Goal: Information Seeking & Learning: Compare options

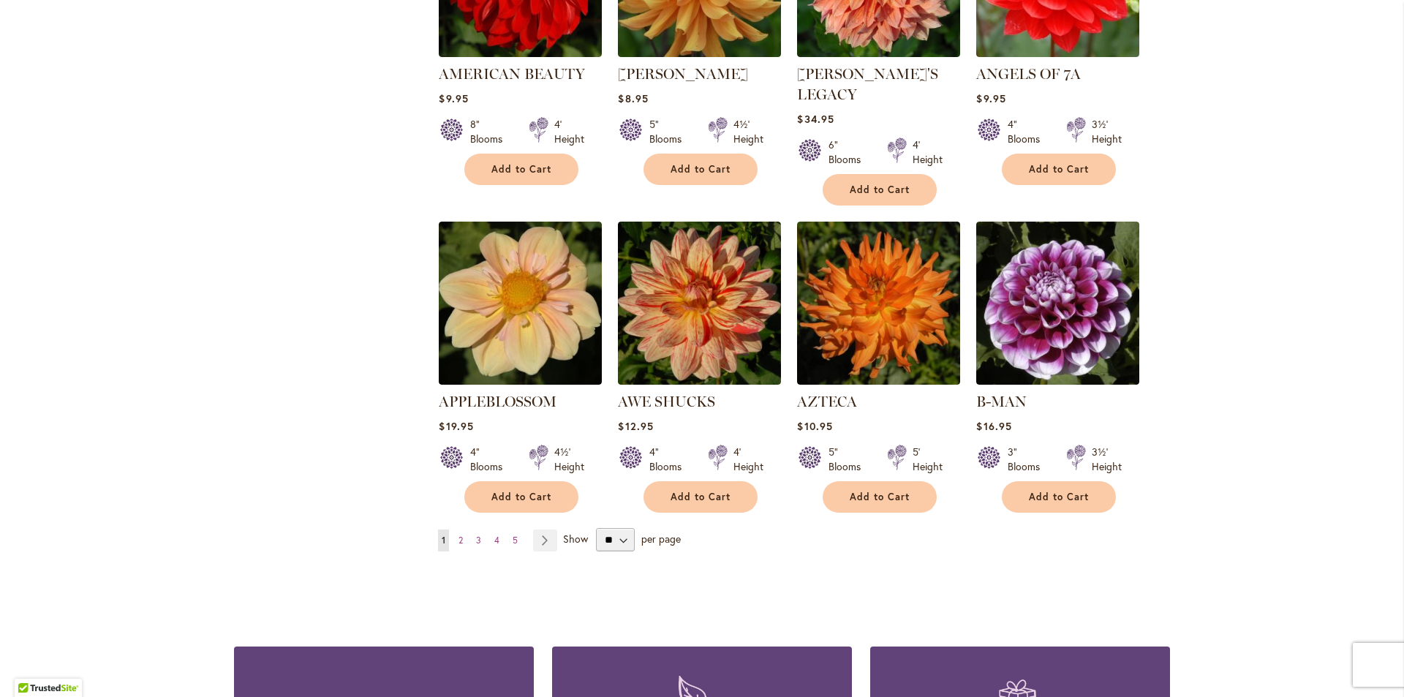
scroll to position [1101, 0]
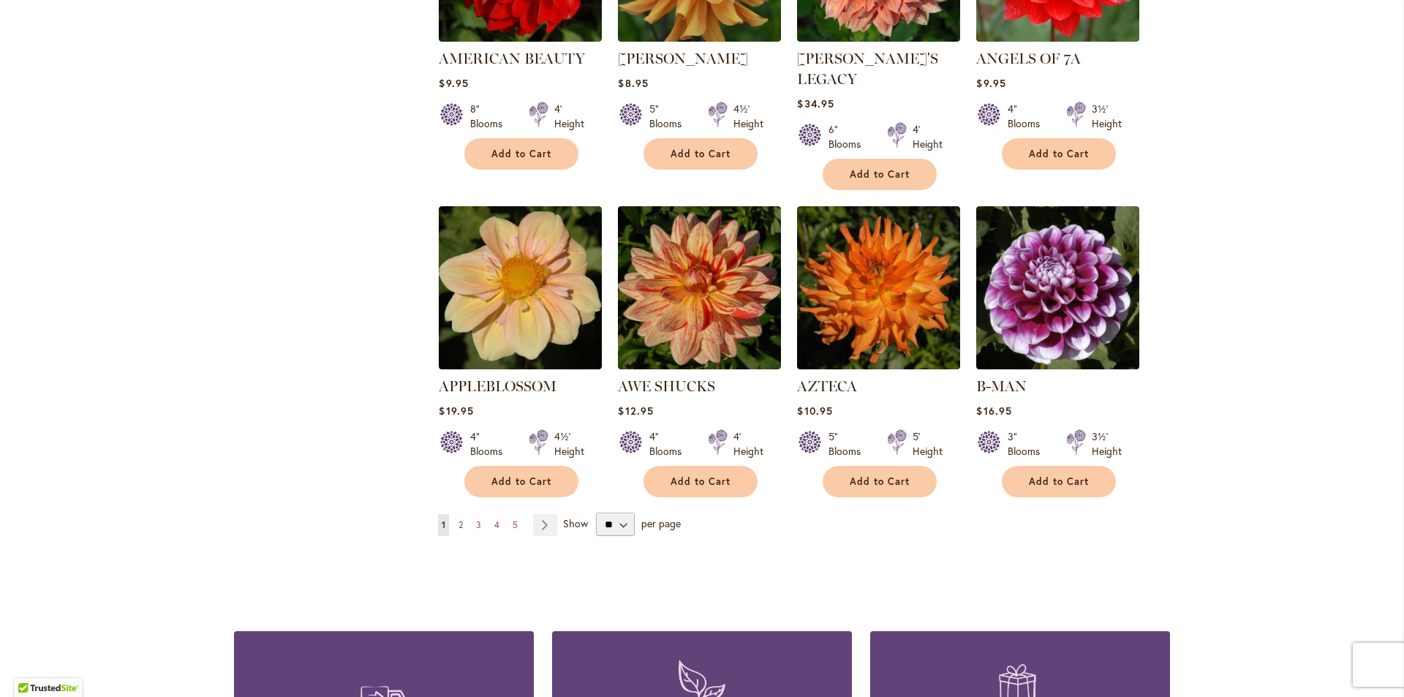
click at [459, 519] on span "2" at bounding box center [461, 524] width 4 height 11
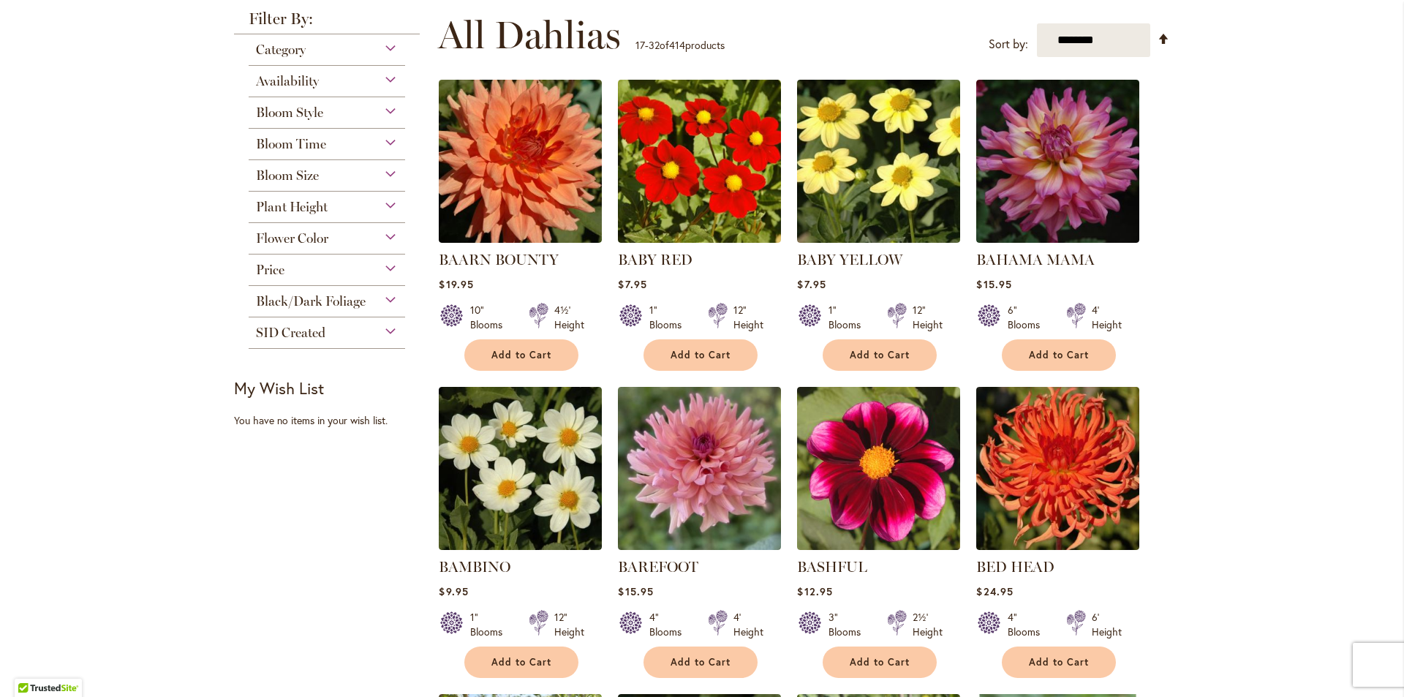
scroll to position [280, 0]
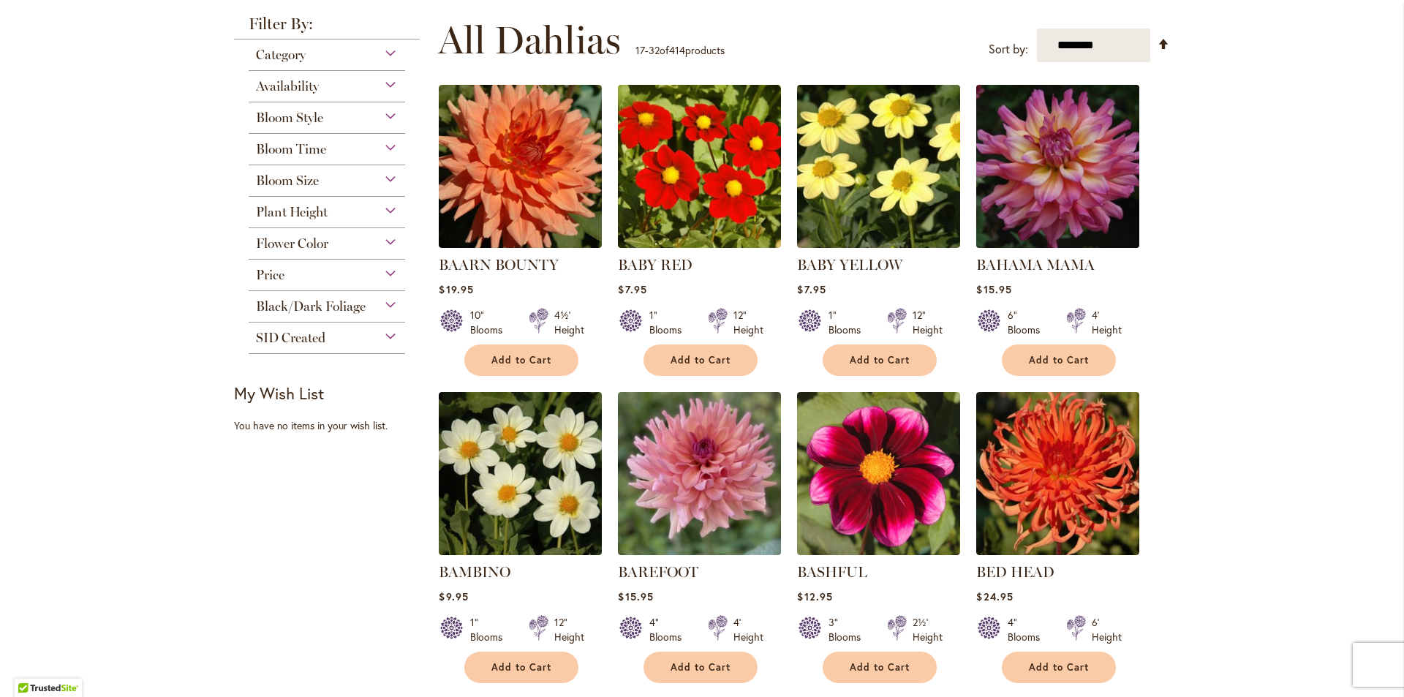
click at [1058, 184] on img at bounding box center [1058, 166] width 171 height 171
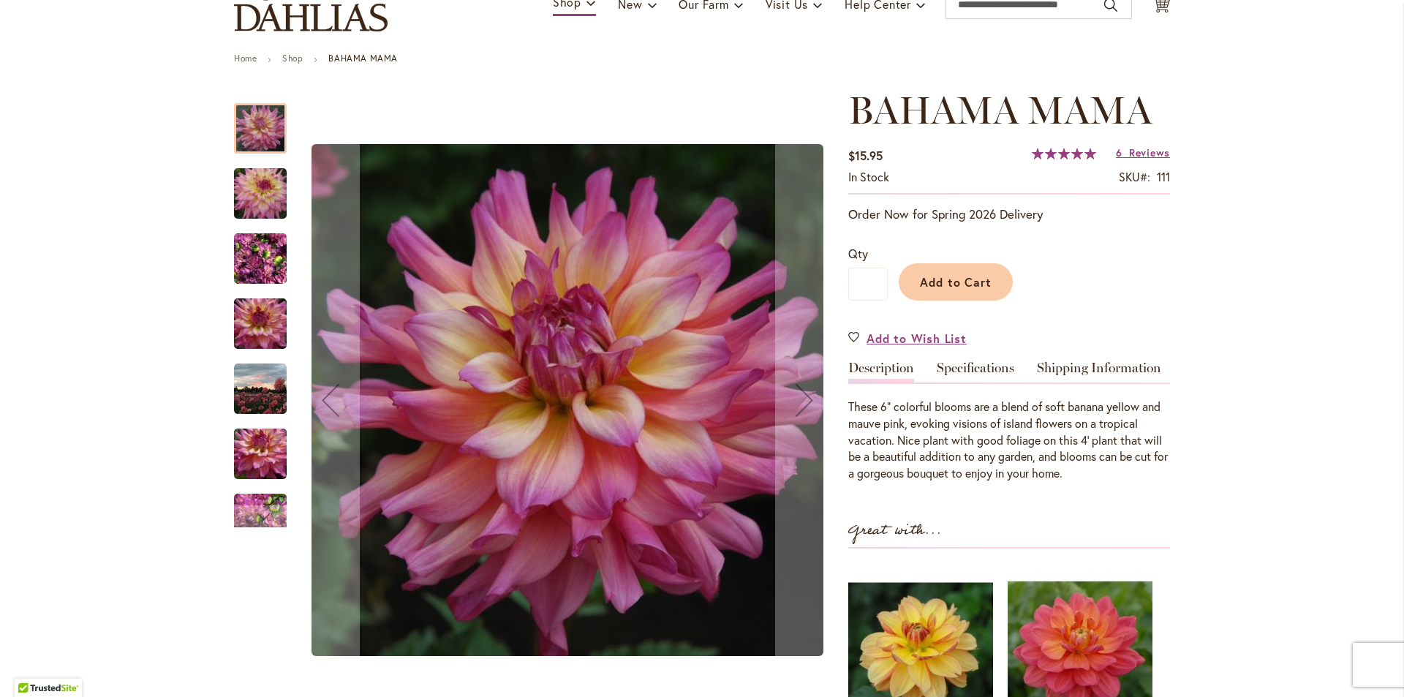
scroll to position [107, 0]
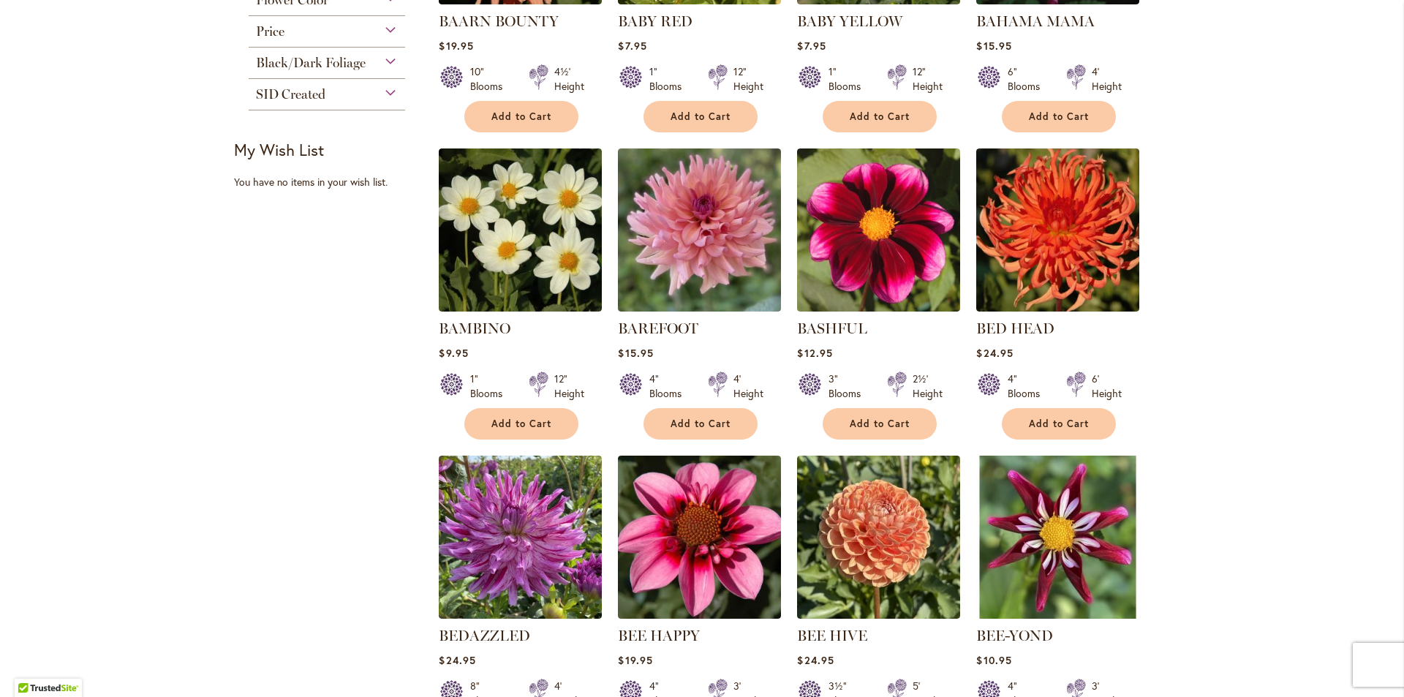
scroll to position [526, 0]
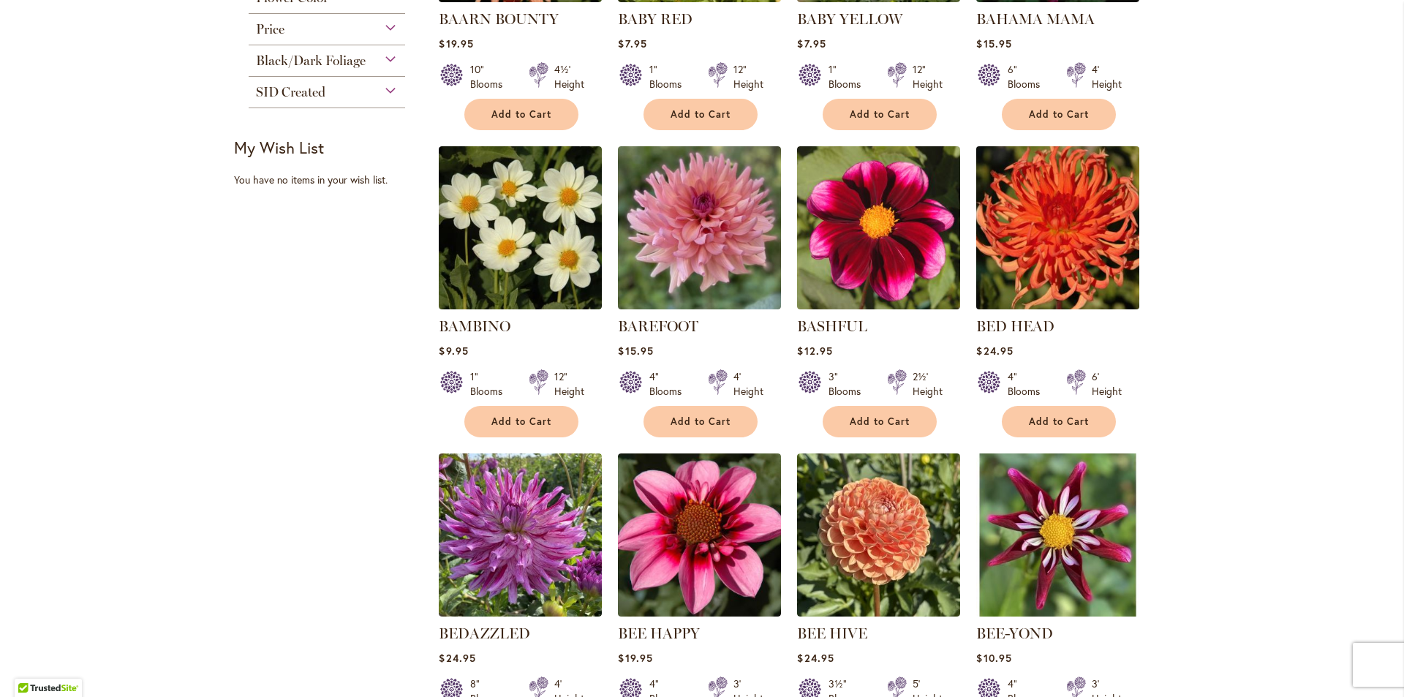
click at [1063, 241] on img at bounding box center [1058, 228] width 171 height 171
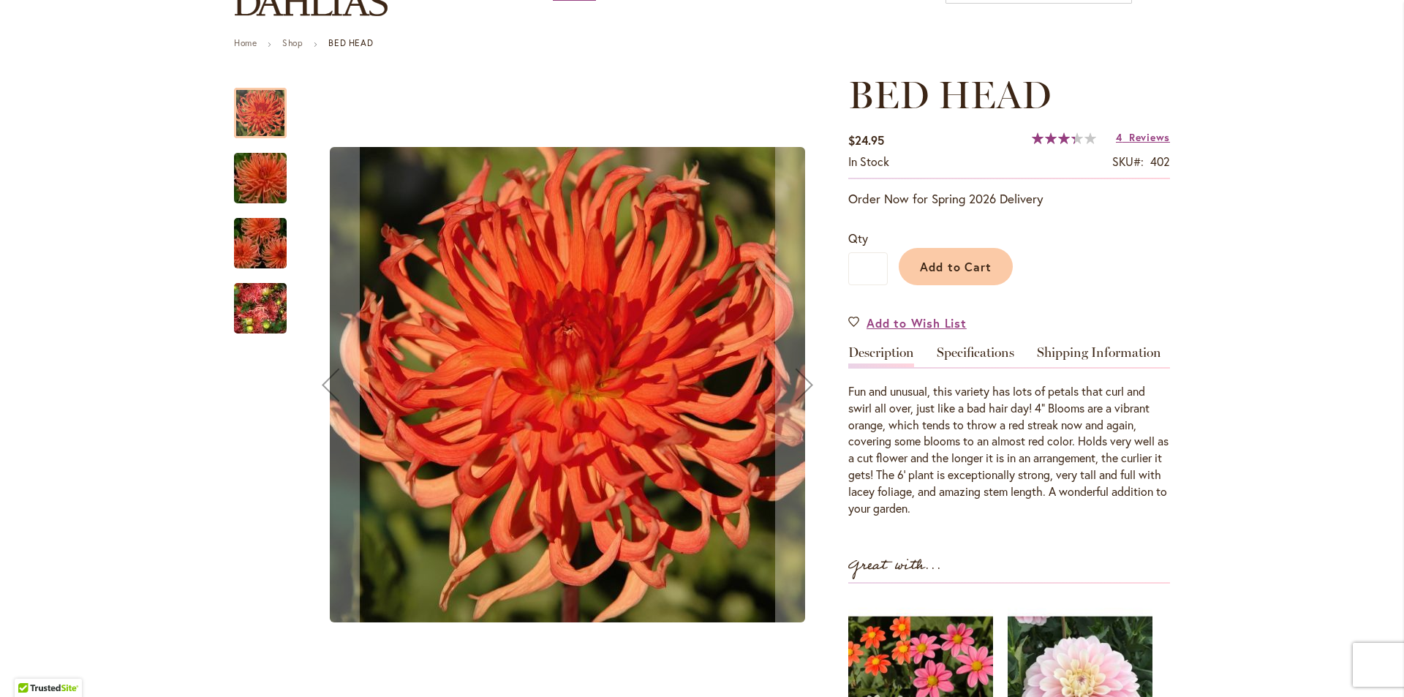
scroll to position [148, 0]
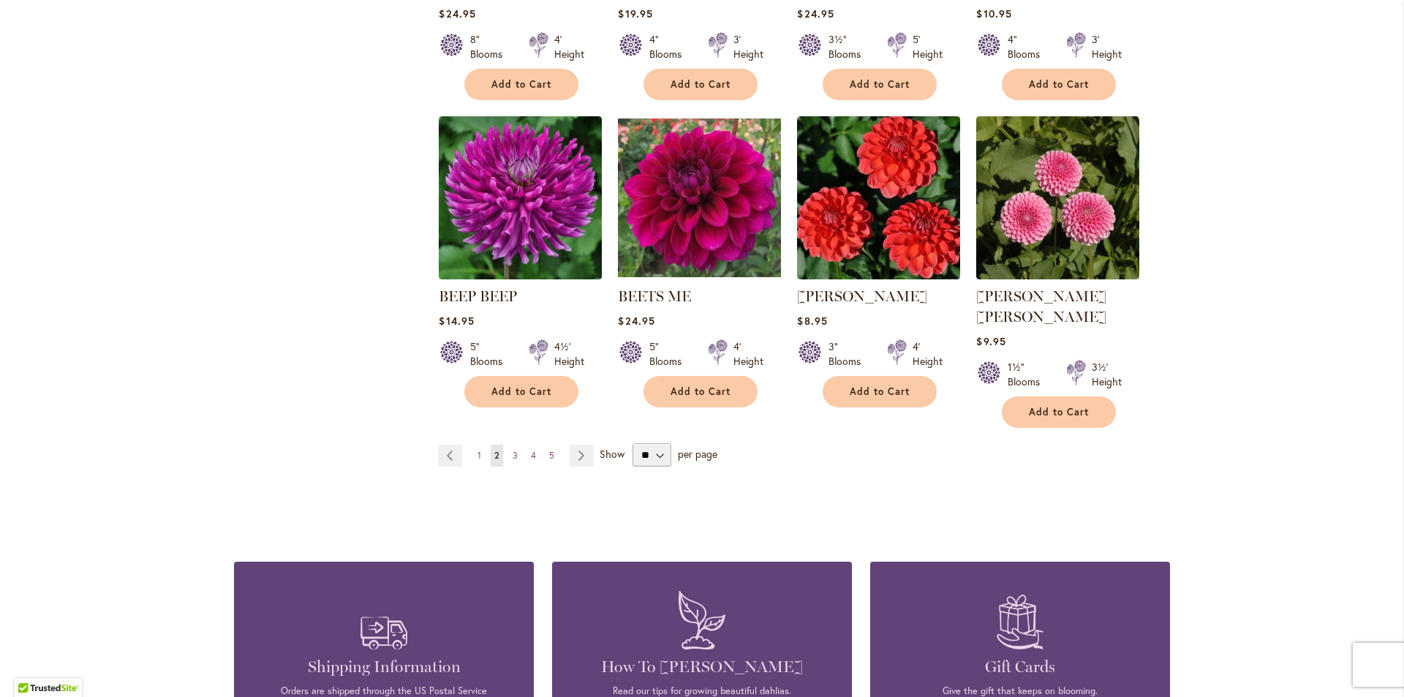
scroll to position [1178, 0]
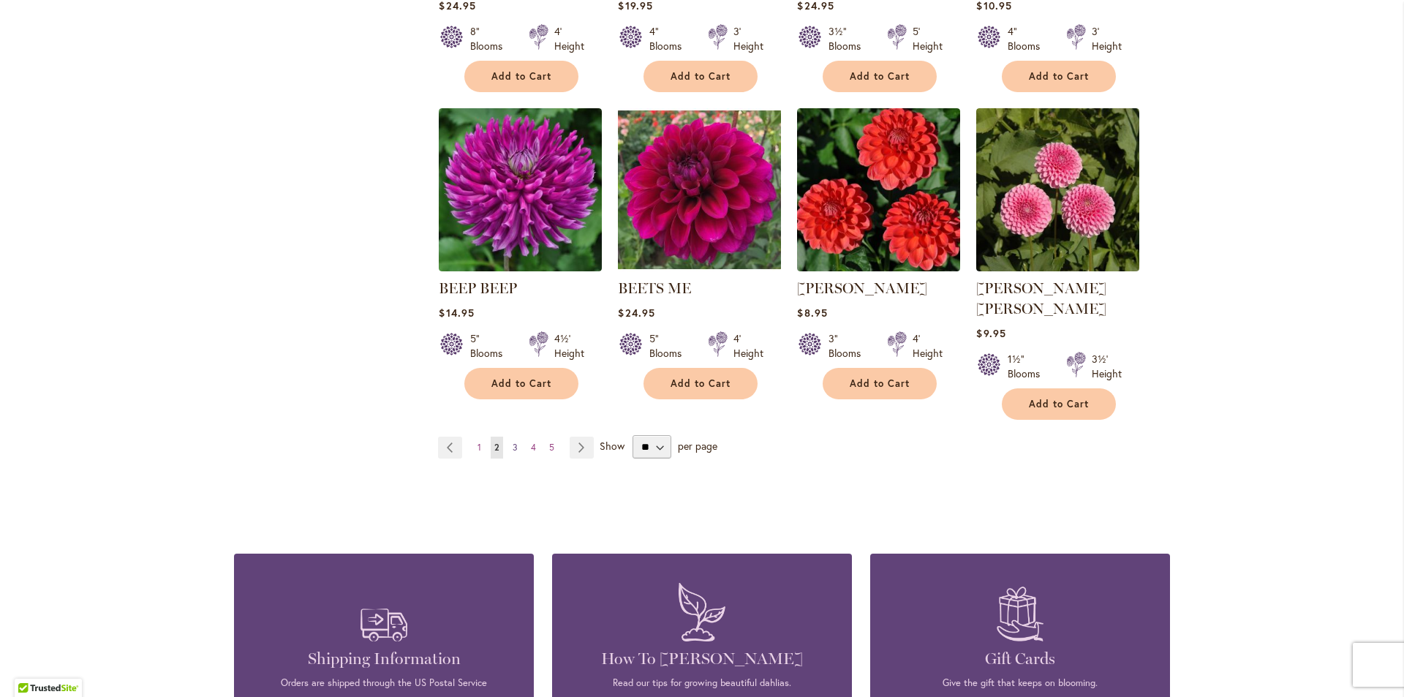
click at [513, 442] on span "3" at bounding box center [515, 447] width 5 height 11
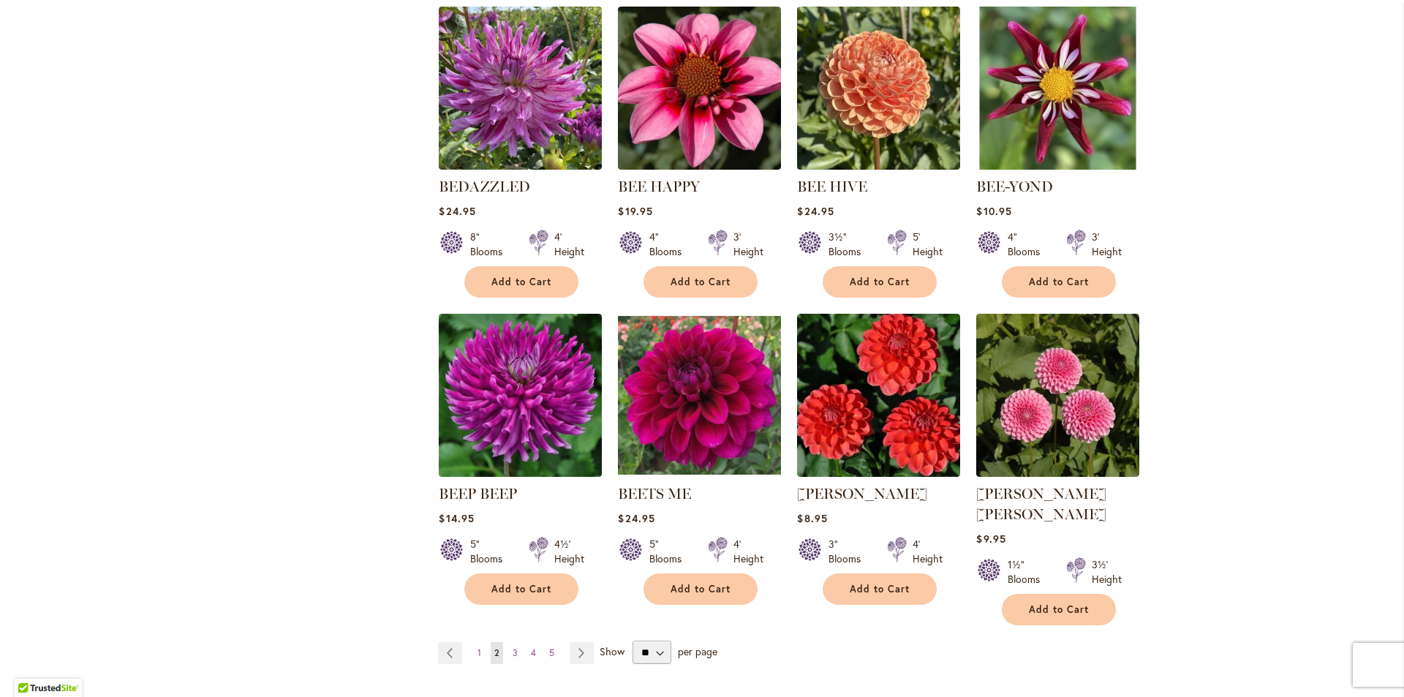
scroll to position [988, 0]
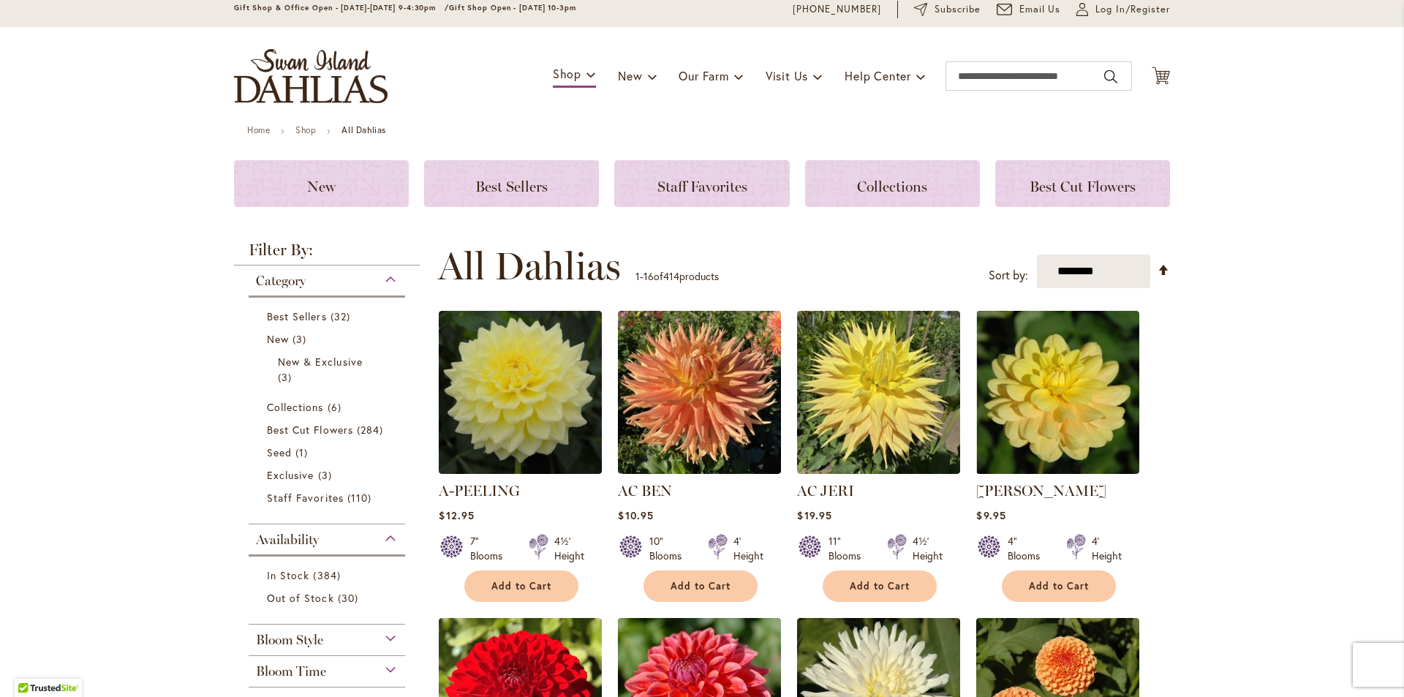
scroll to position [59, 0]
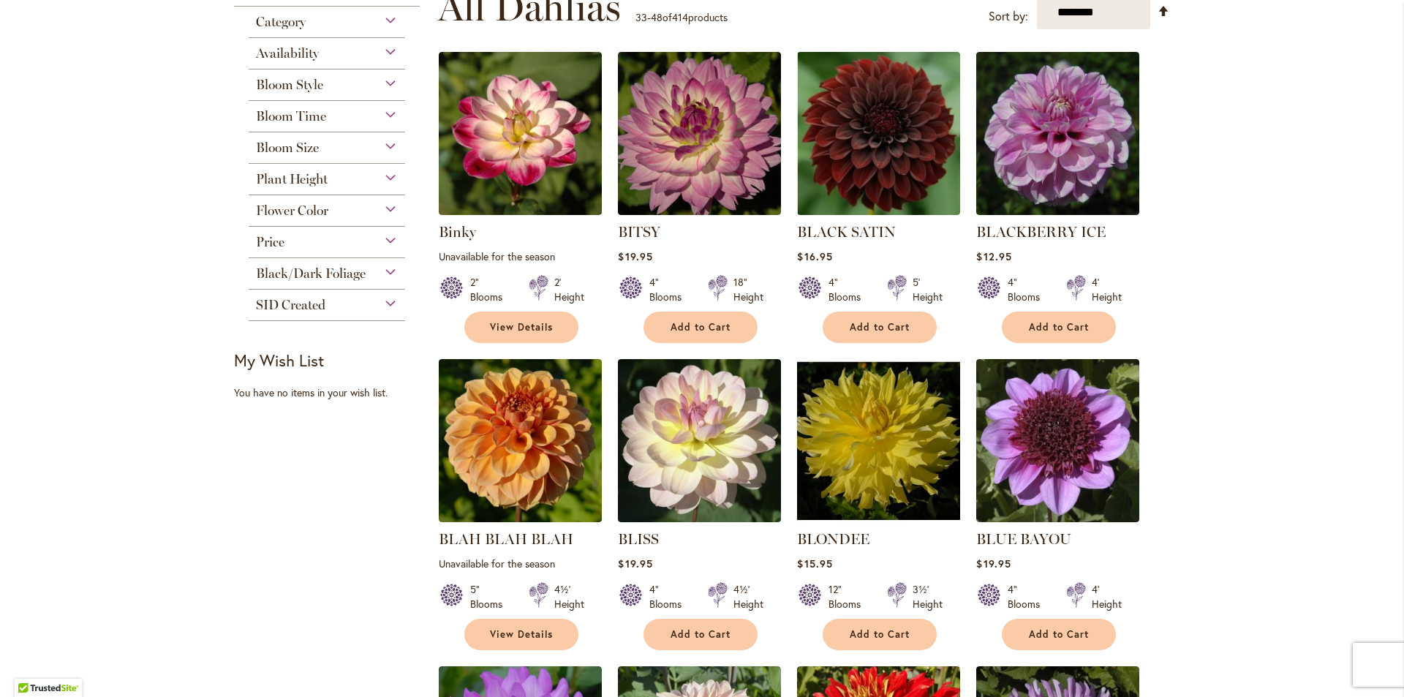
scroll to position [316, 0]
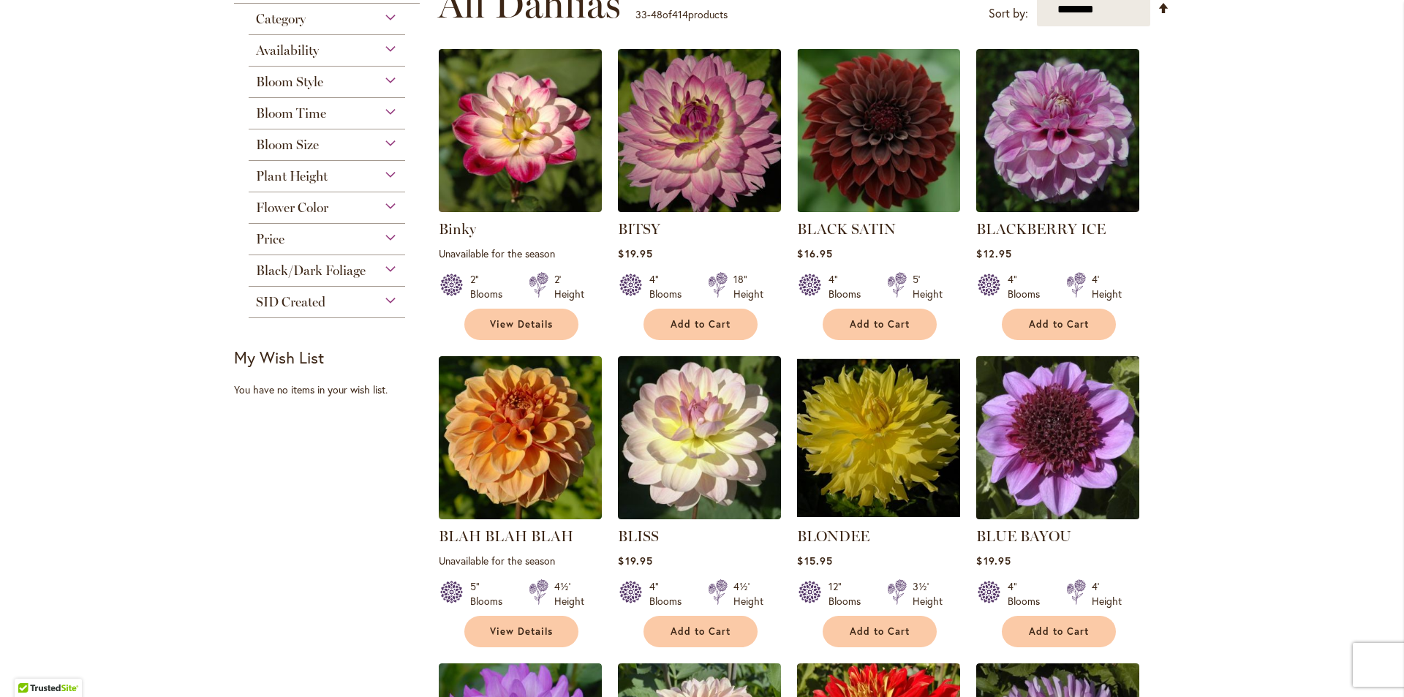
click at [1056, 456] on img at bounding box center [1058, 438] width 171 height 171
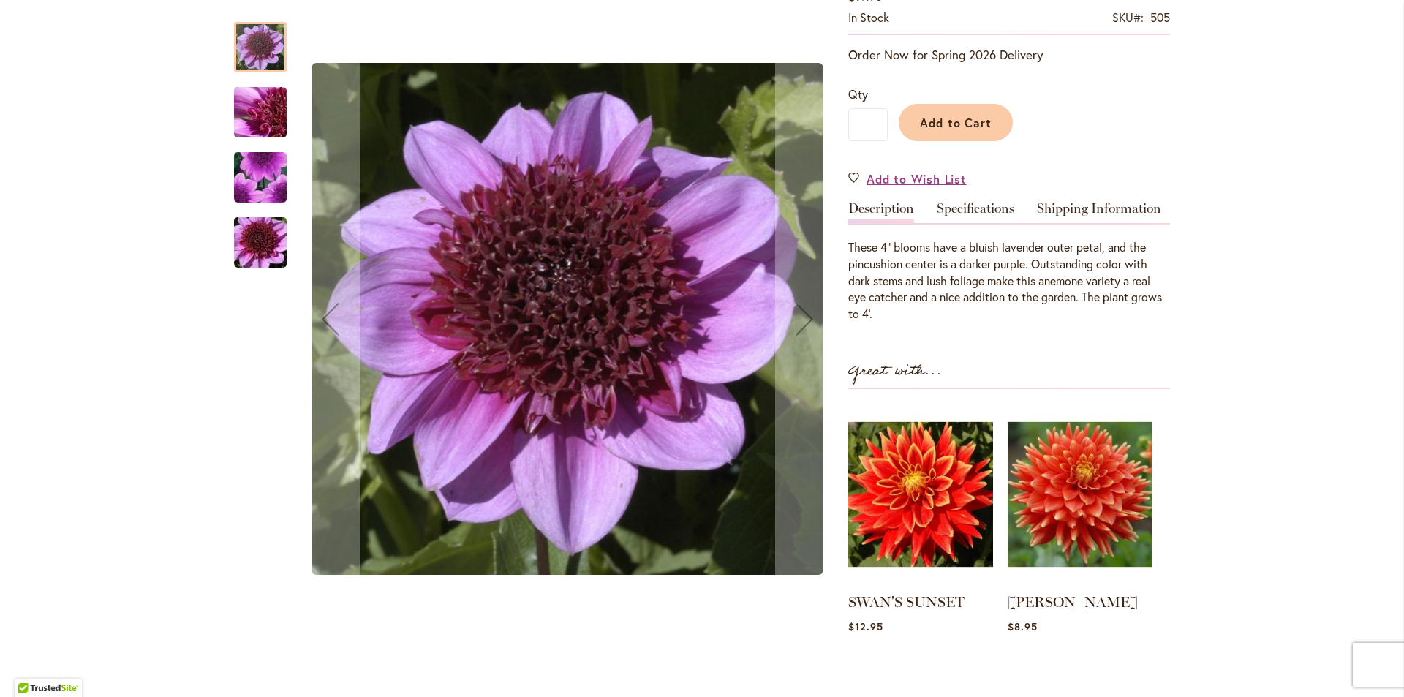
scroll to position [279, 0]
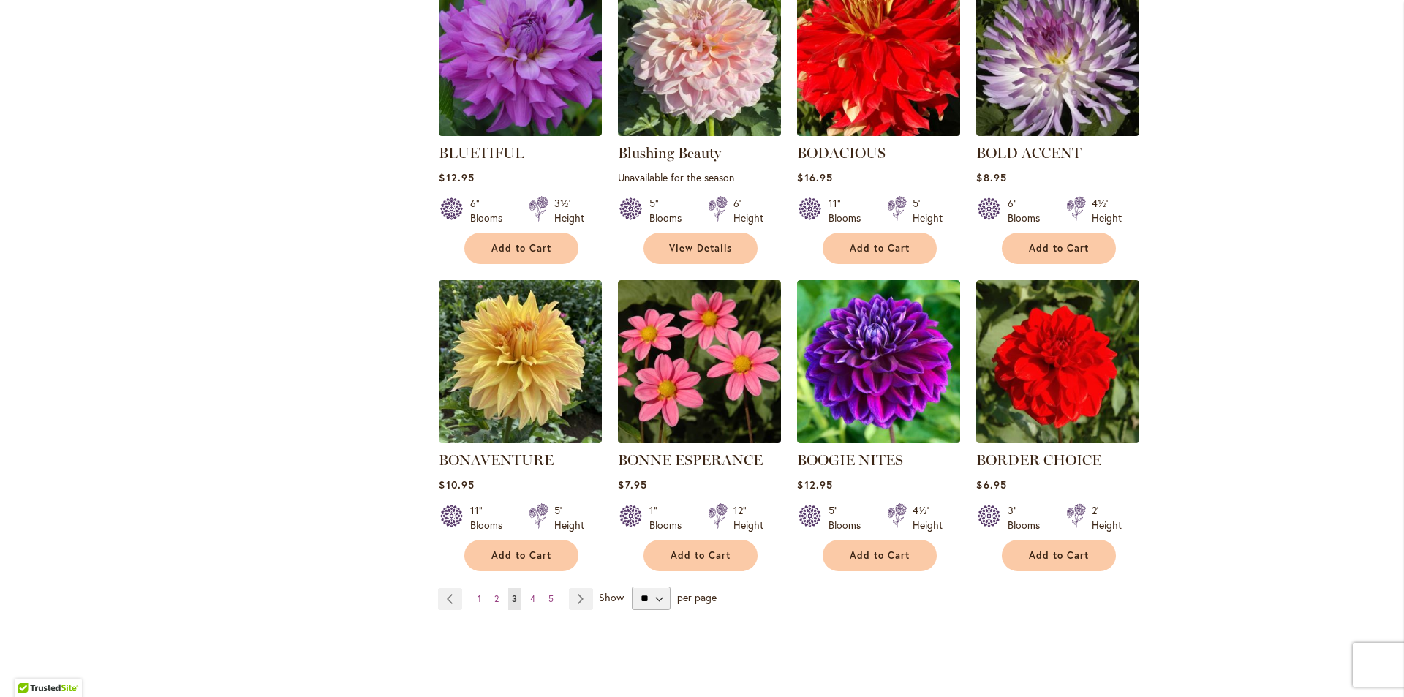
scroll to position [1009, 0]
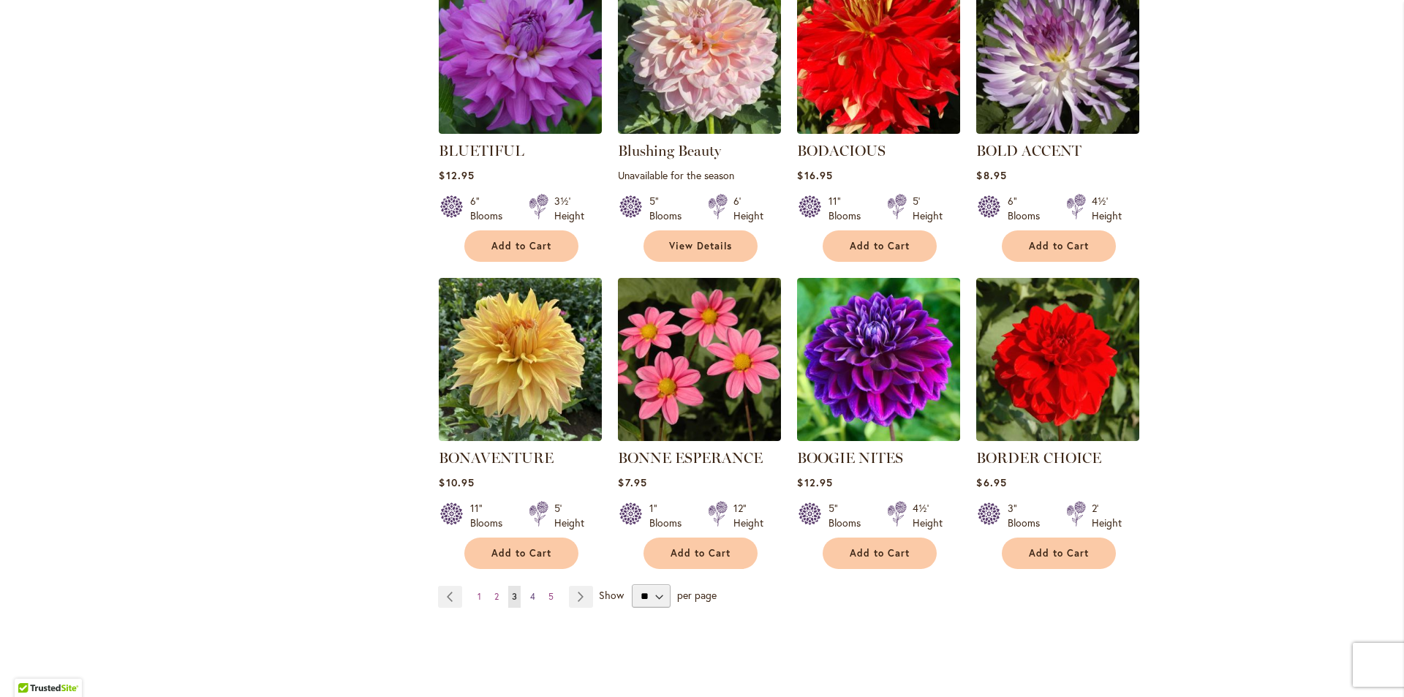
click at [530, 592] on span "4" at bounding box center [532, 596] width 5 height 11
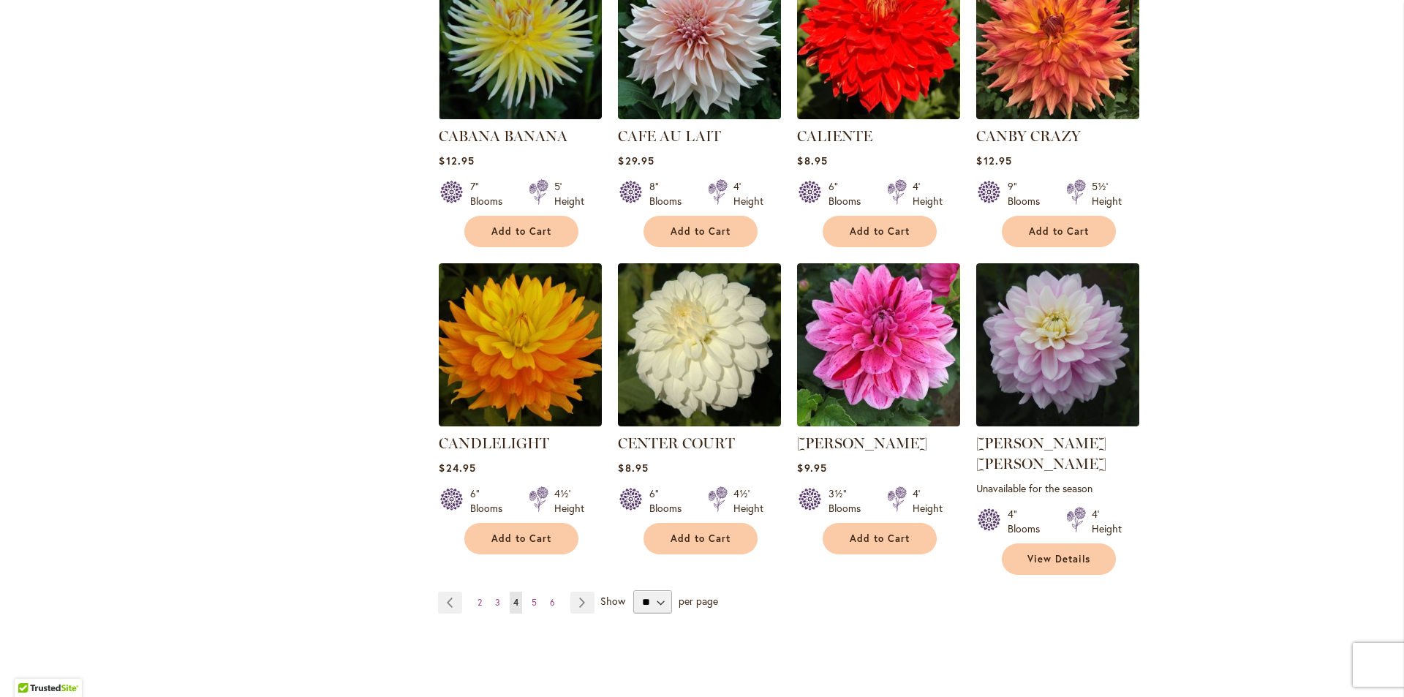
scroll to position [1052, 0]
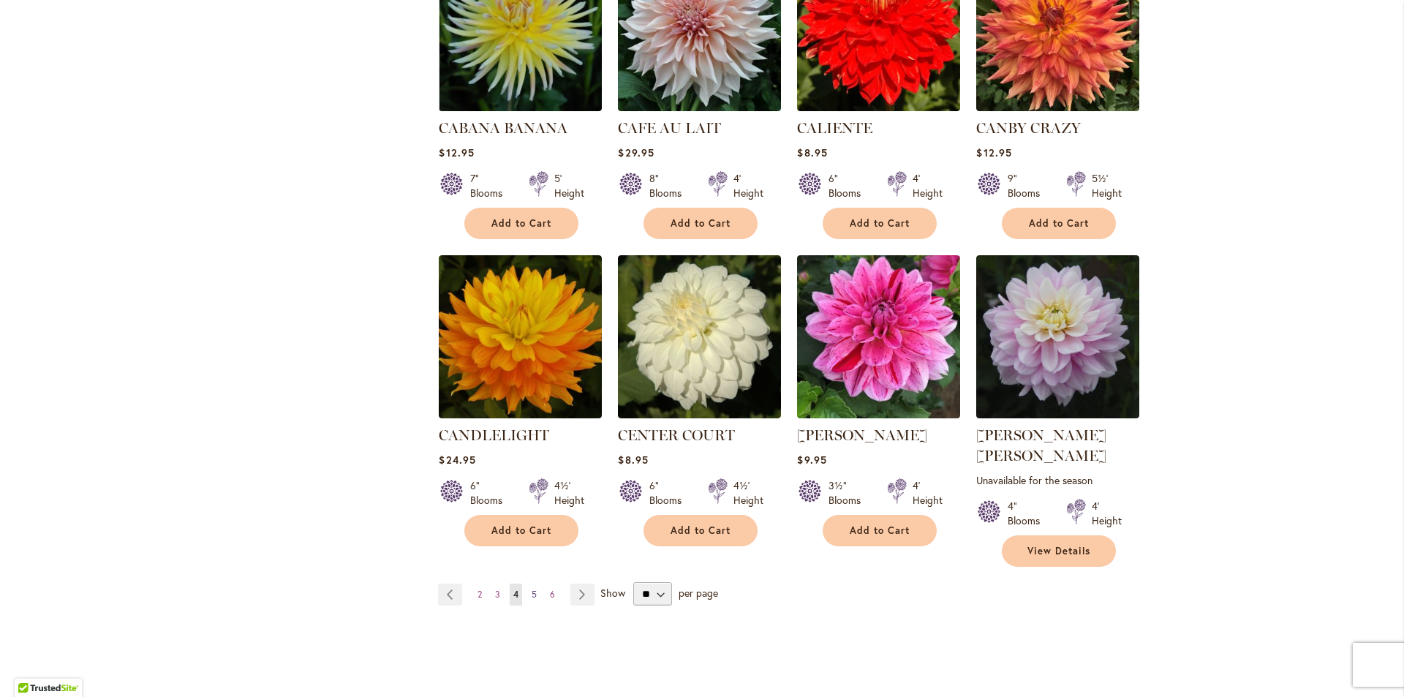
click at [532, 589] on span "5" at bounding box center [534, 594] width 5 height 11
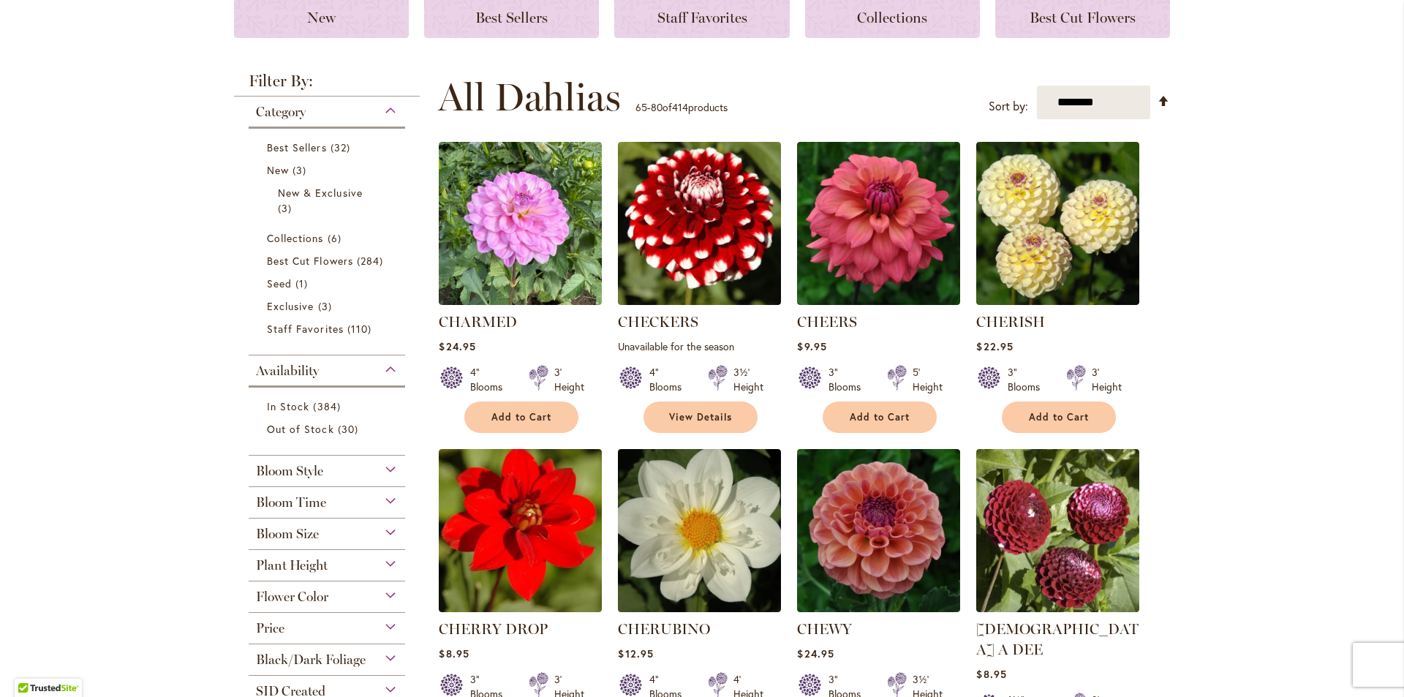
scroll to position [228, 0]
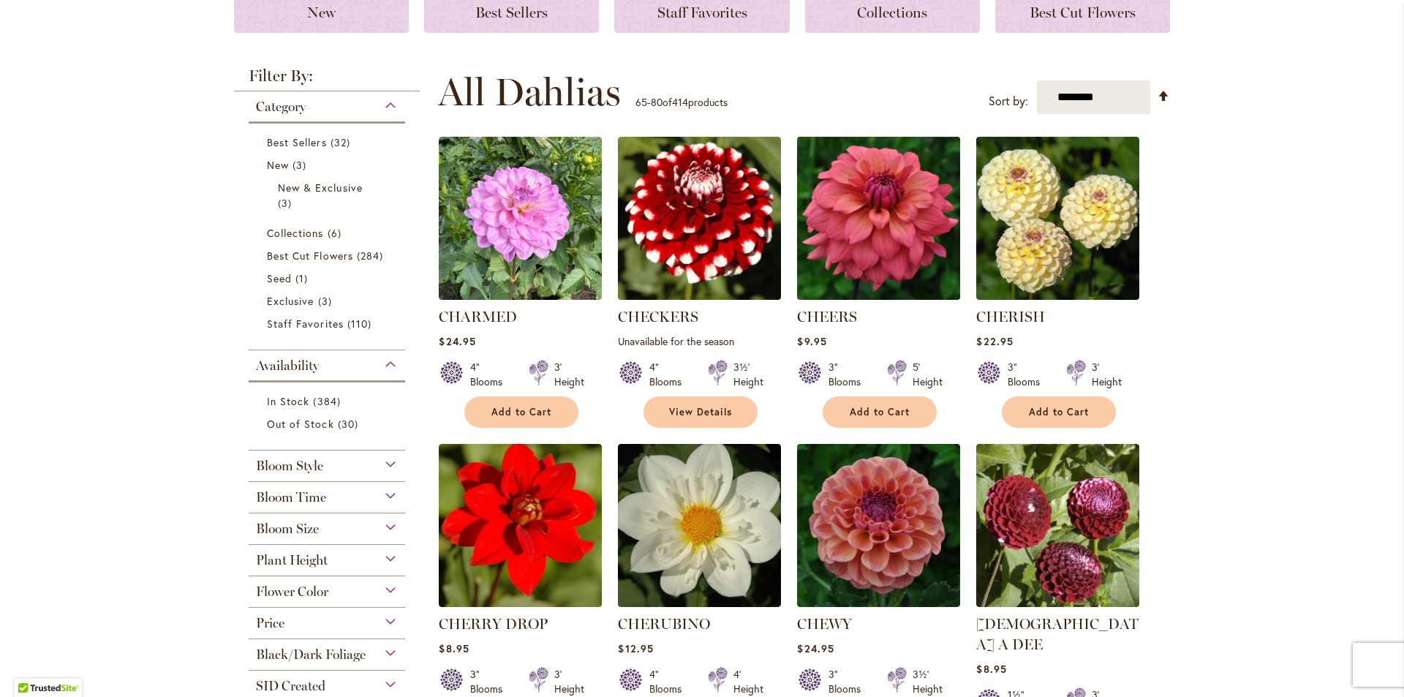
click at [897, 246] on img at bounding box center [879, 218] width 171 height 171
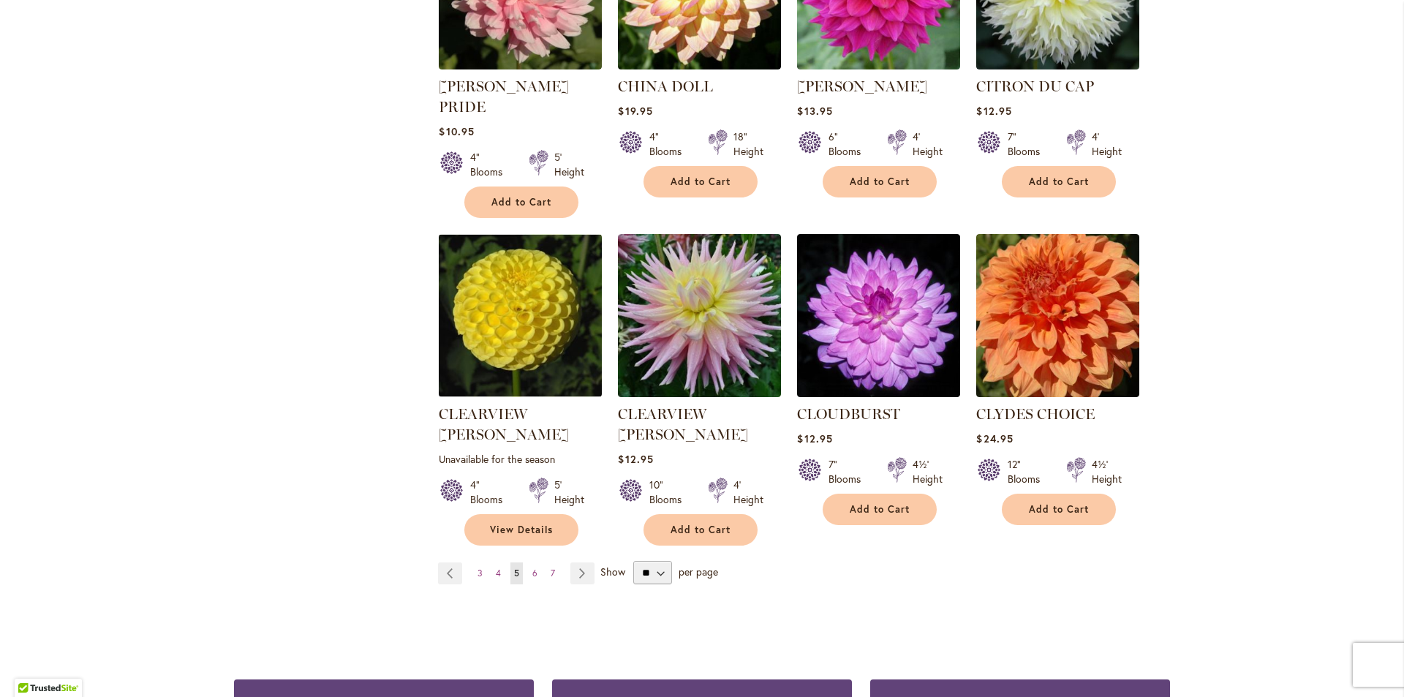
scroll to position [1096, 0]
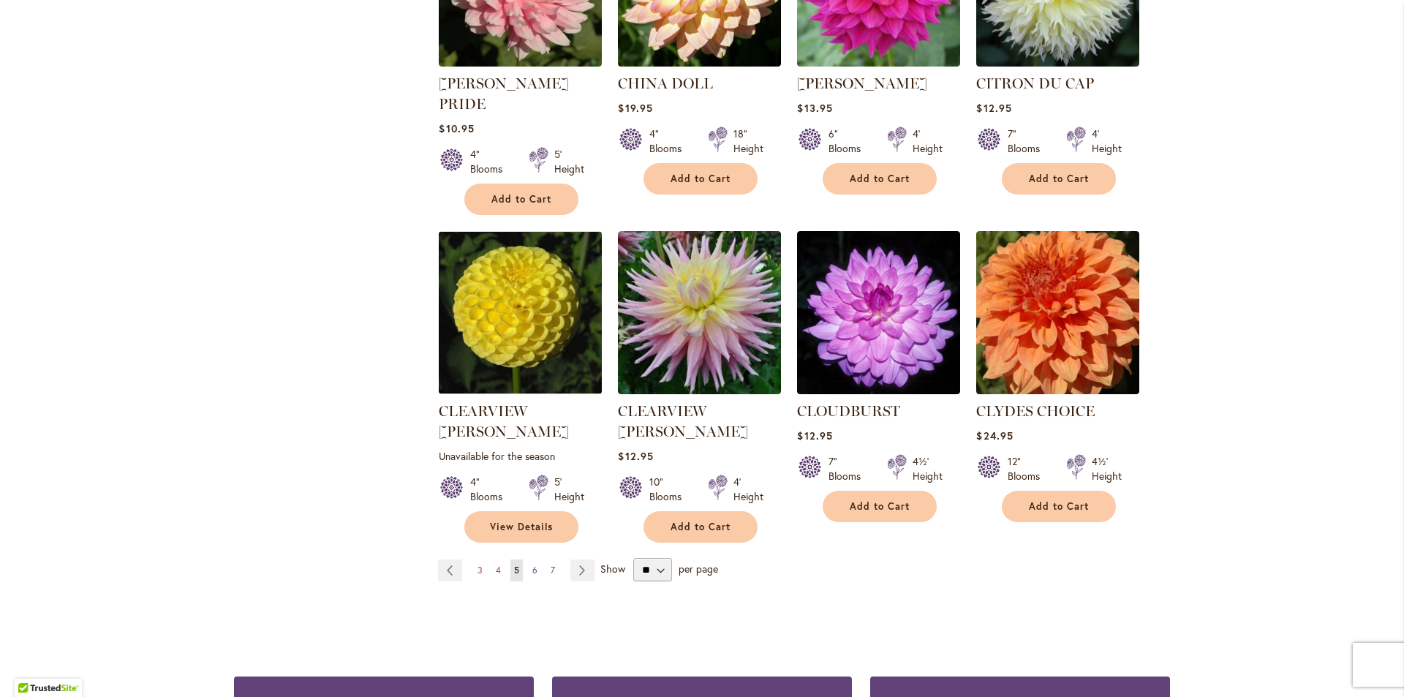
click at [532, 565] on span "6" at bounding box center [534, 570] width 5 height 11
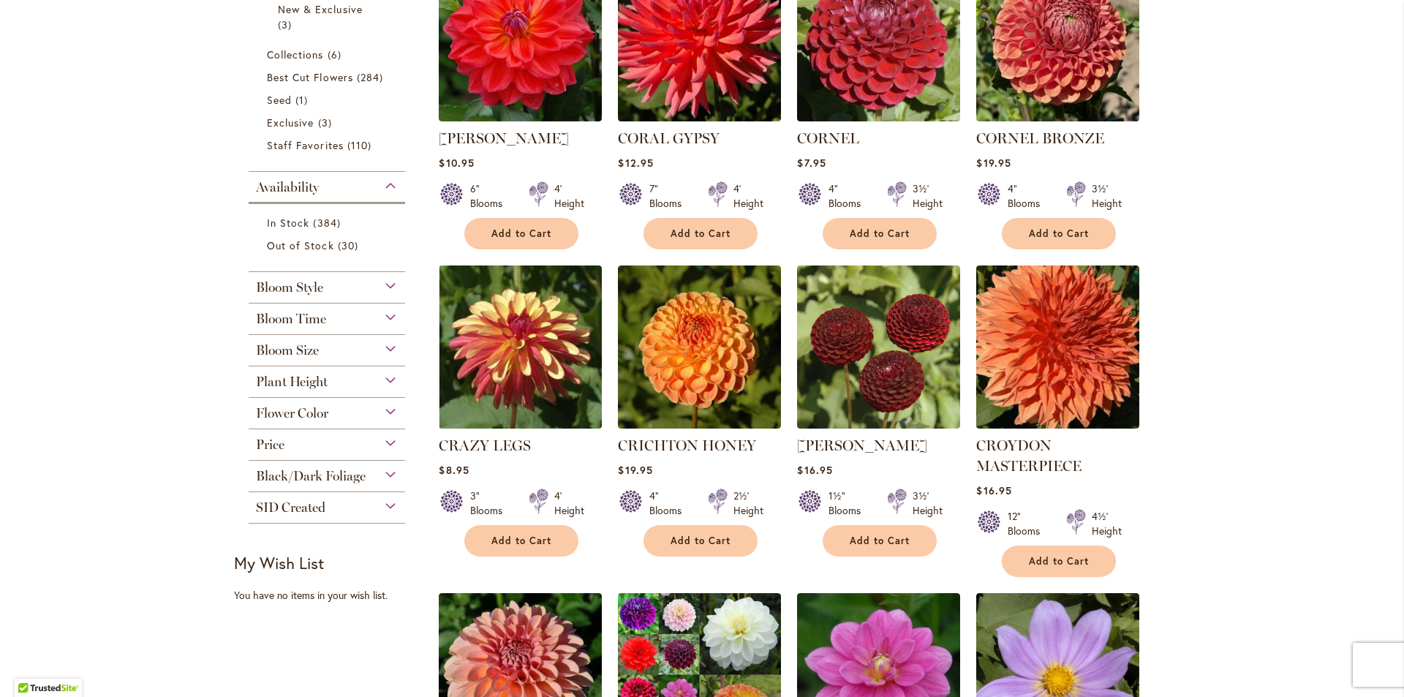
scroll to position [425, 0]
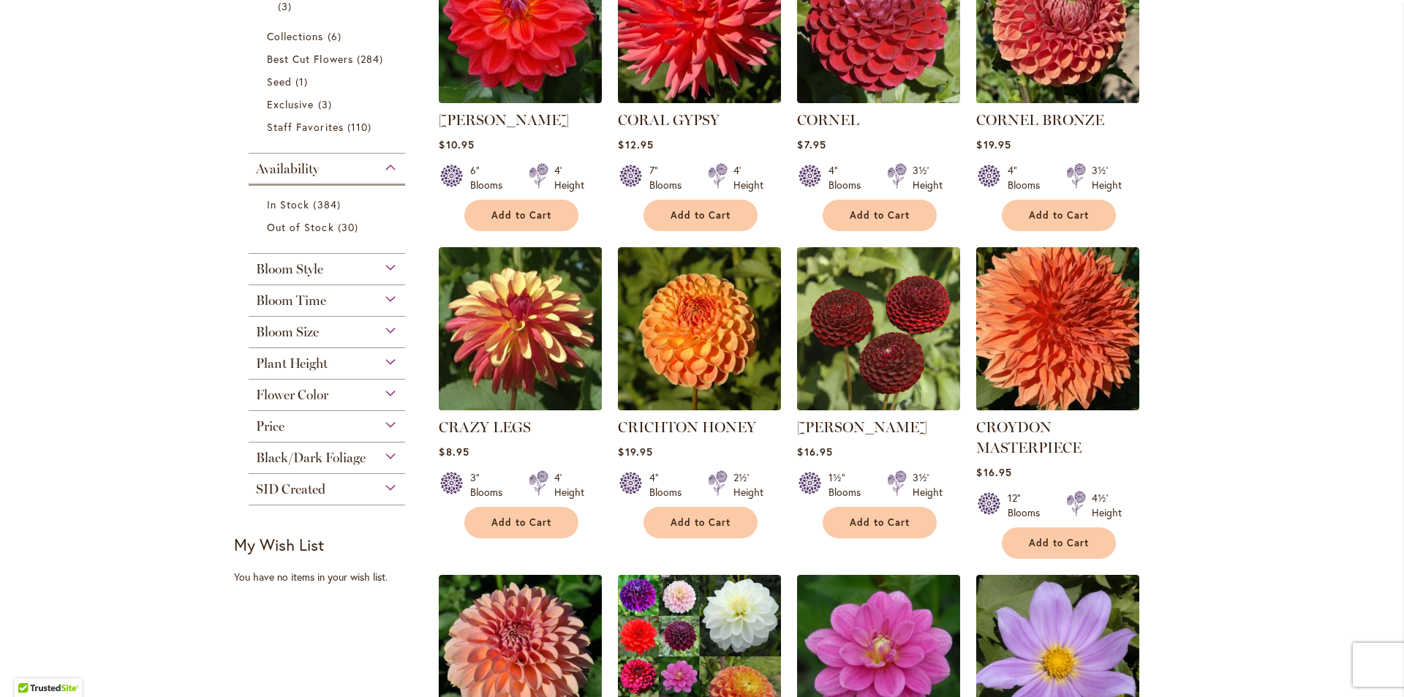
click at [499, 354] on img at bounding box center [520, 329] width 171 height 171
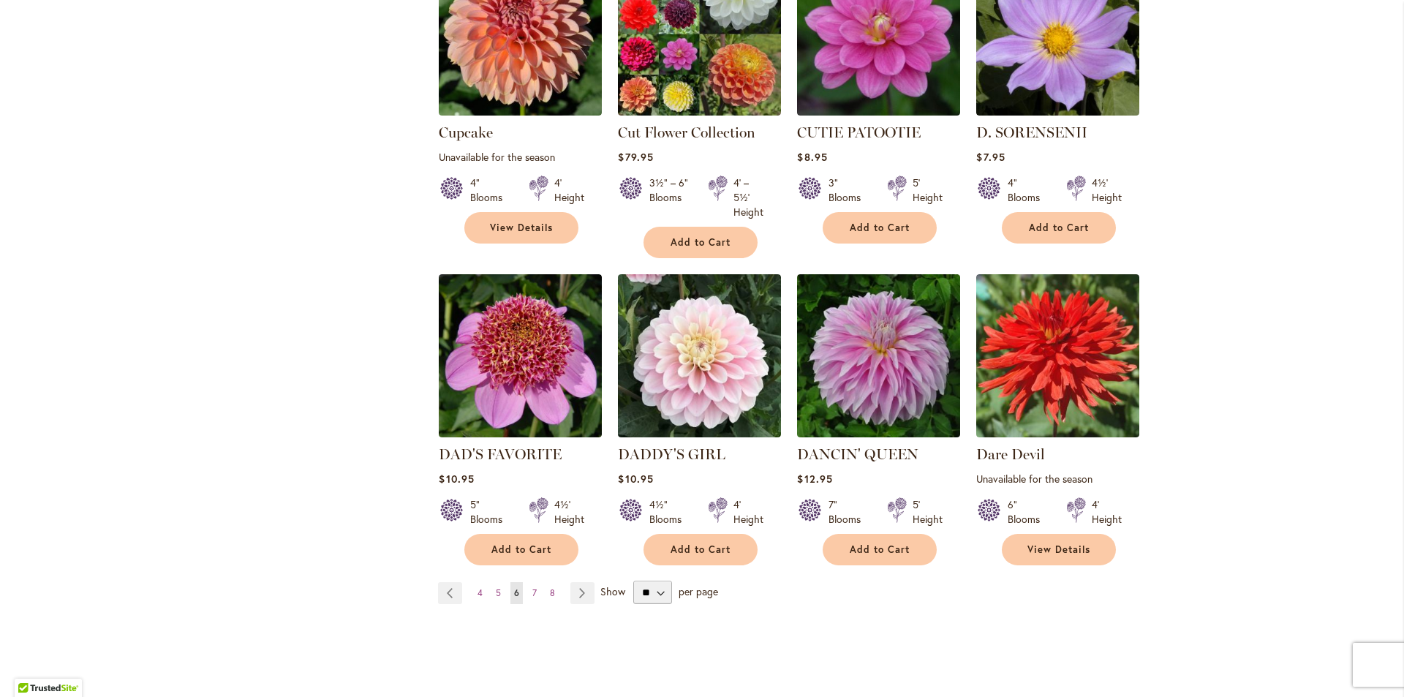
scroll to position [1050, 0]
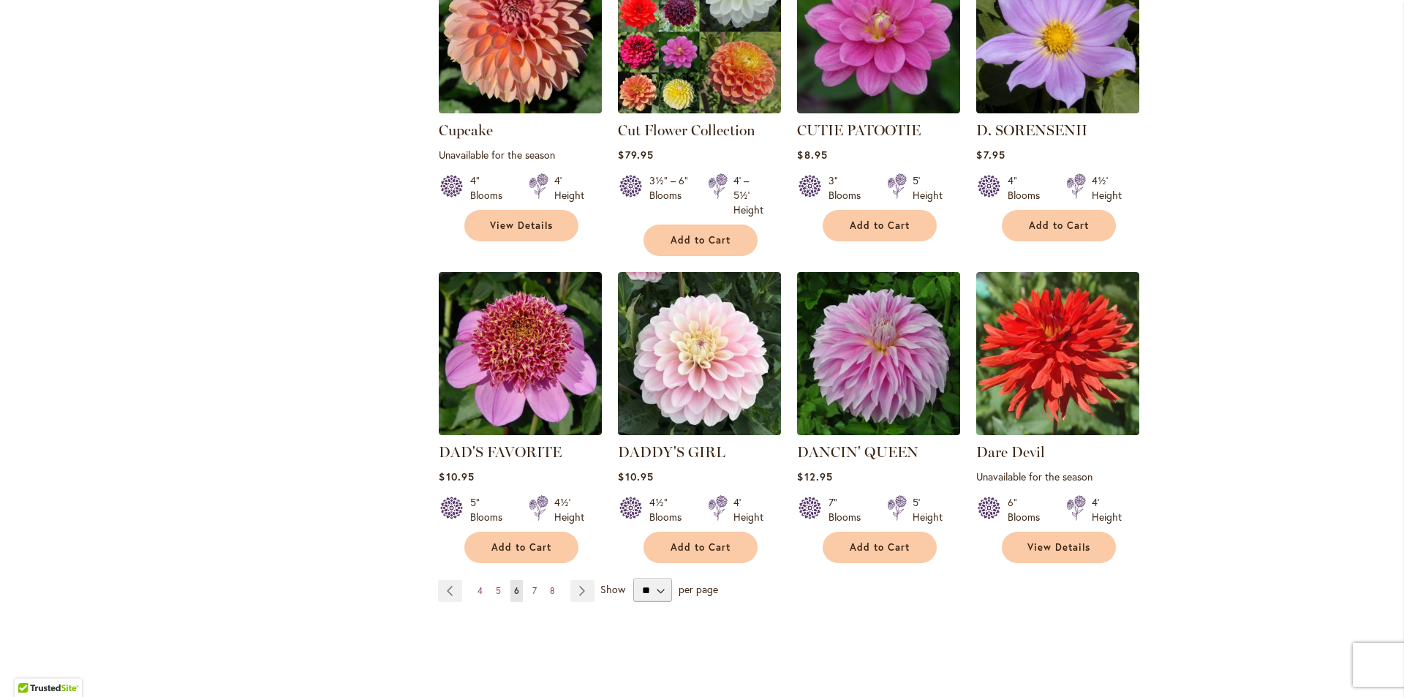
click at [532, 586] on span "7" at bounding box center [534, 590] width 4 height 11
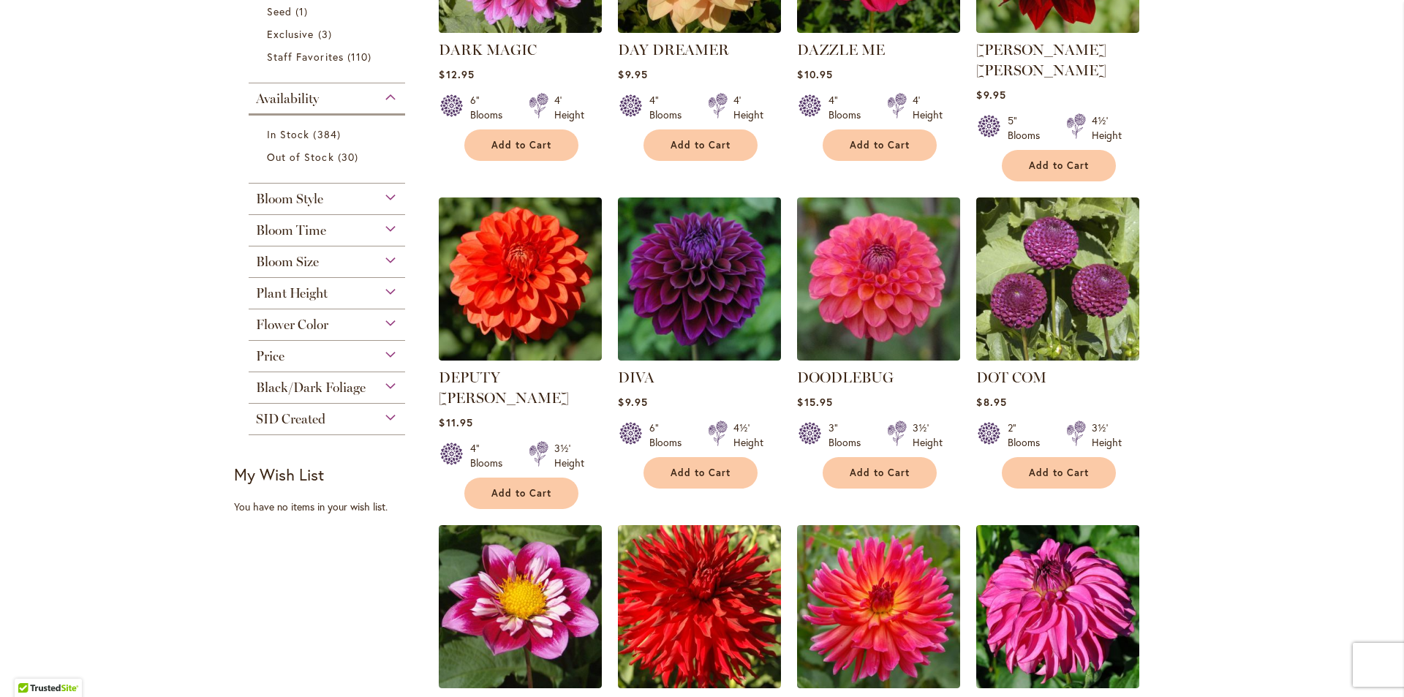
scroll to position [500, 0]
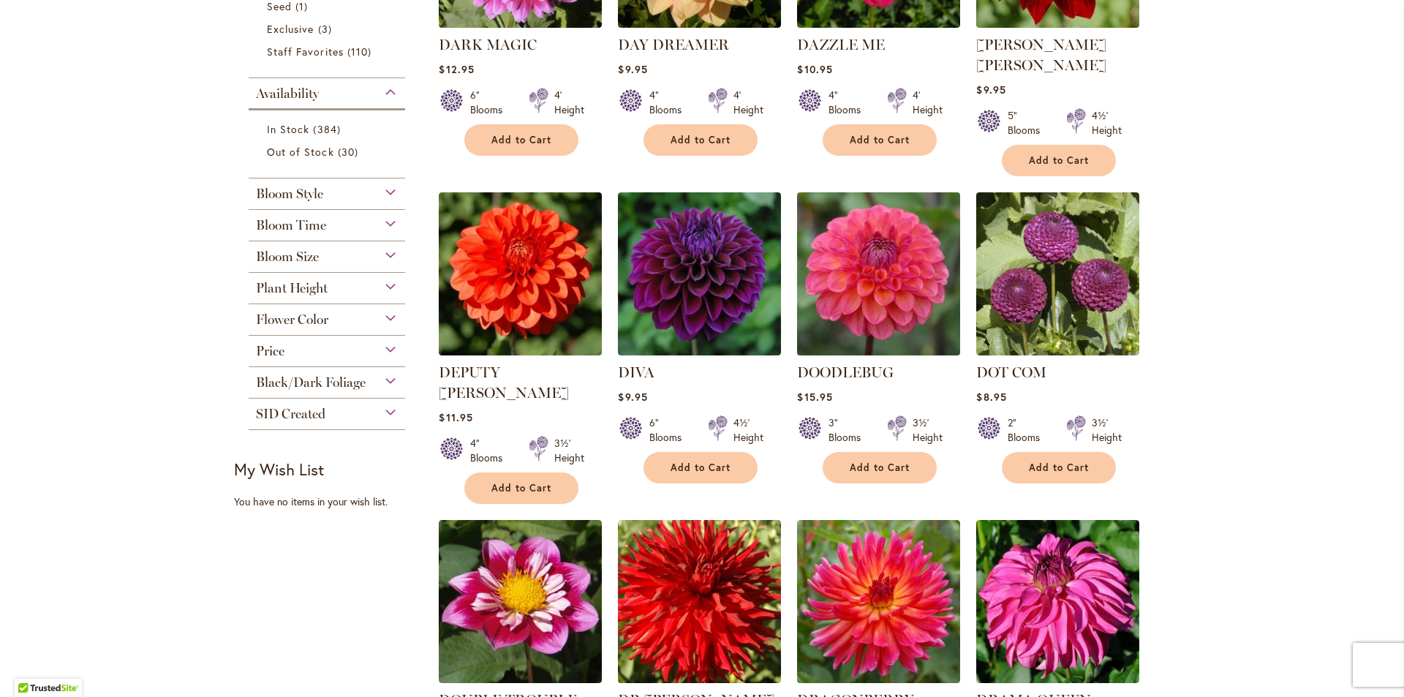
click at [864, 300] on img at bounding box center [879, 274] width 171 height 171
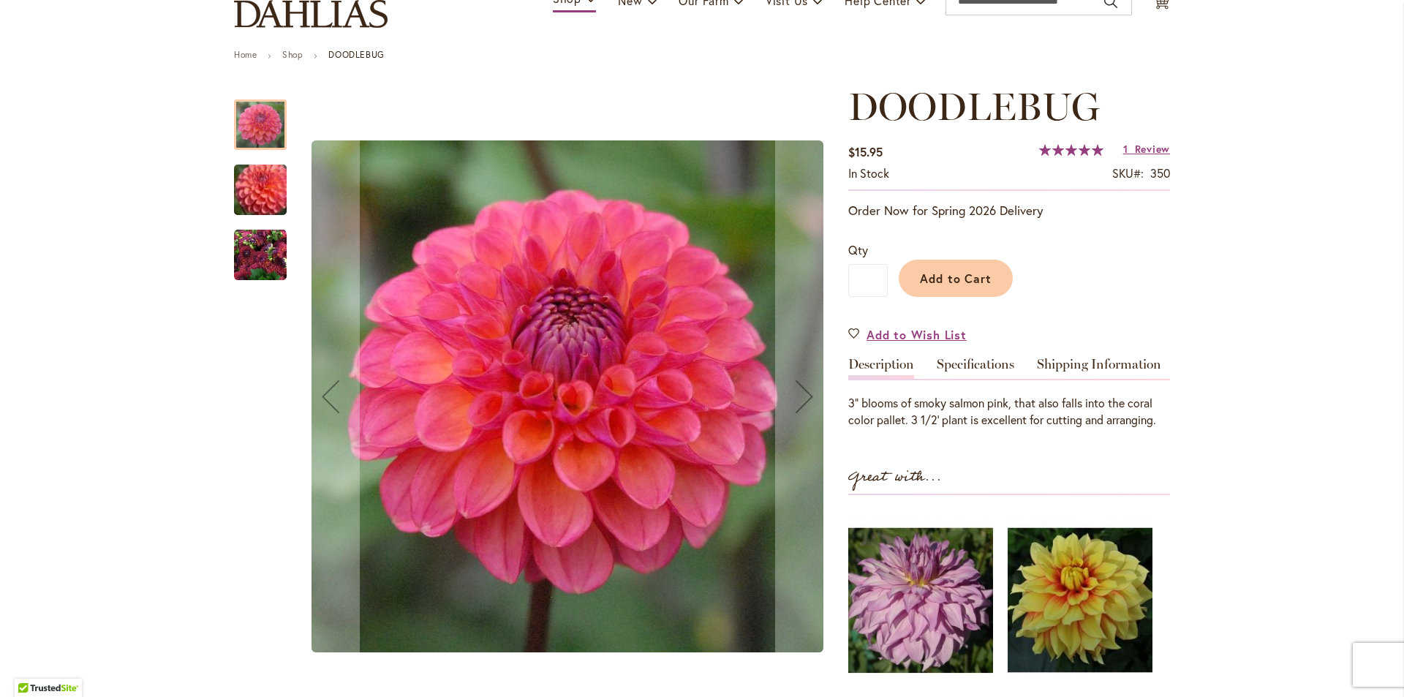
scroll to position [127, 0]
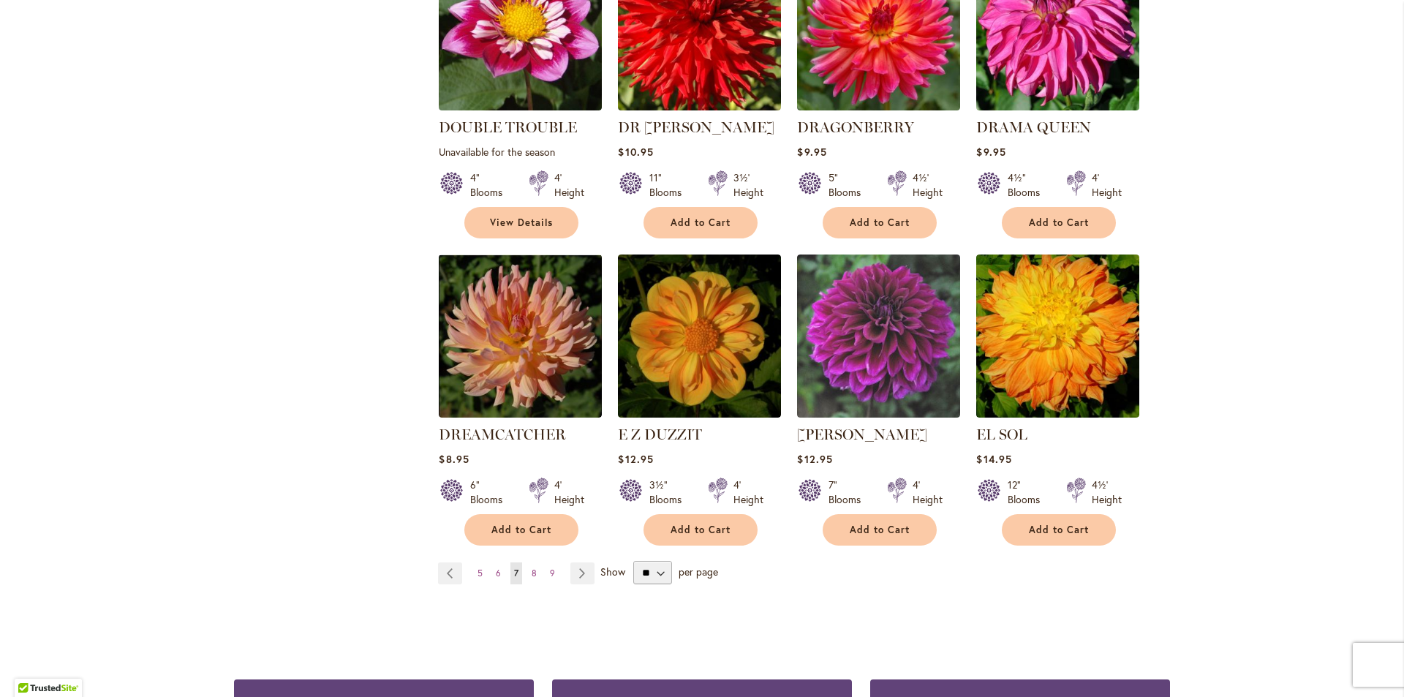
scroll to position [1078, 0]
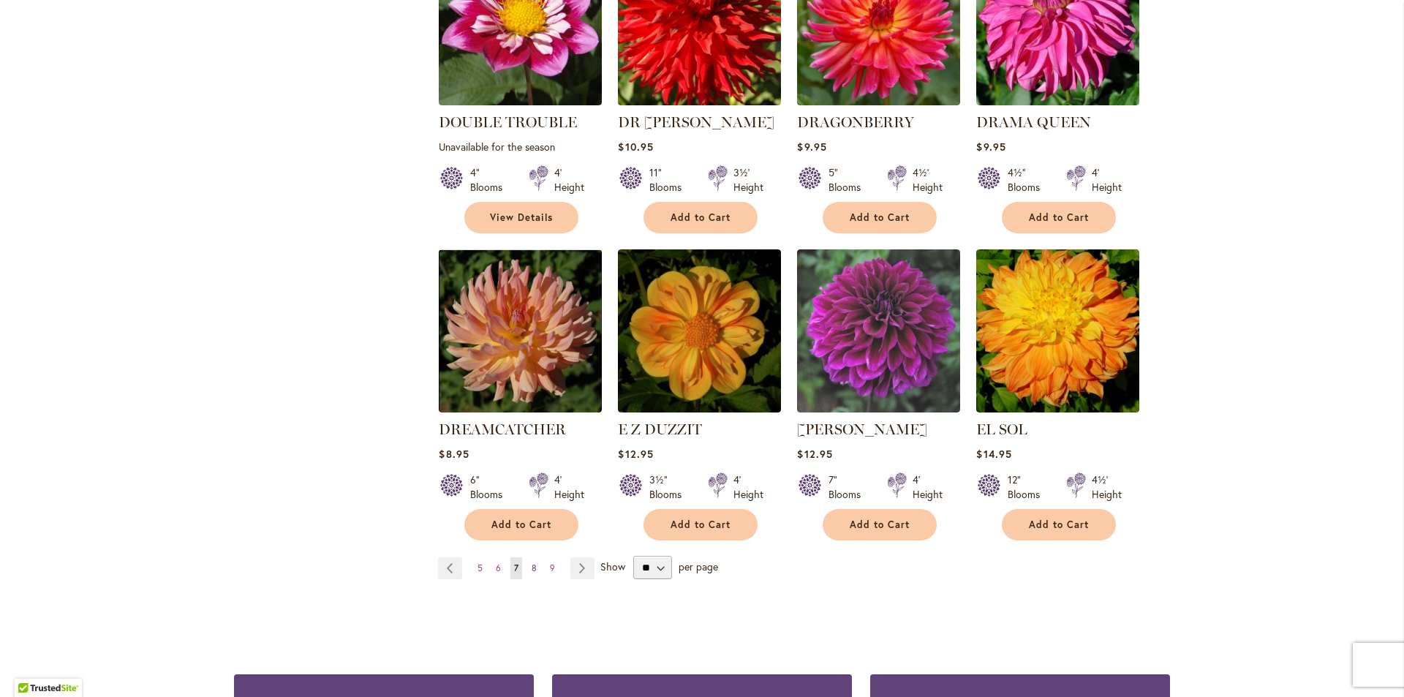
click at [532, 562] on span "8" at bounding box center [534, 567] width 5 height 11
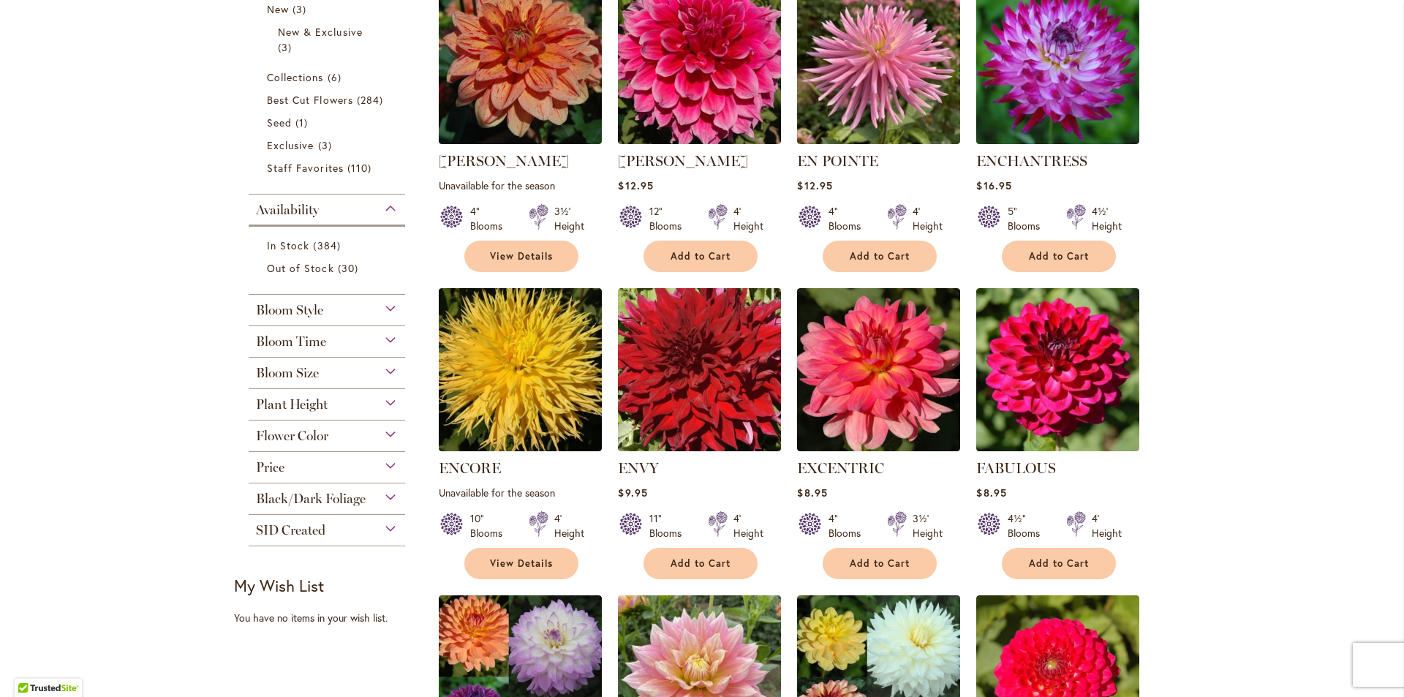
scroll to position [391, 0]
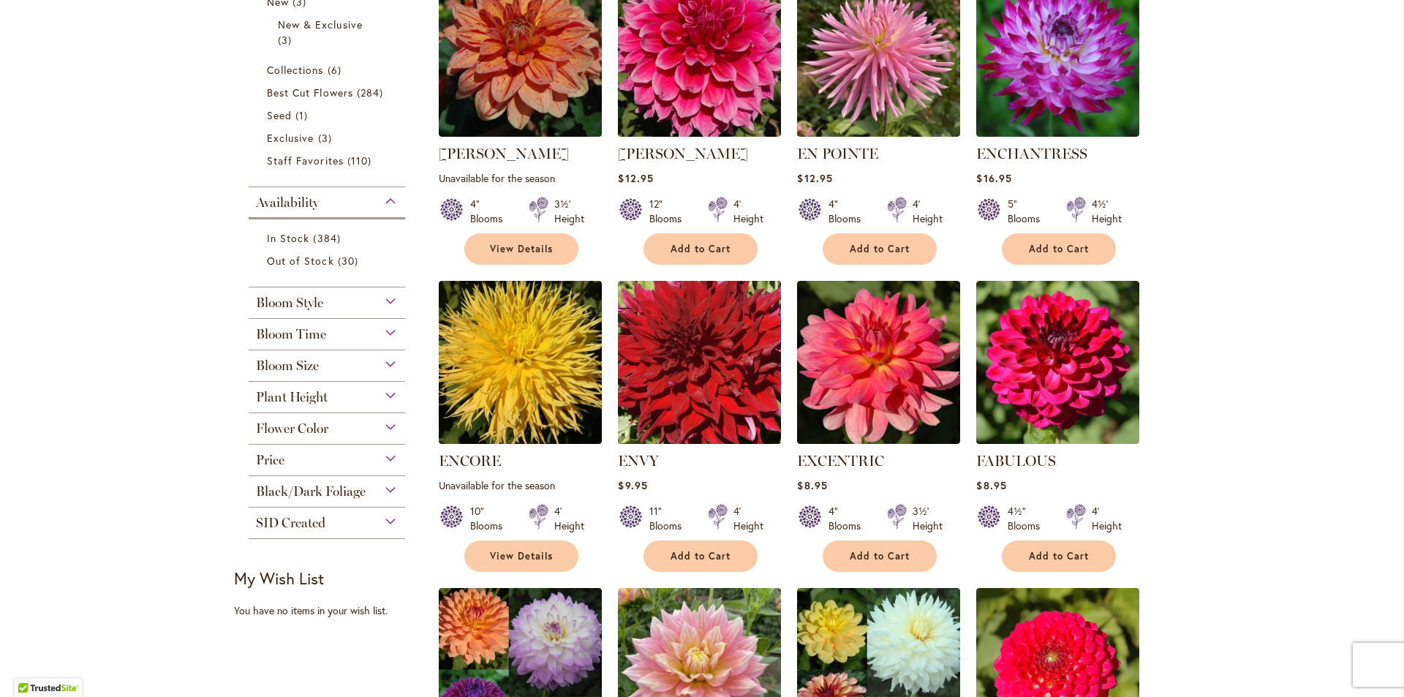
click at [688, 380] on img at bounding box center [699, 362] width 171 height 171
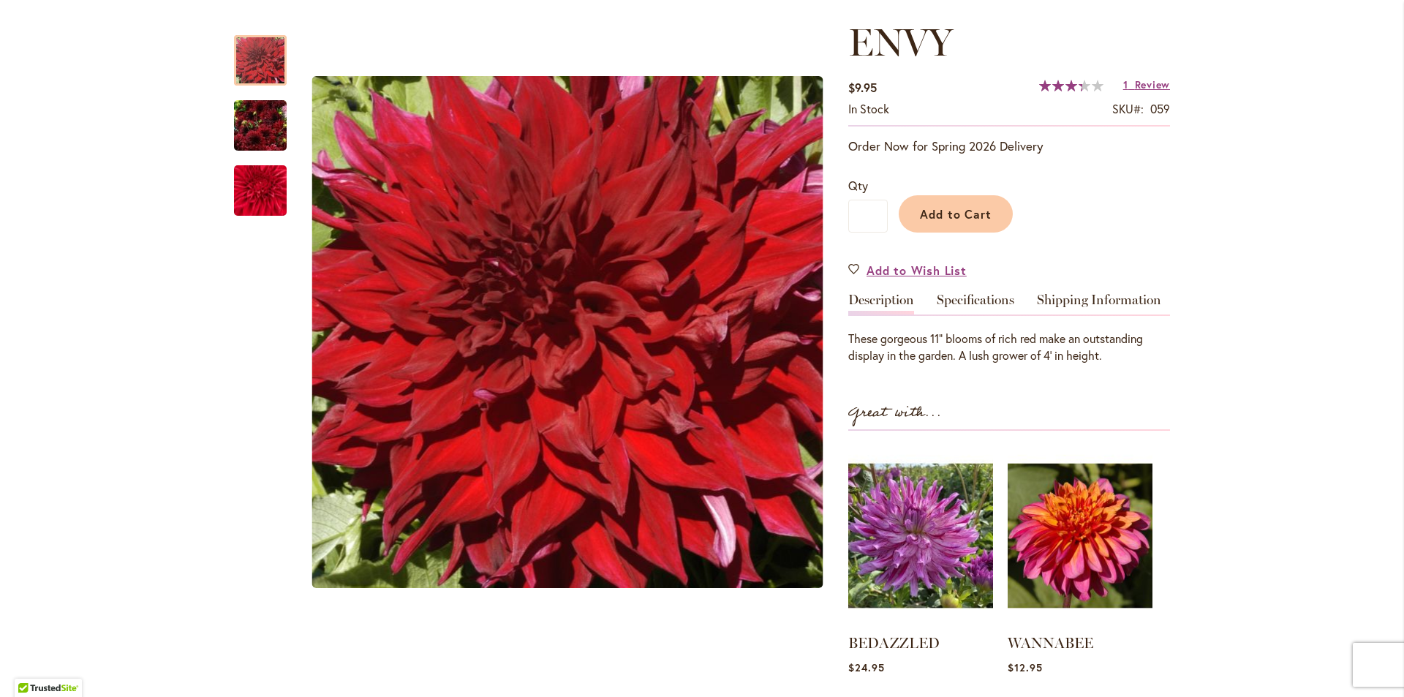
scroll to position [214, 0]
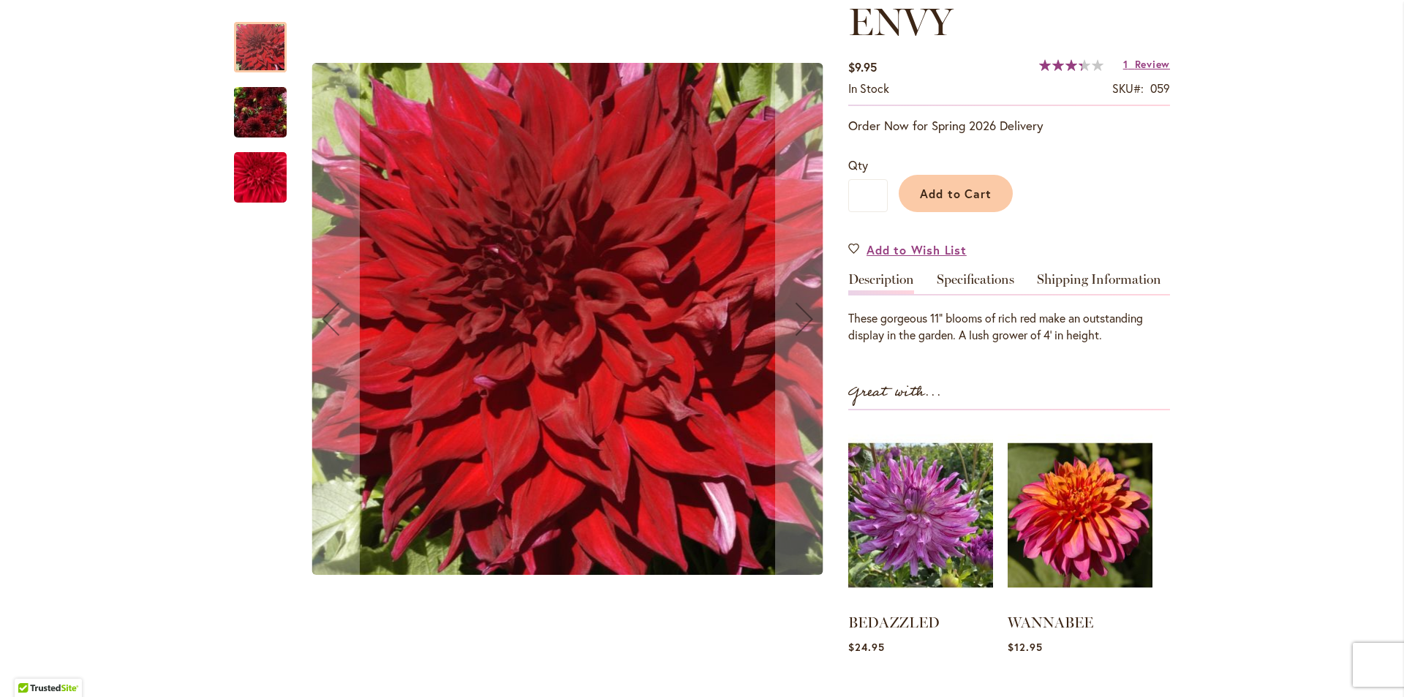
click at [249, 176] on img "Envy" at bounding box center [260, 177] width 105 height 88
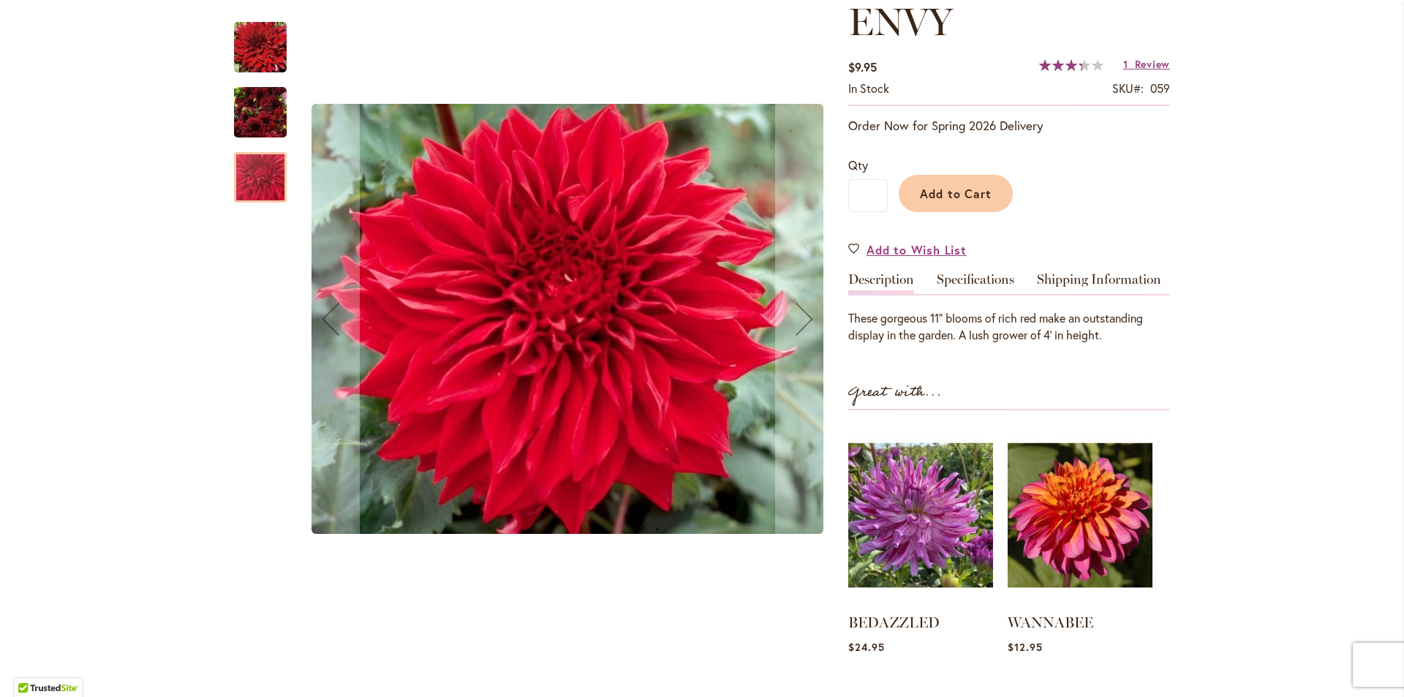
click at [250, 108] on img "Envy" at bounding box center [260, 113] width 53 height 70
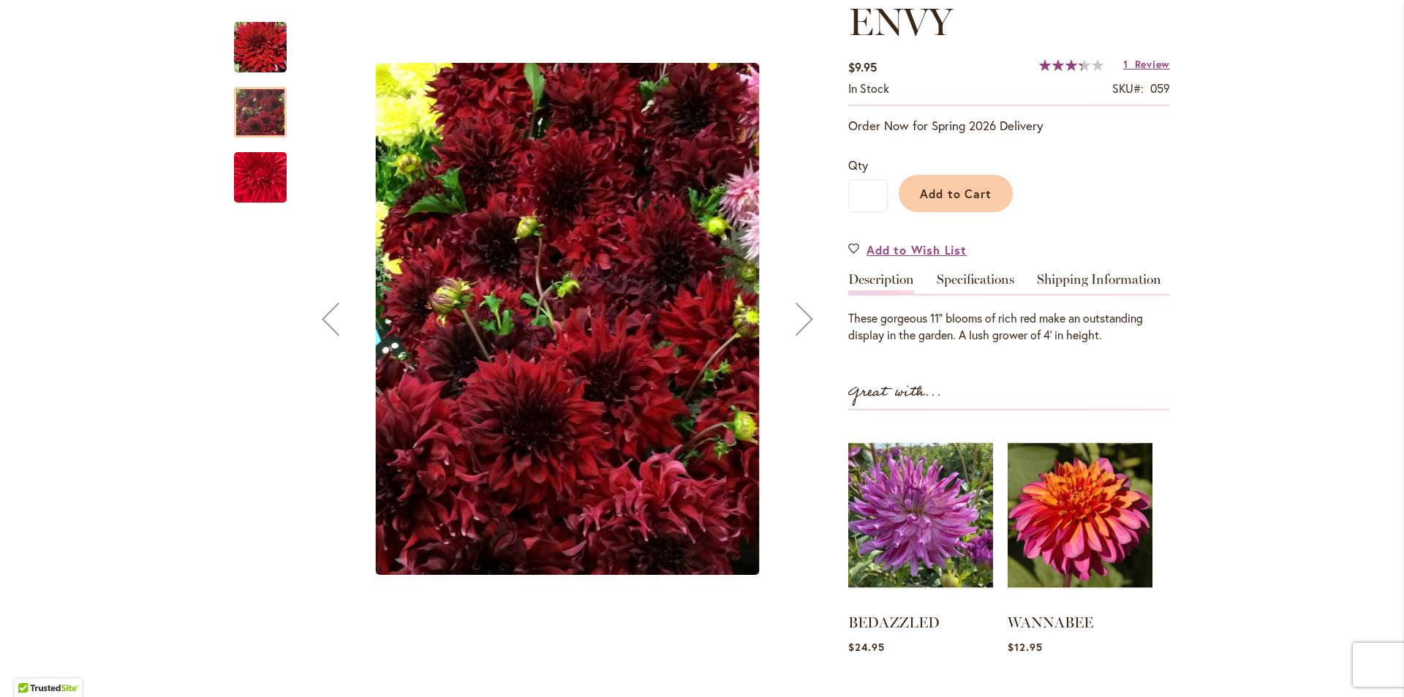
click at [256, 48] on img "Envy" at bounding box center [260, 47] width 53 height 53
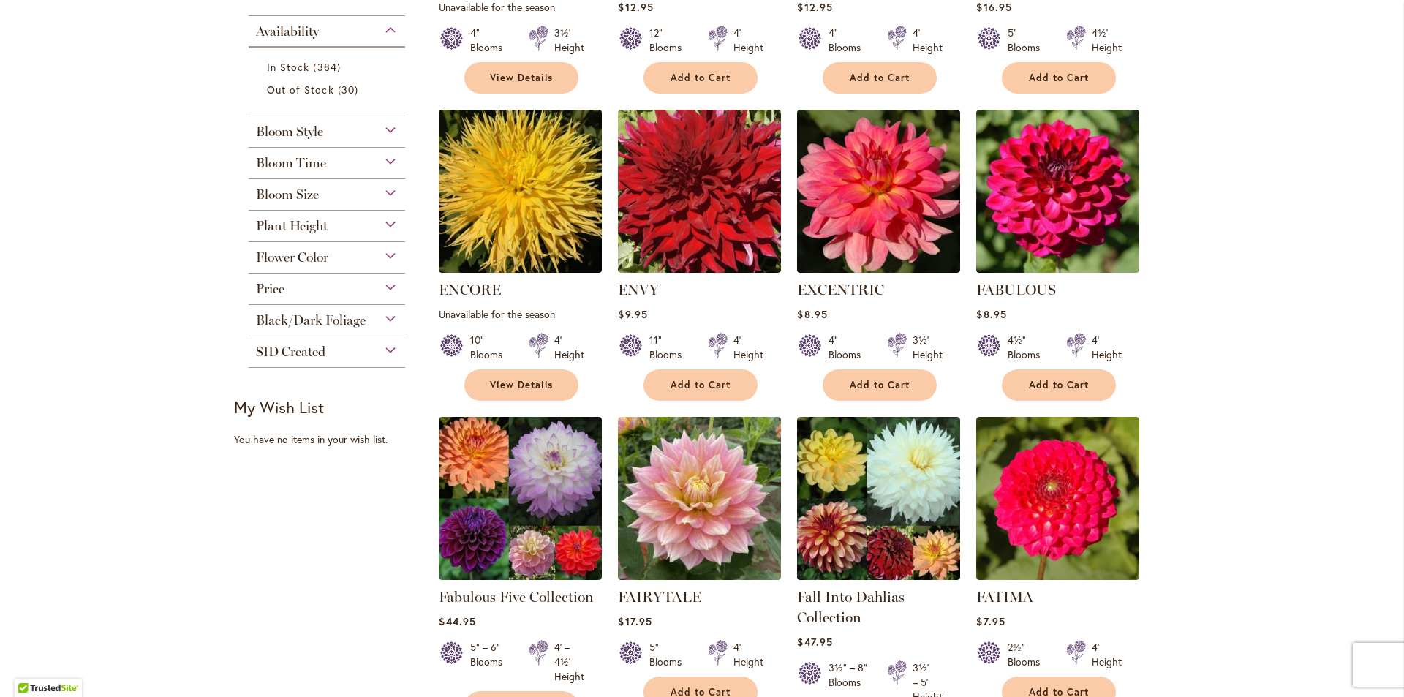
scroll to position [589, 0]
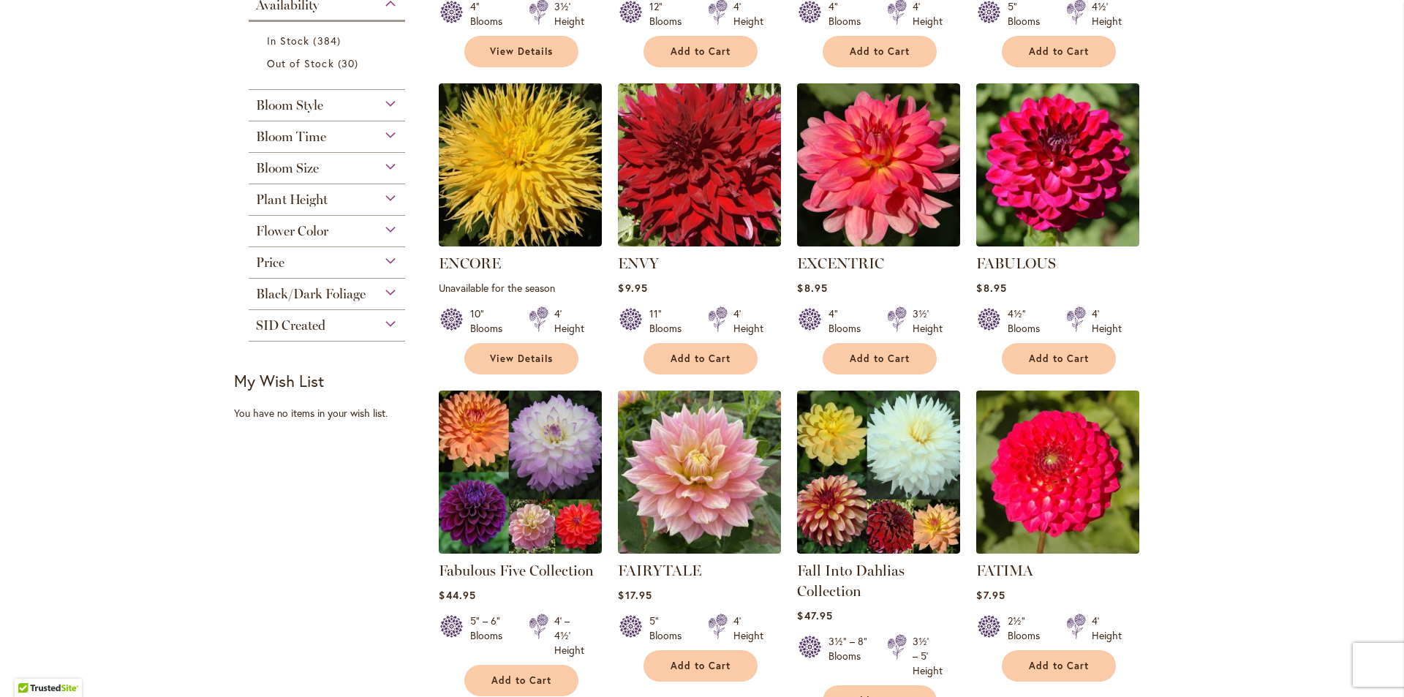
click at [1074, 469] on img at bounding box center [1058, 472] width 171 height 171
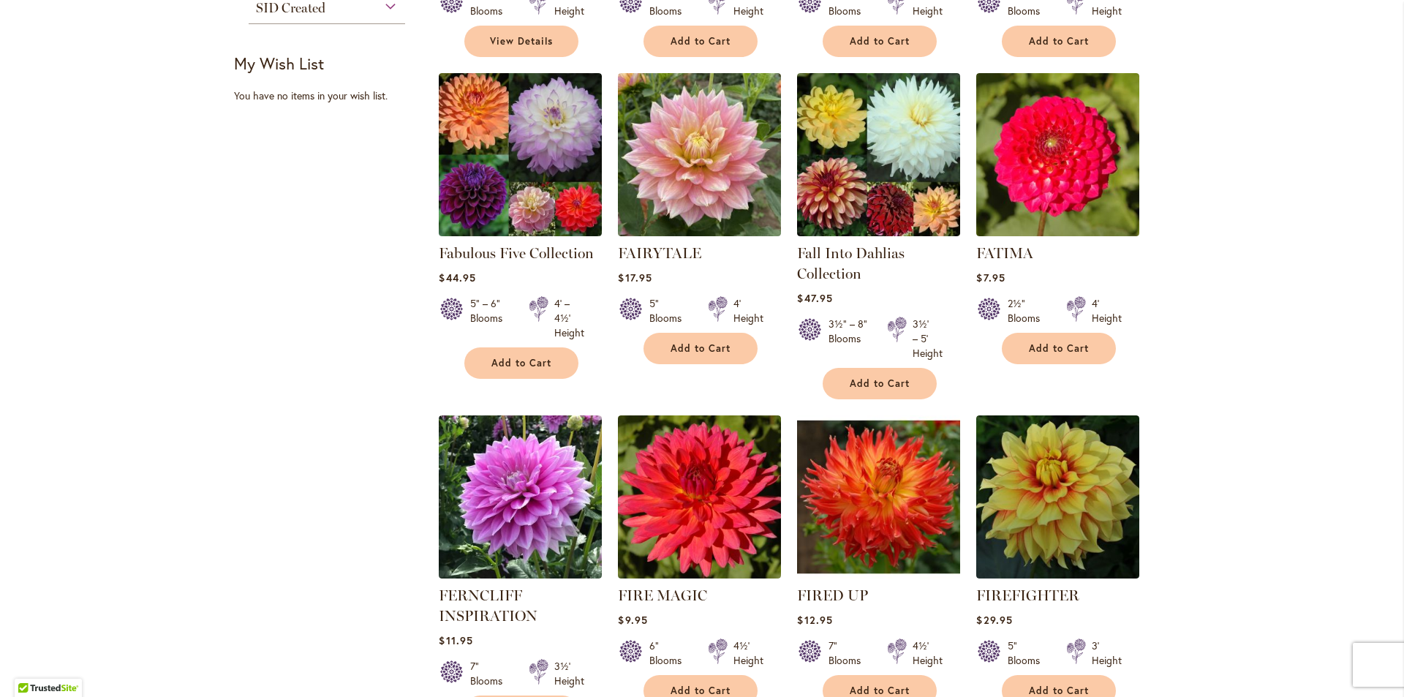
scroll to position [912, 0]
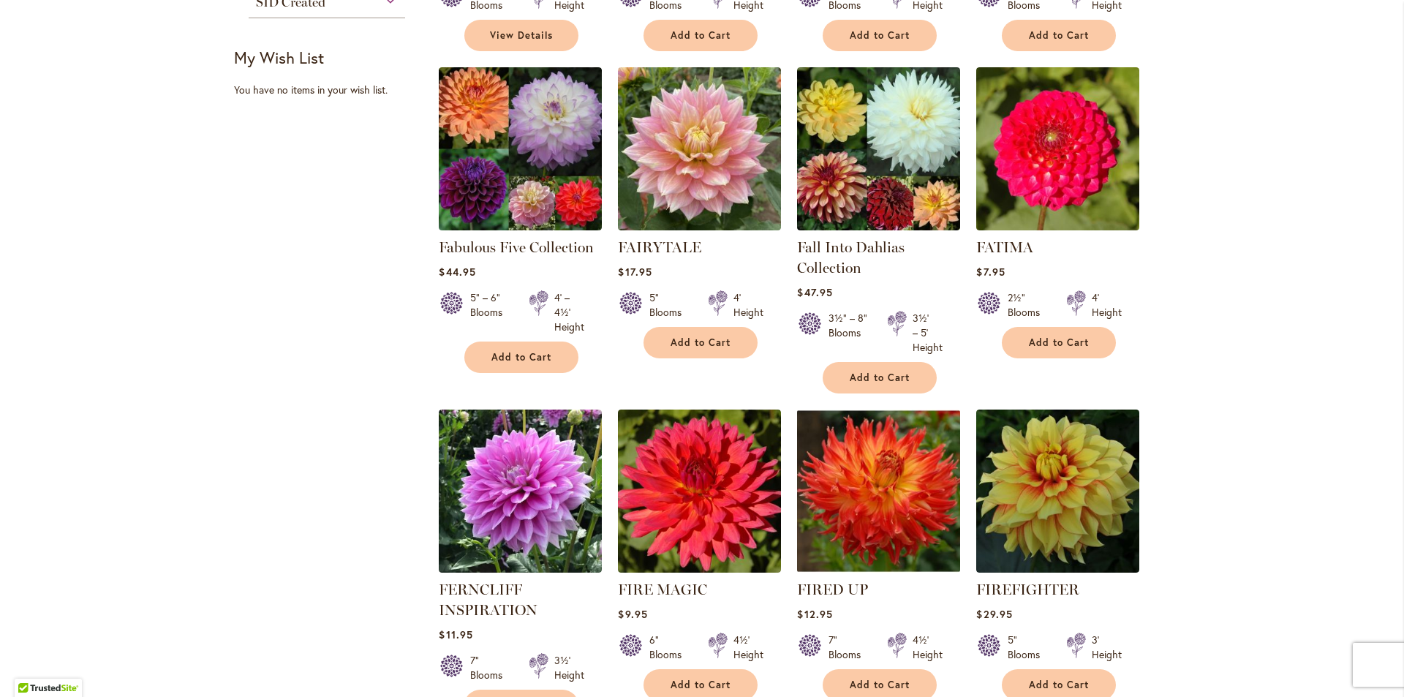
click at [876, 493] on img at bounding box center [879, 491] width 171 height 171
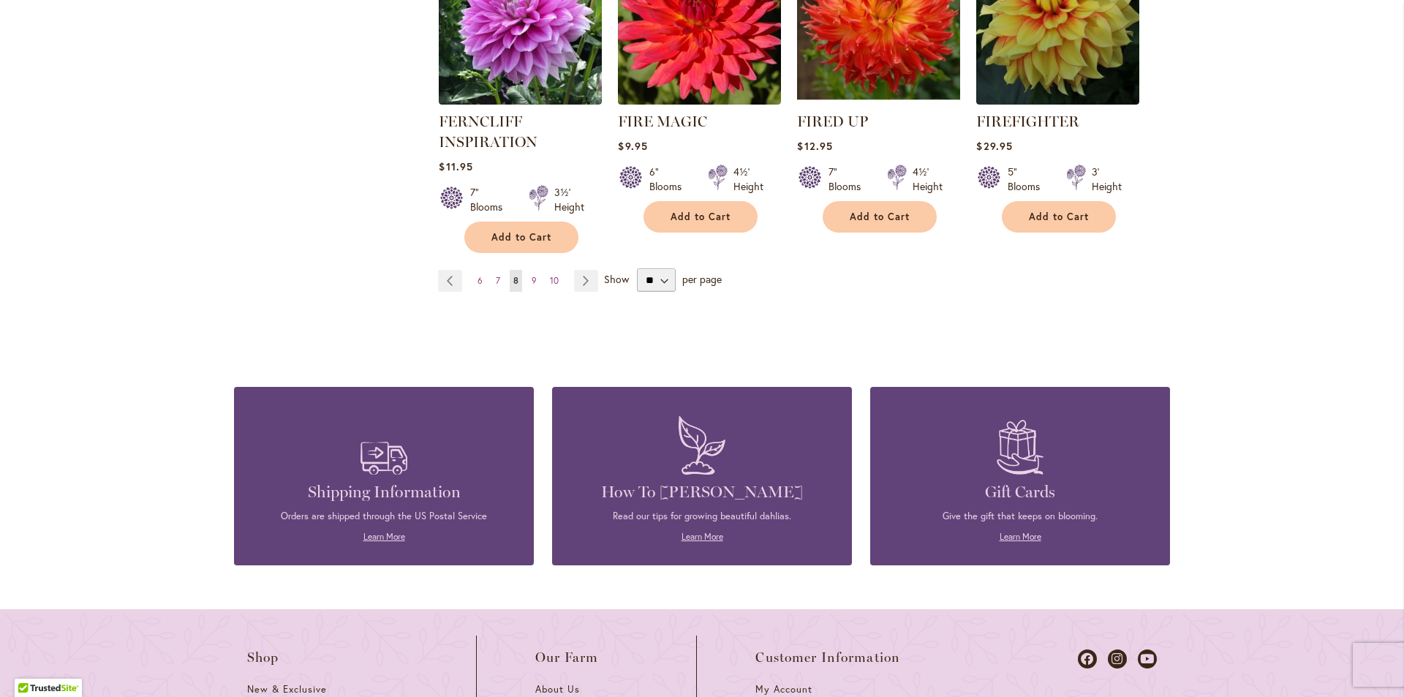
scroll to position [1382, 0]
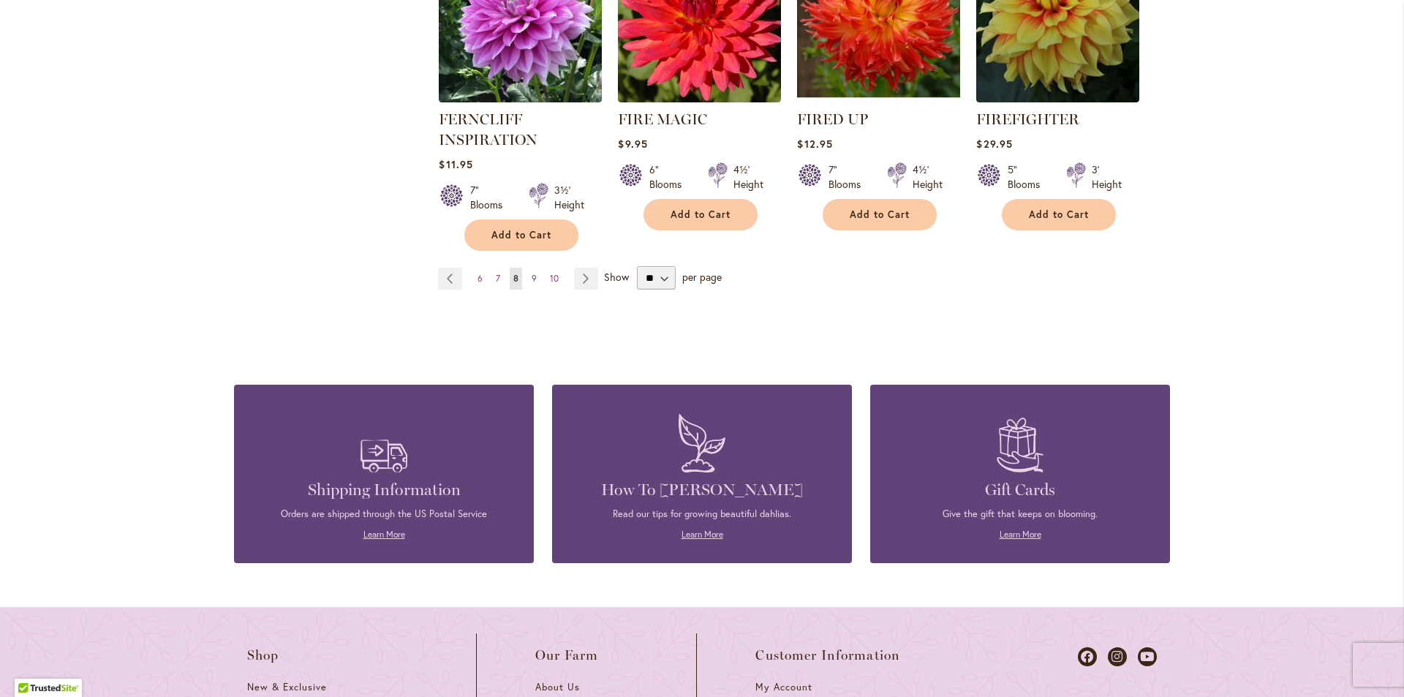
click at [532, 273] on span "9" at bounding box center [534, 278] width 5 height 11
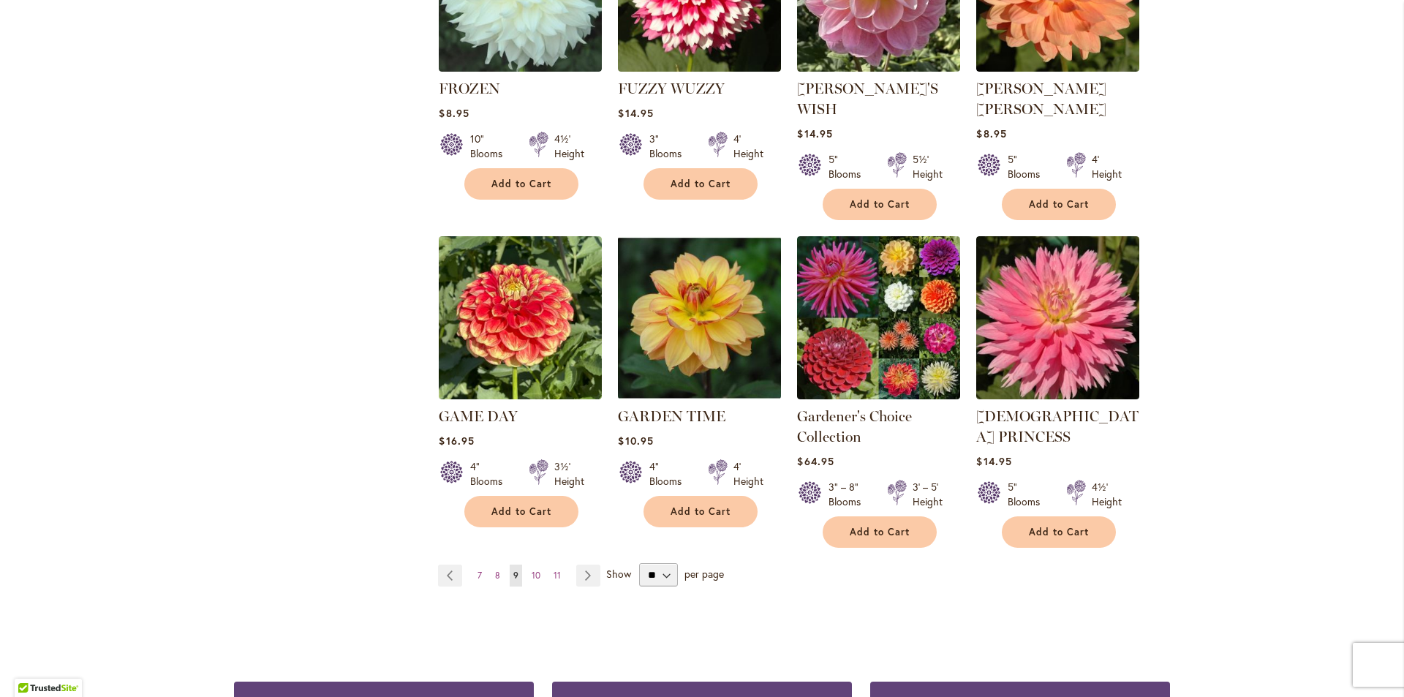
scroll to position [1083, 0]
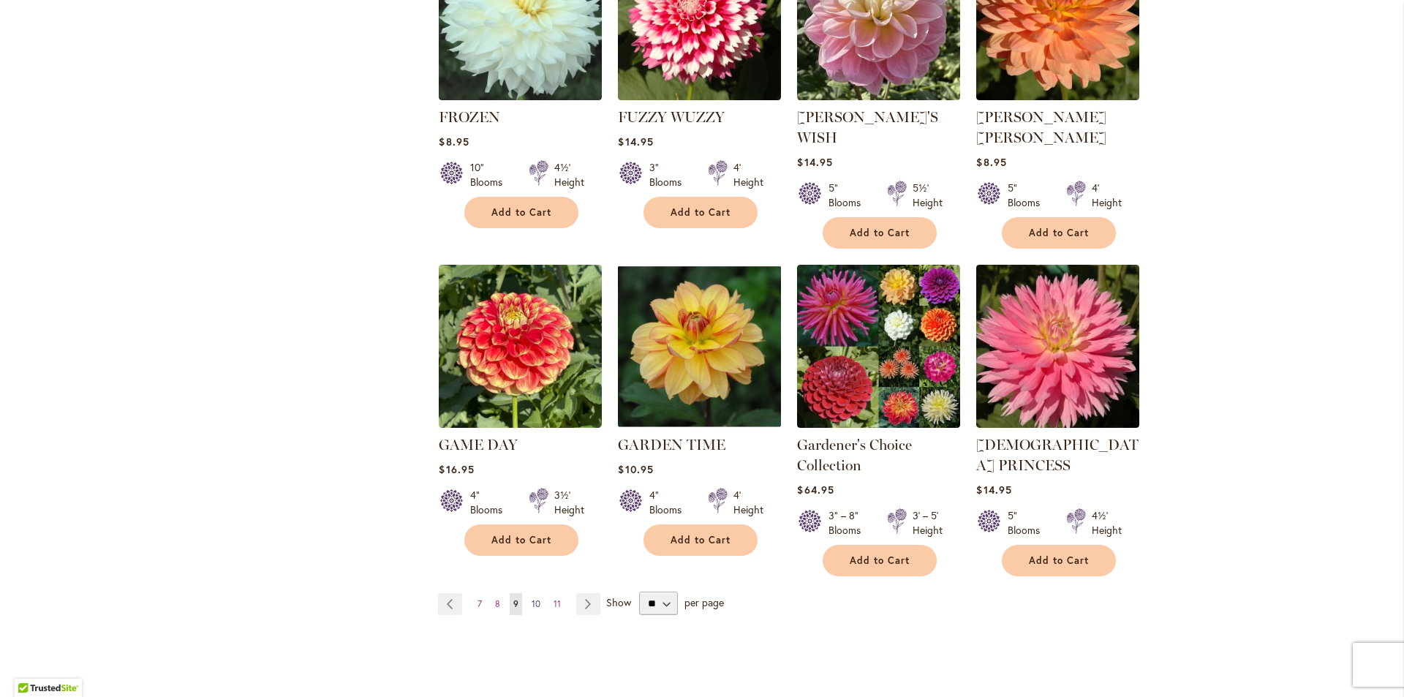
click at [532, 598] on span "10" at bounding box center [536, 603] width 9 height 11
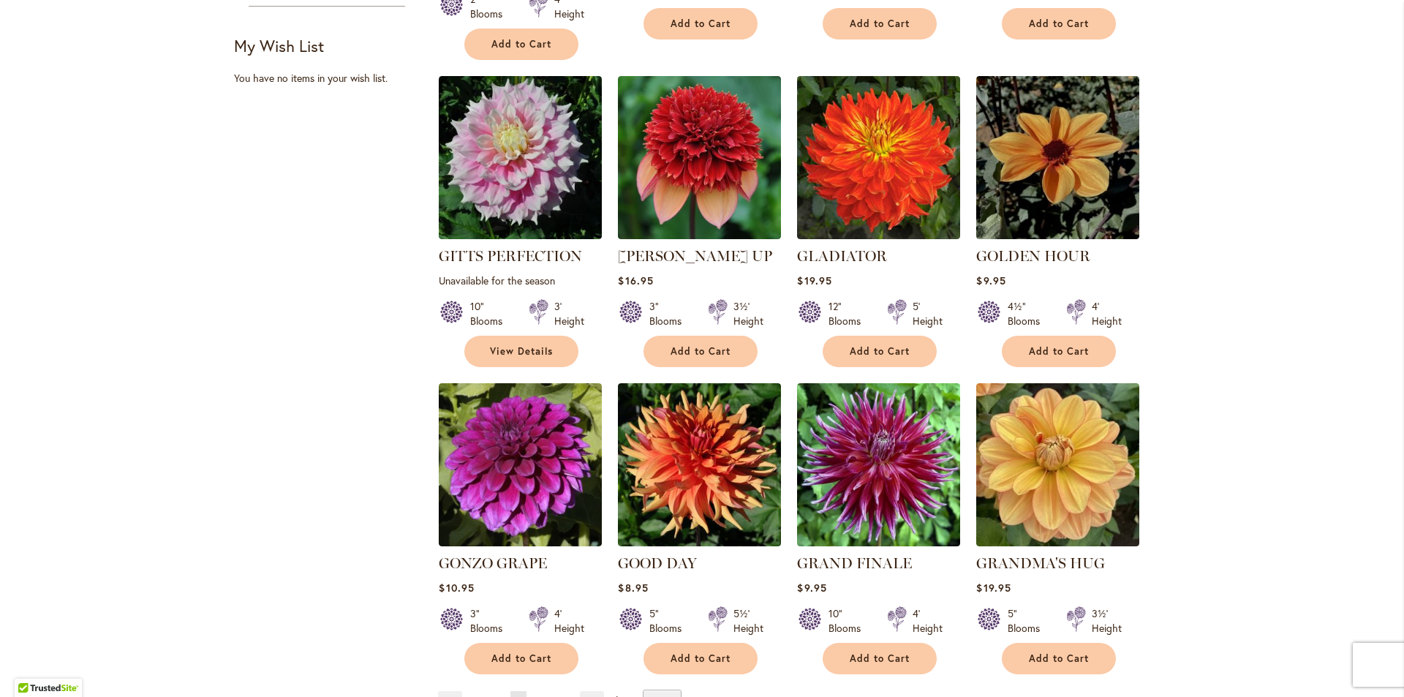
scroll to position [944, 0]
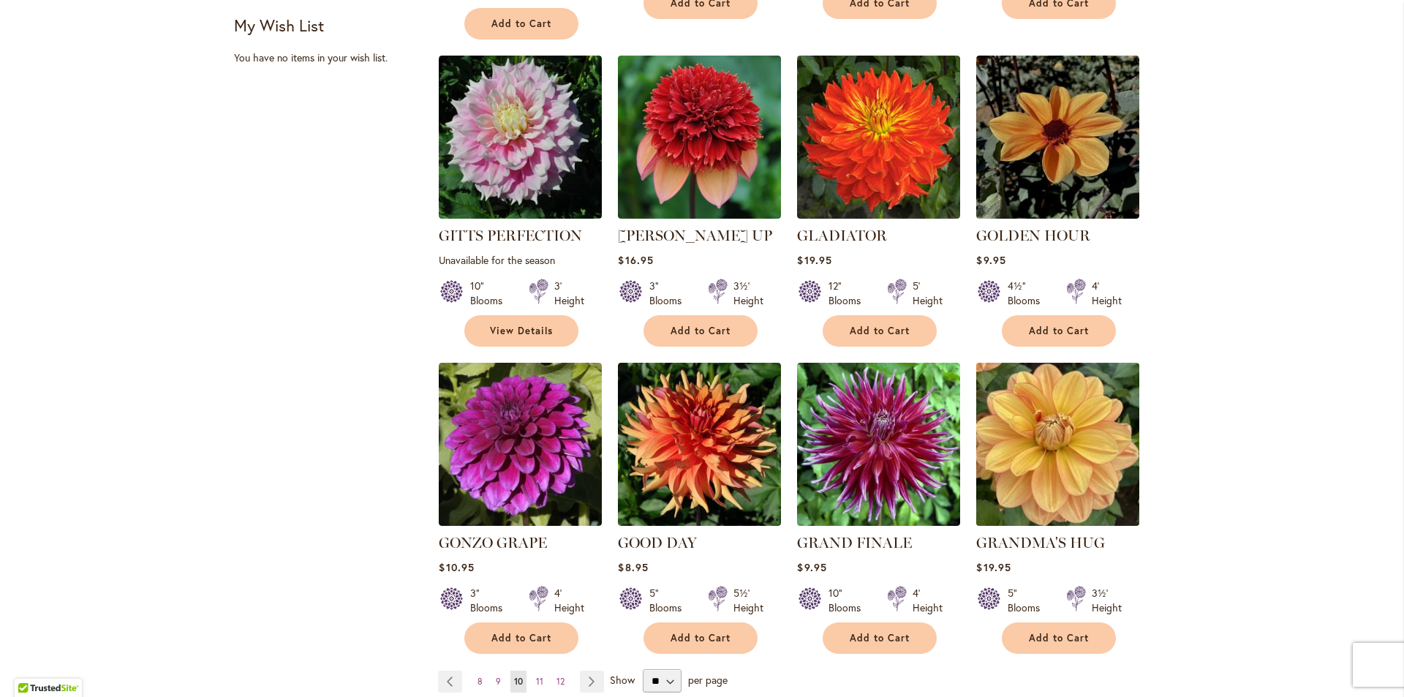
click at [1041, 418] on img at bounding box center [1058, 444] width 171 height 171
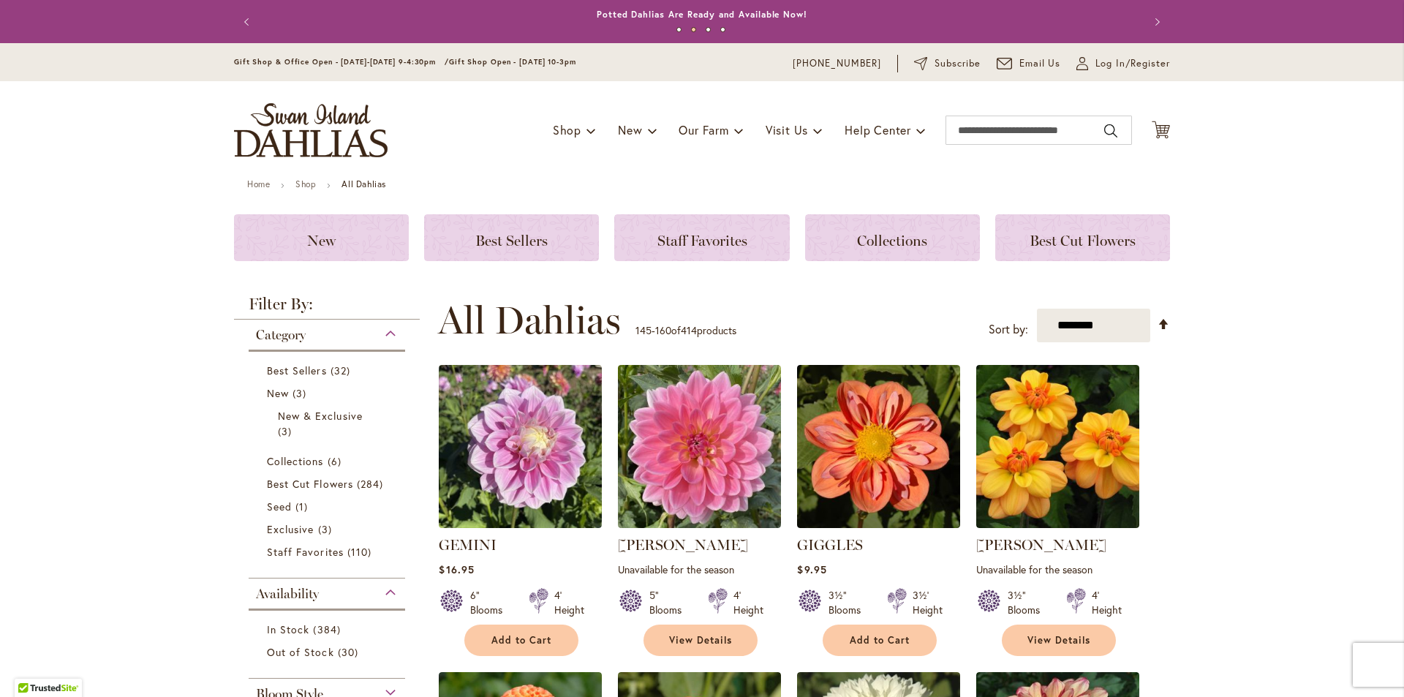
drag, startPoint x: 1390, startPoint y: 88, endPoint x: 1382, endPoint y: 126, distance: 38.9
click at [1382, 126] on header "Skip to Content Gift Shop & Office Open - Monday-Friday 9-4:30pm / Gift Shop Op…" at bounding box center [702, 111] width 1404 height 136
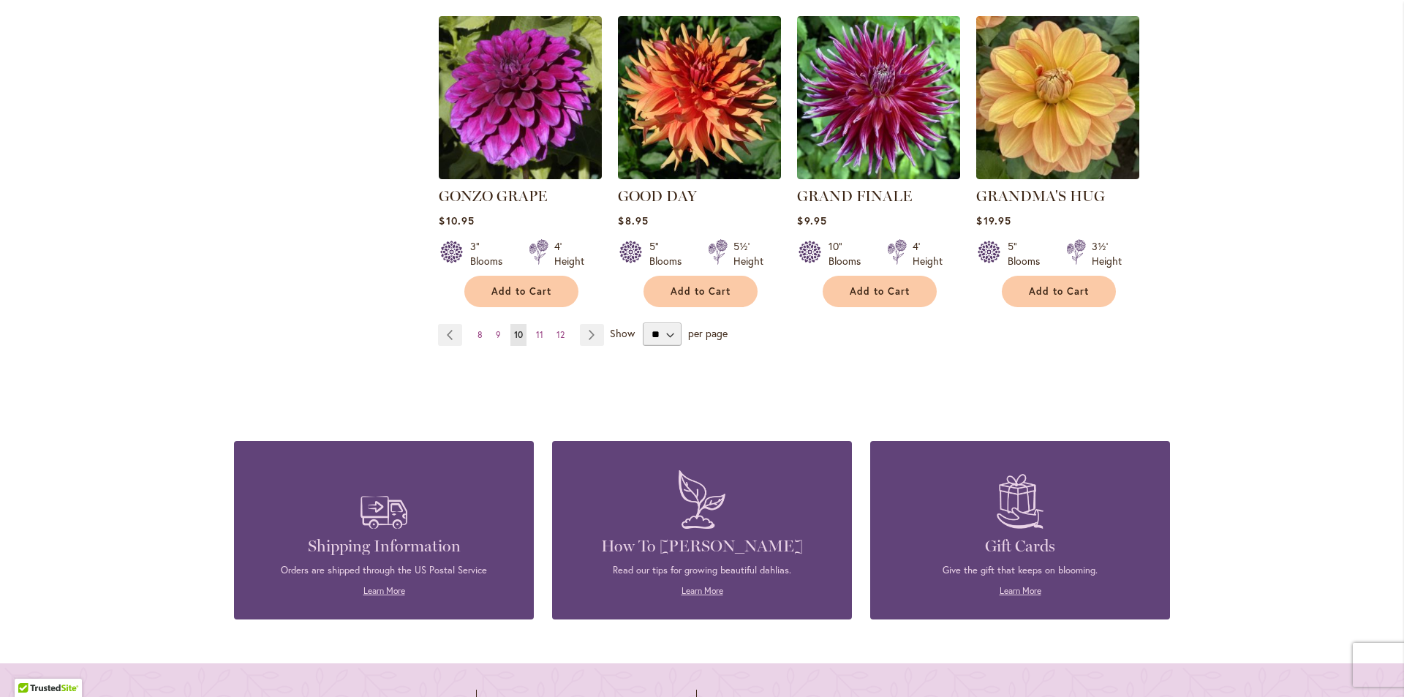
scroll to position [1292, 0]
click at [536, 328] on span "11" at bounding box center [539, 333] width 7 height 11
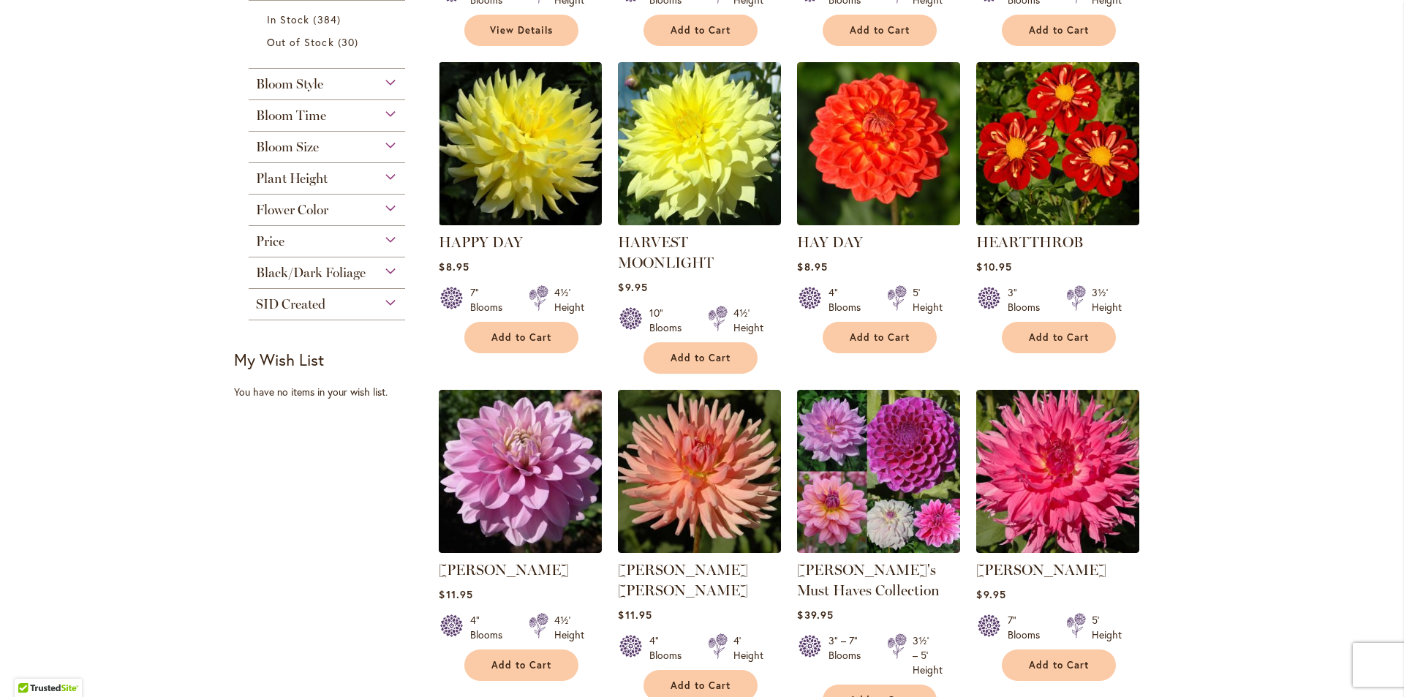
scroll to position [1220, 0]
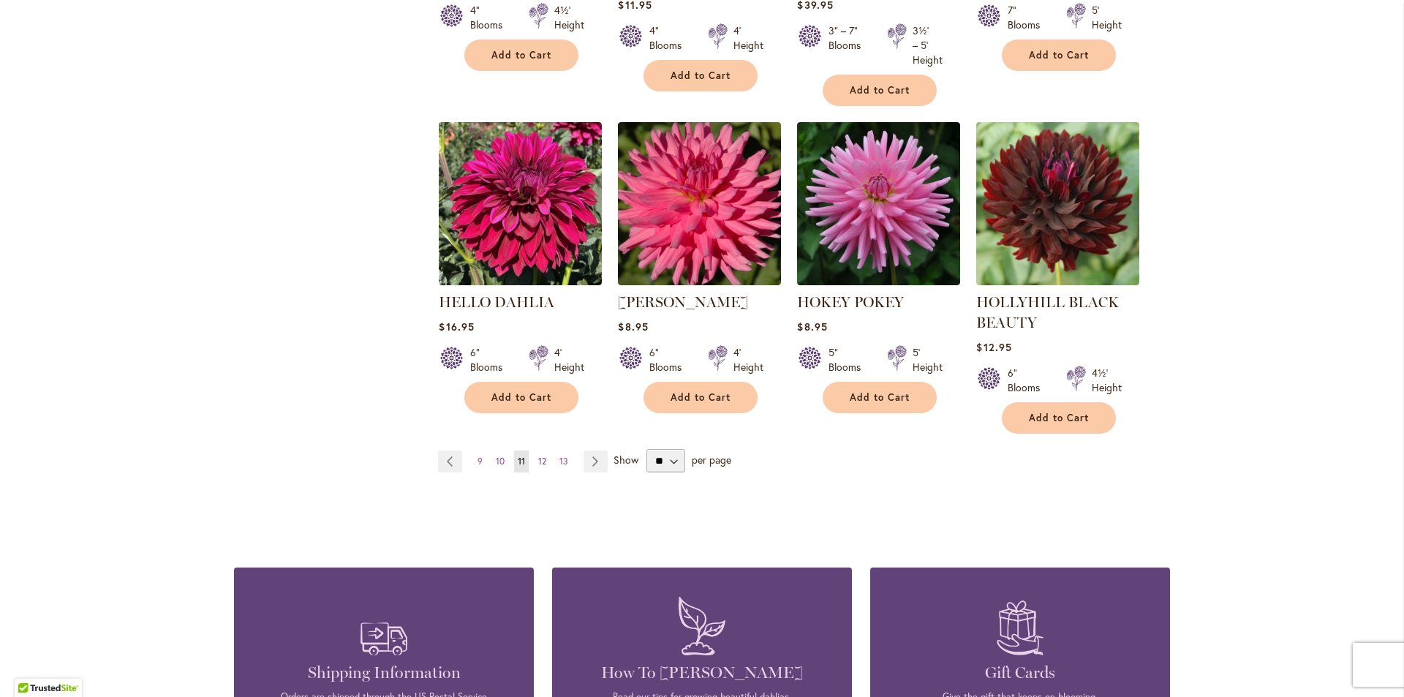
click at [538, 459] on span "12" at bounding box center [542, 461] width 8 height 11
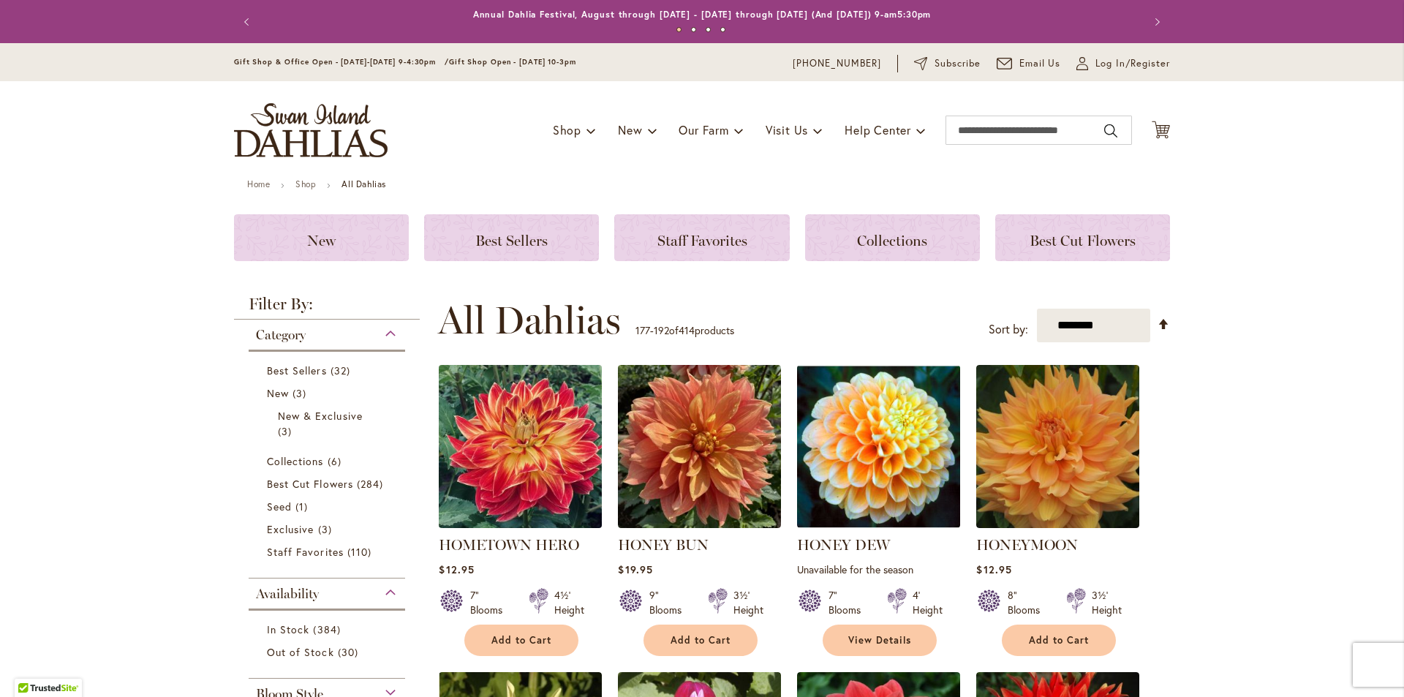
click at [531, 459] on img at bounding box center [520, 446] width 171 height 171
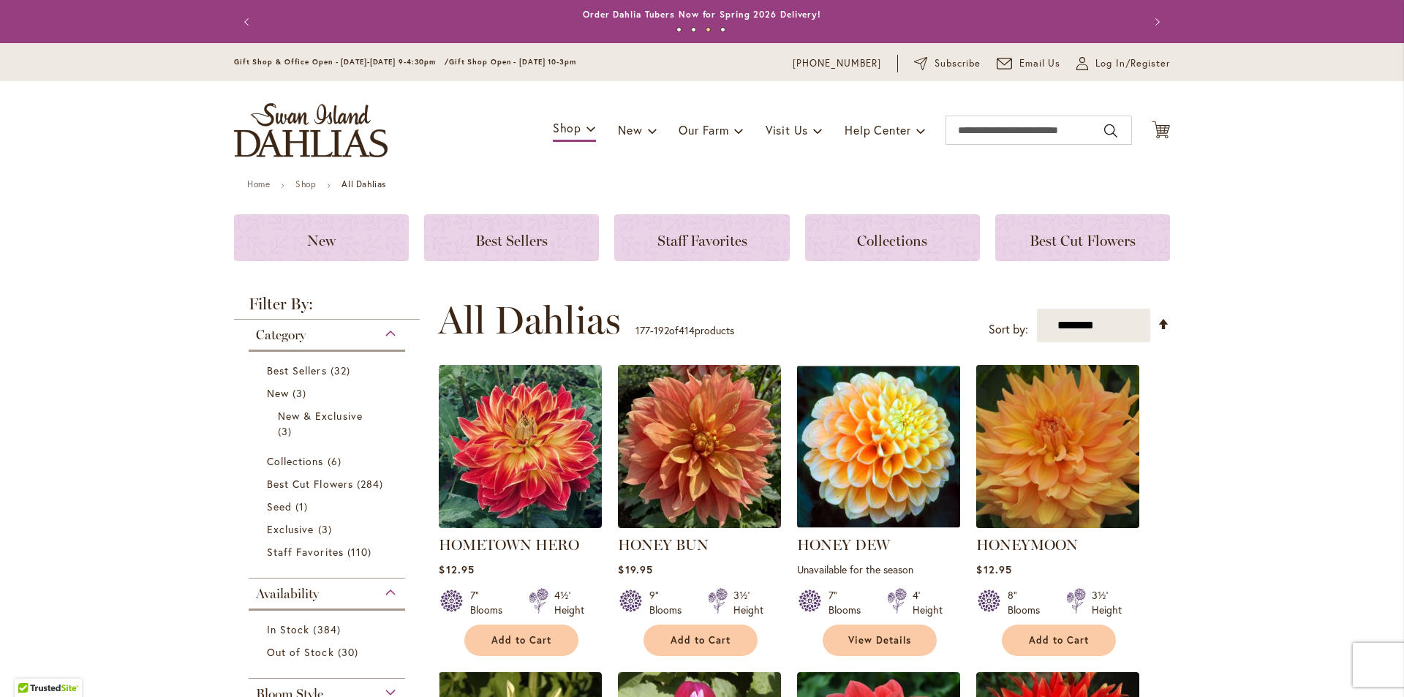
click at [1044, 464] on img at bounding box center [1058, 446] width 171 height 171
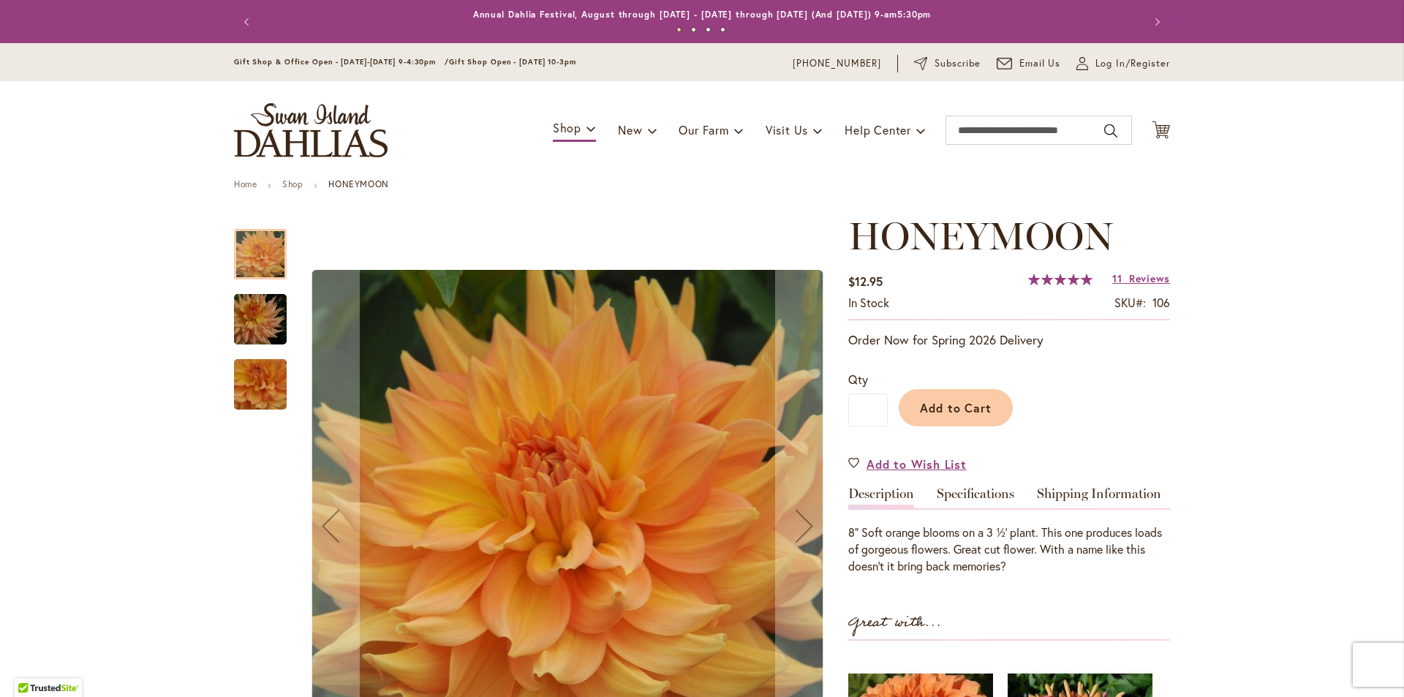
click at [260, 259] on div at bounding box center [260, 254] width 53 height 50
click at [247, 323] on img "Honeymoon" at bounding box center [260, 320] width 105 height 70
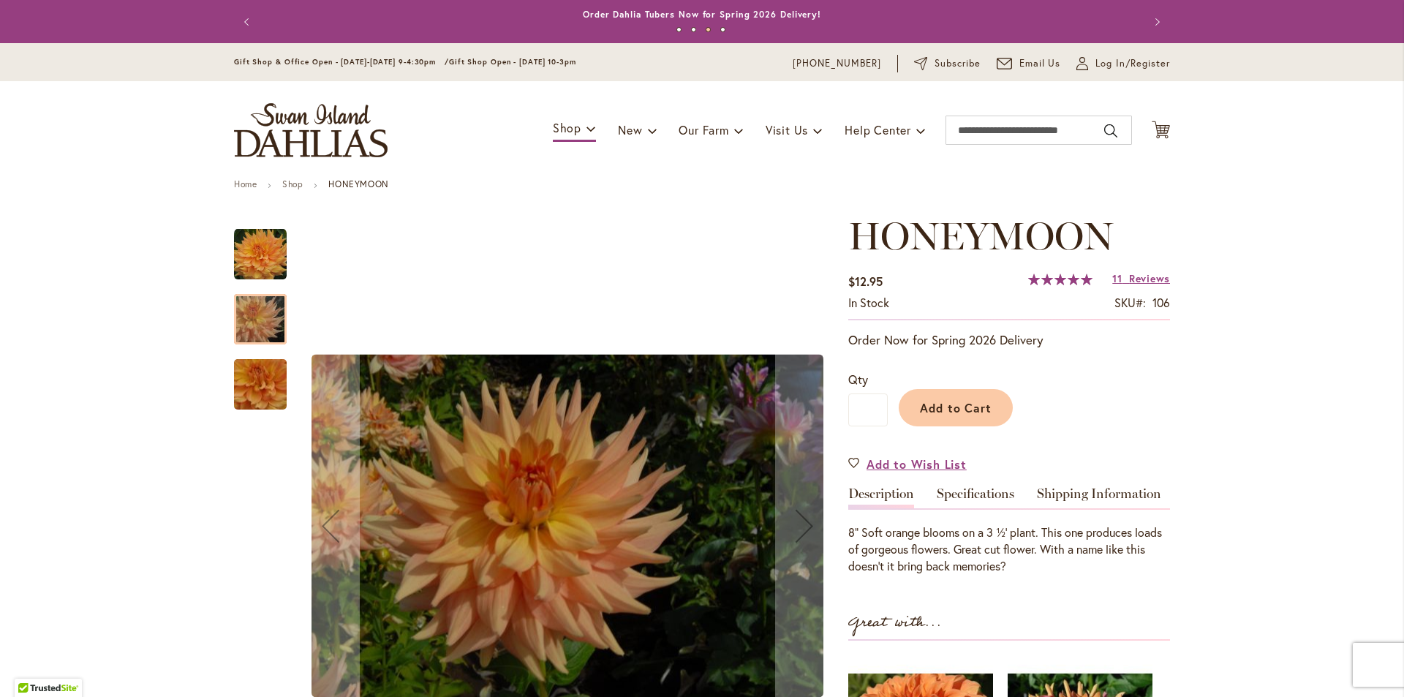
click at [246, 394] on img "Honeymoon" at bounding box center [260, 384] width 105 height 97
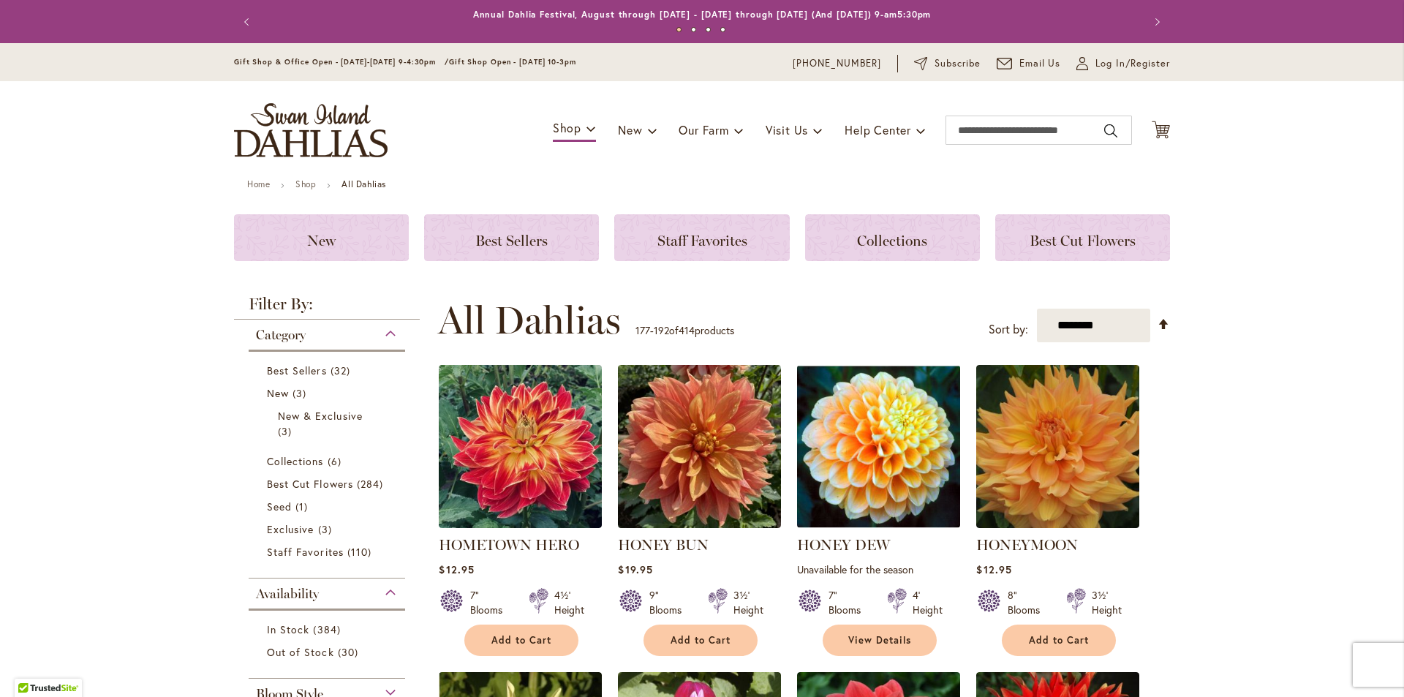
scroll to position [609, 0]
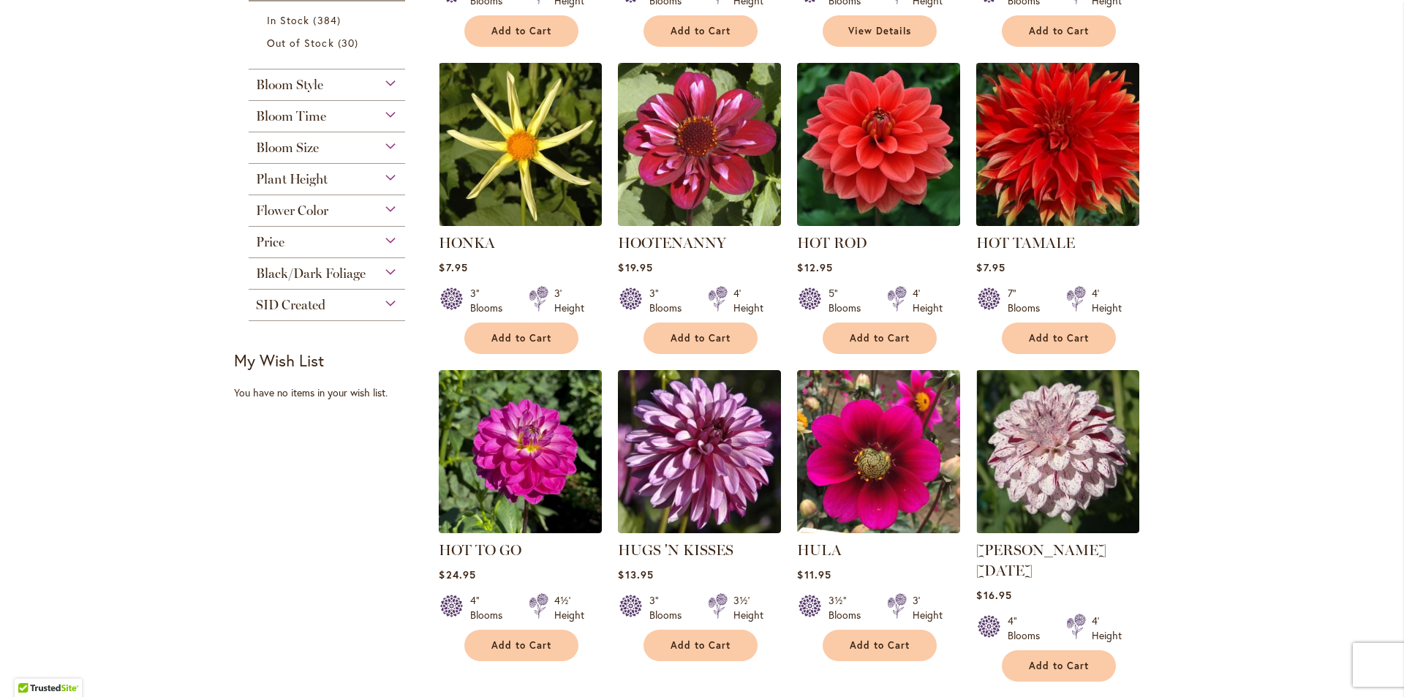
click at [1074, 168] on img at bounding box center [1058, 144] width 171 height 171
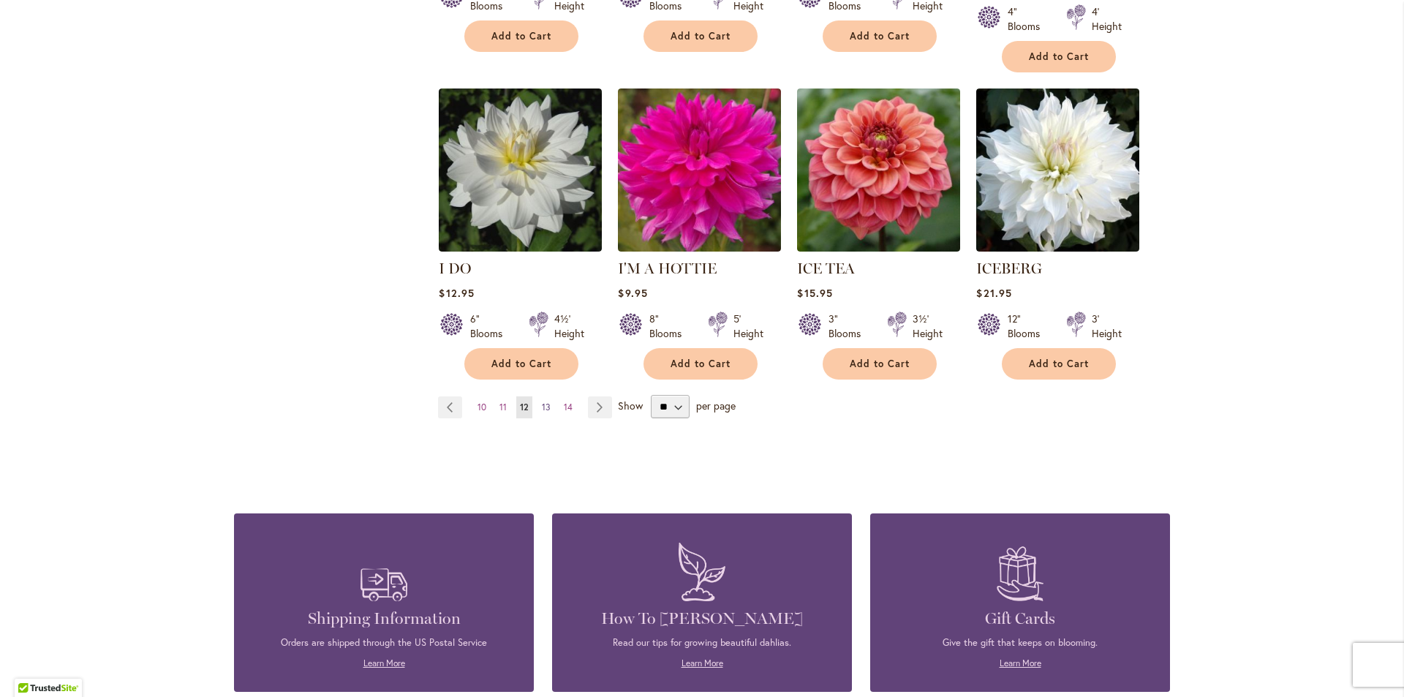
click at [542, 402] on span "13" at bounding box center [546, 407] width 9 height 11
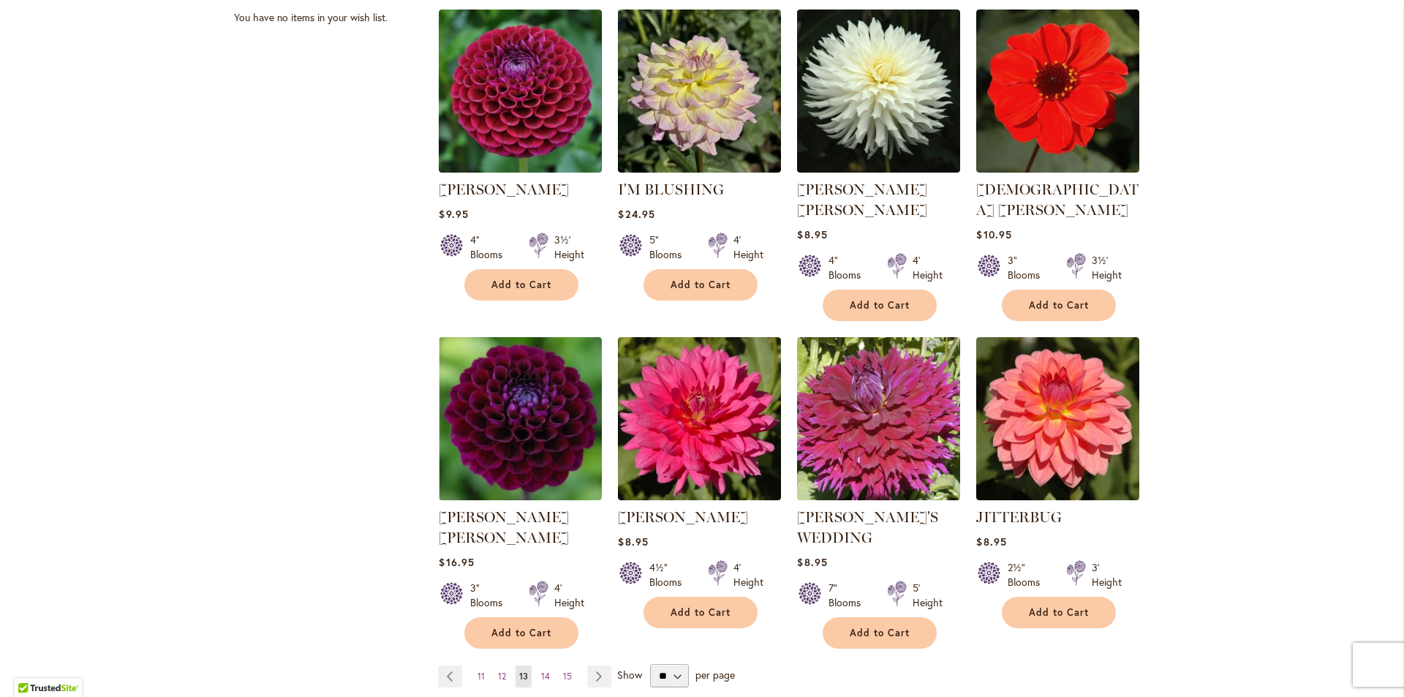
scroll to position [998, 0]
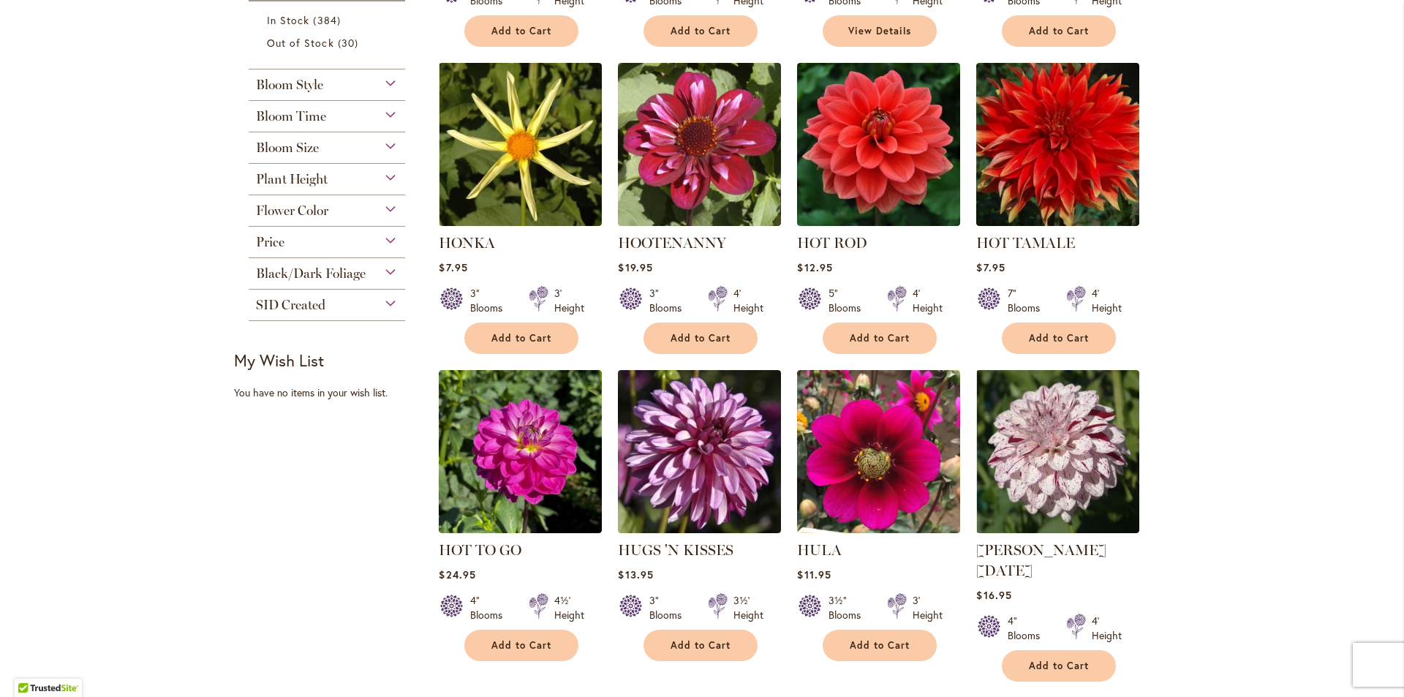
scroll to position [1218, 0]
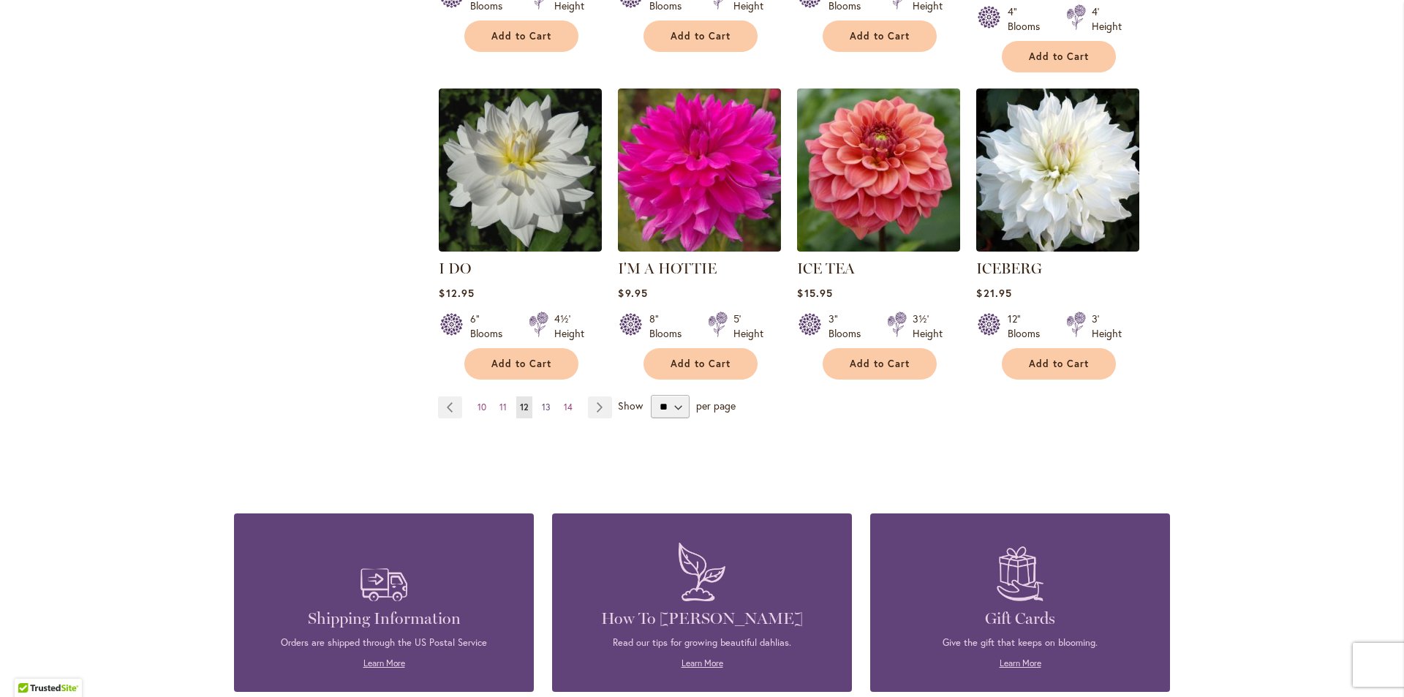
click at [542, 402] on span "13" at bounding box center [546, 407] width 9 height 11
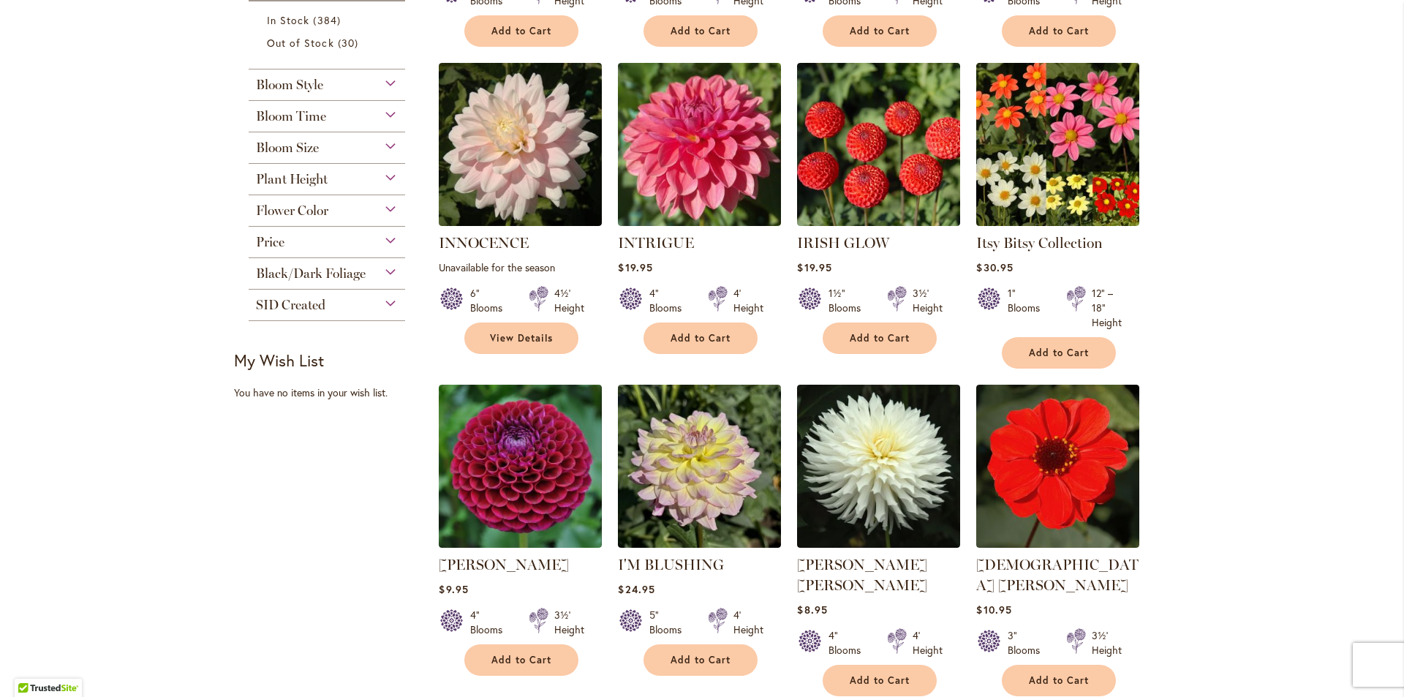
scroll to position [1623, 0]
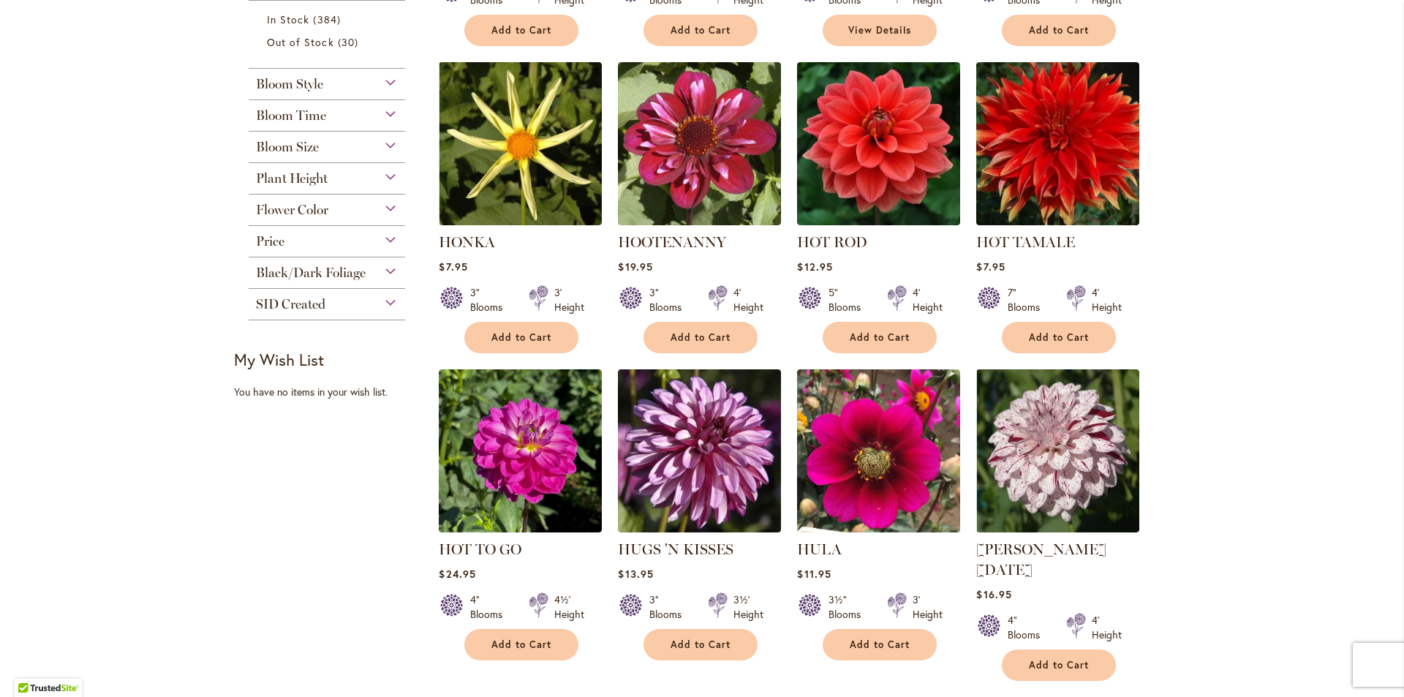
scroll to position [1219, 0]
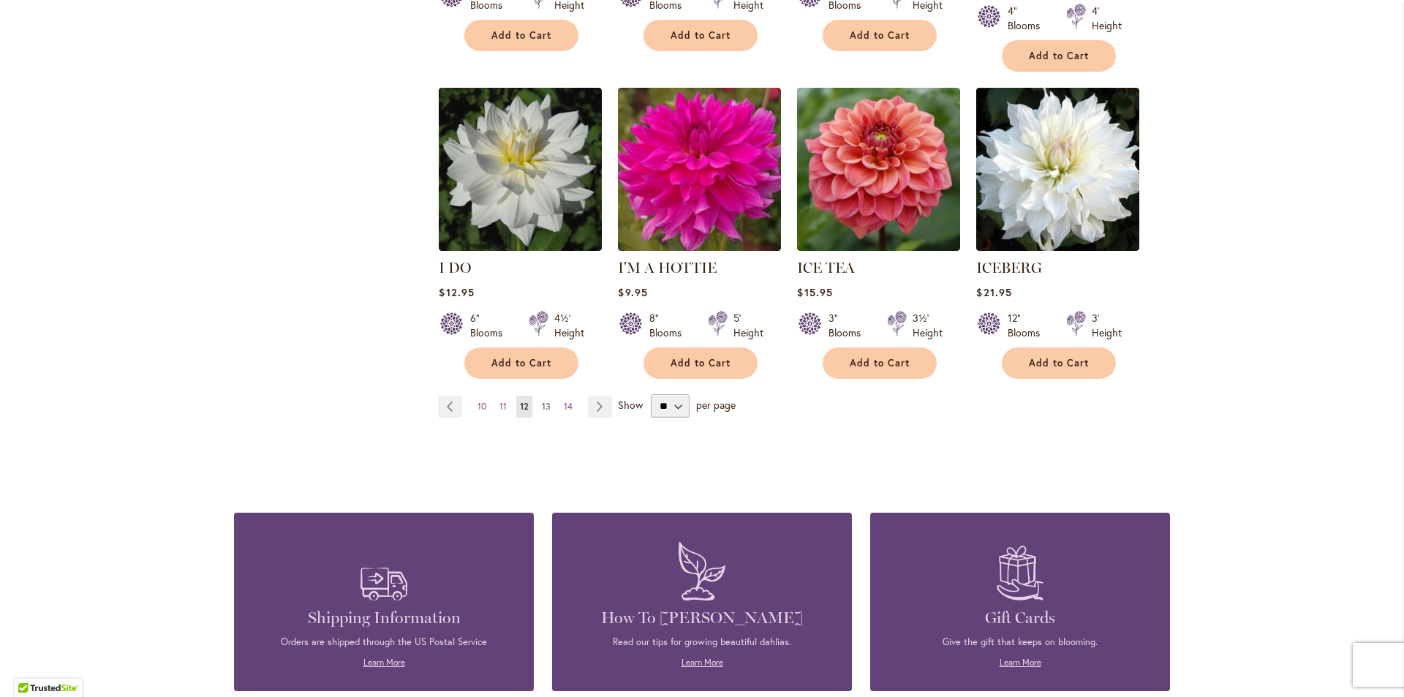
click at [542, 401] on span "13" at bounding box center [546, 406] width 9 height 11
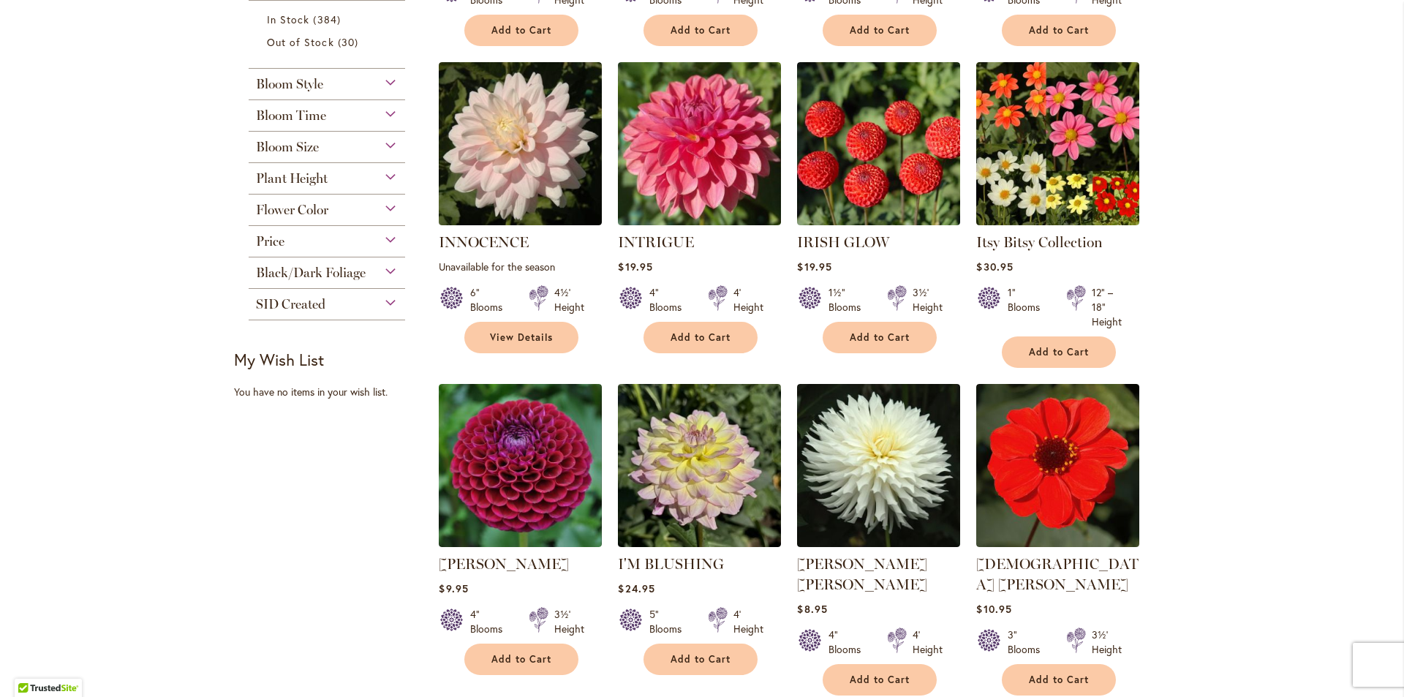
scroll to position [1219, 0]
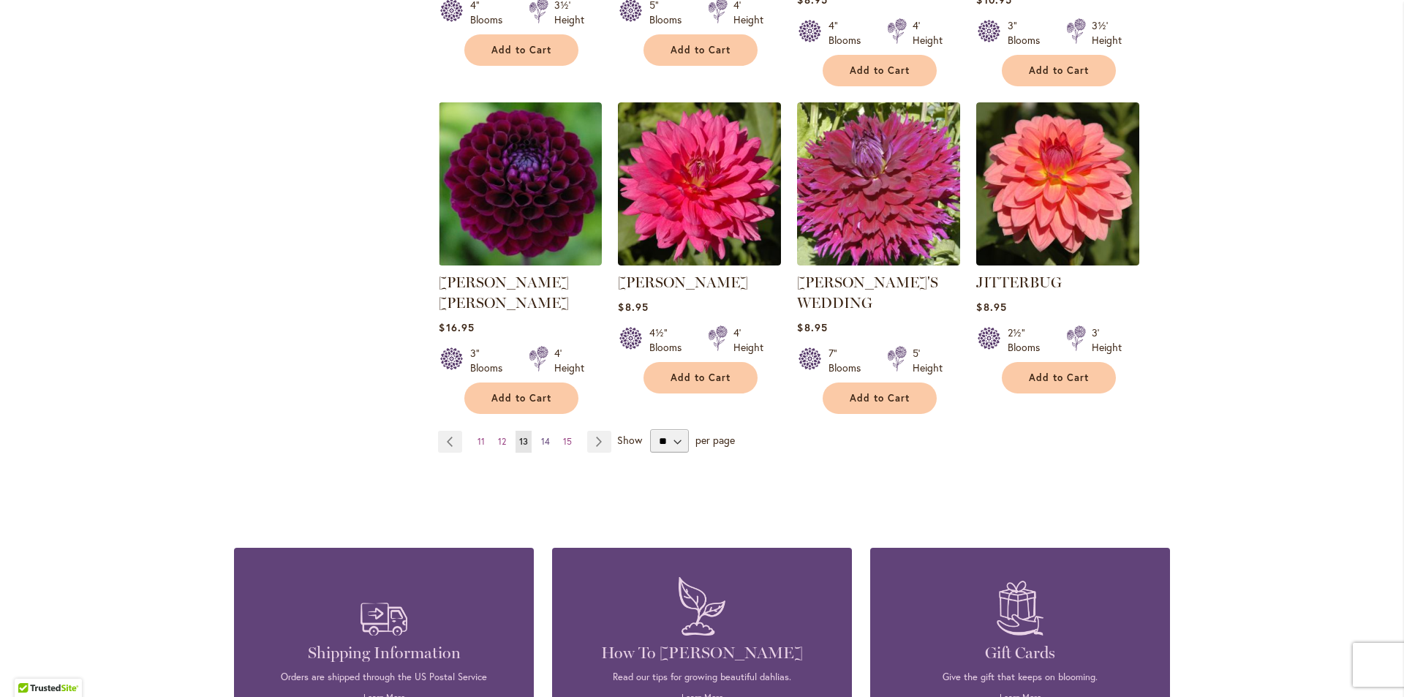
click at [541, 436] on span "14" at bounding box center [545, 441] width 9 height 11
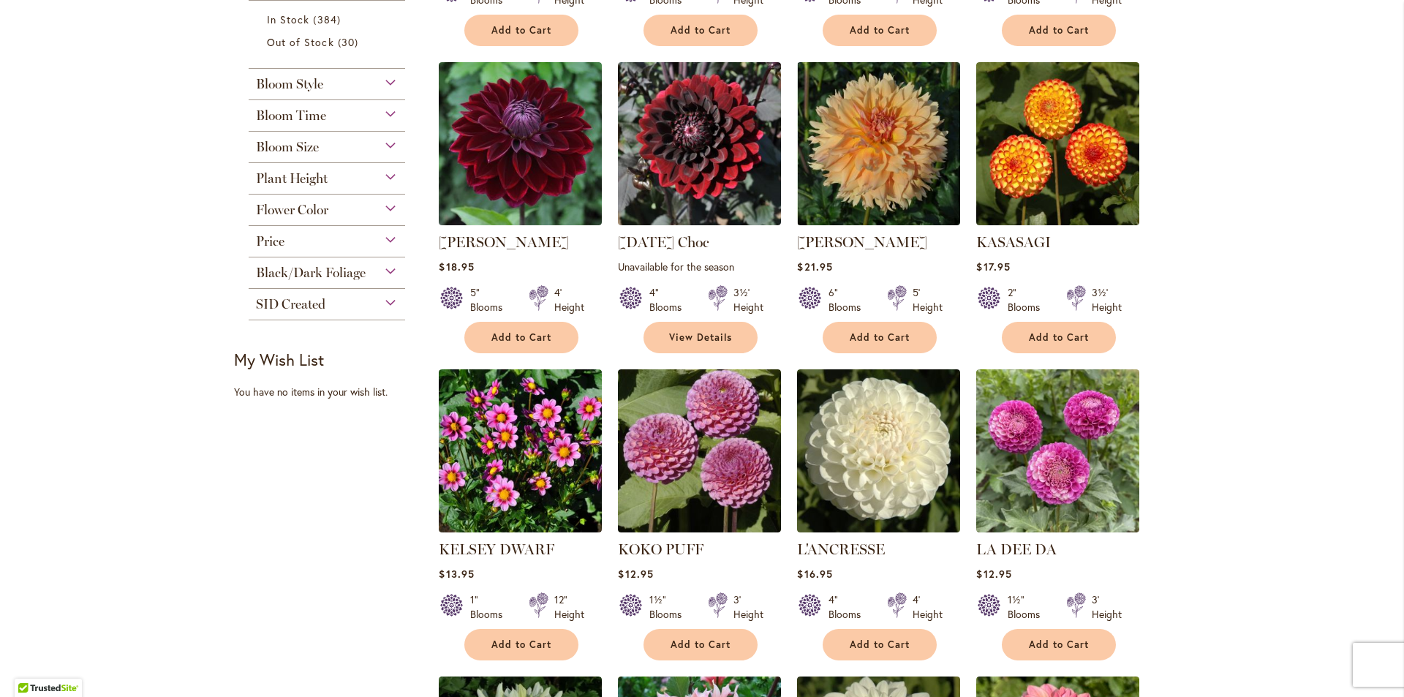
scroll to position [1220, 0]
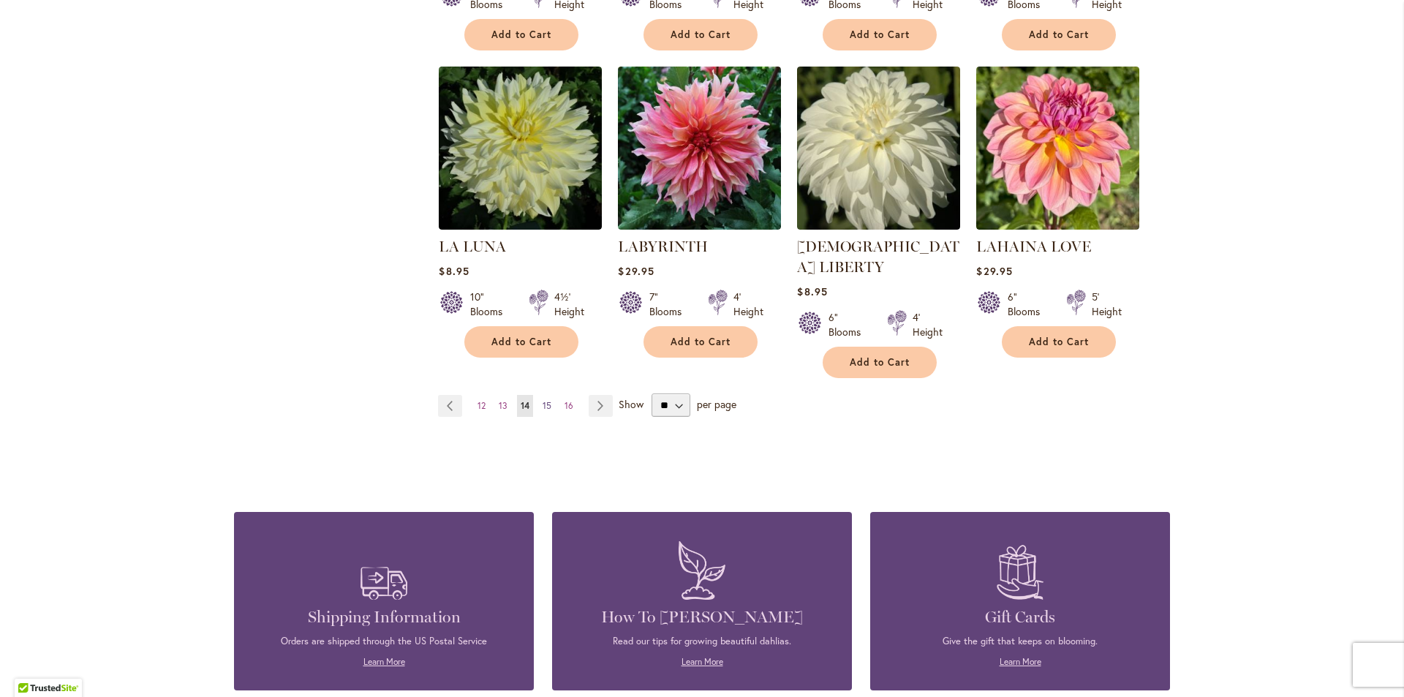
click at [543, 400] on span "15" at bounding box center [547, 405] width 9 height 11
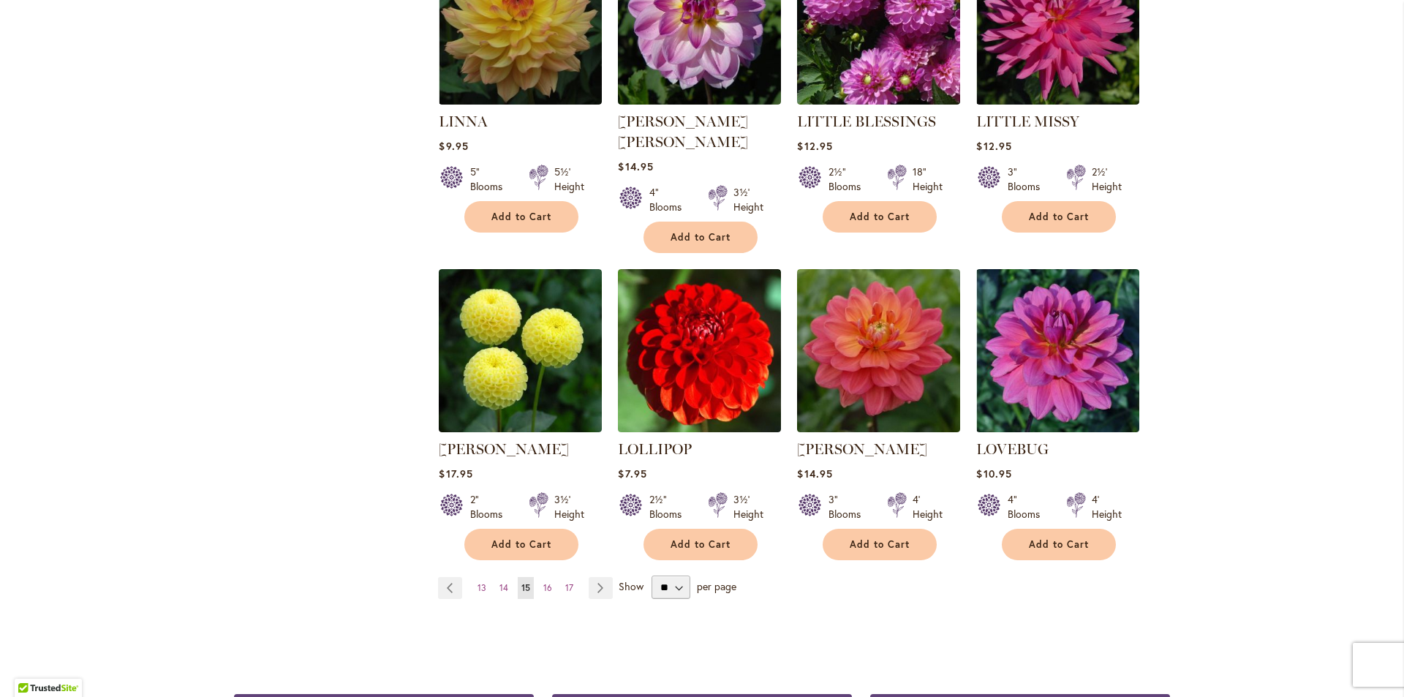
scroll to position [1061, 0]
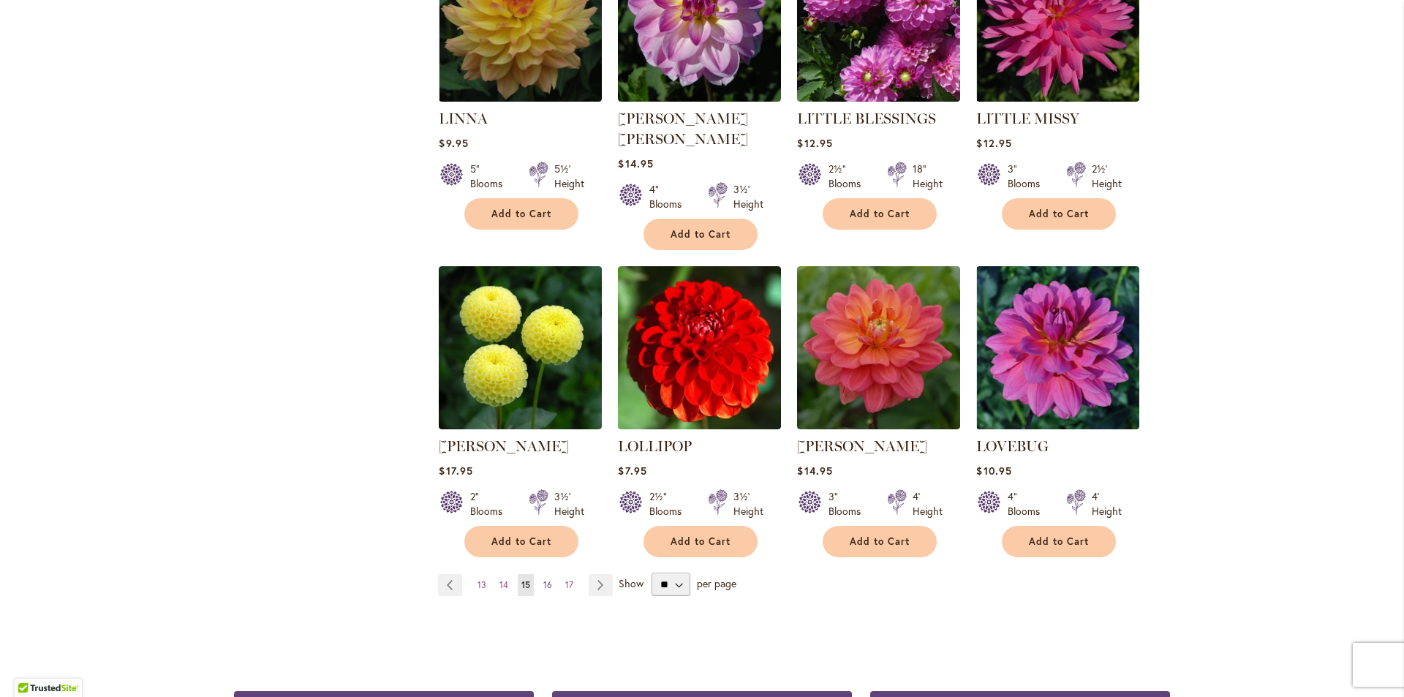
click at [543, 579] on span "16" at bounding box center [547, 584] width 9 height 11
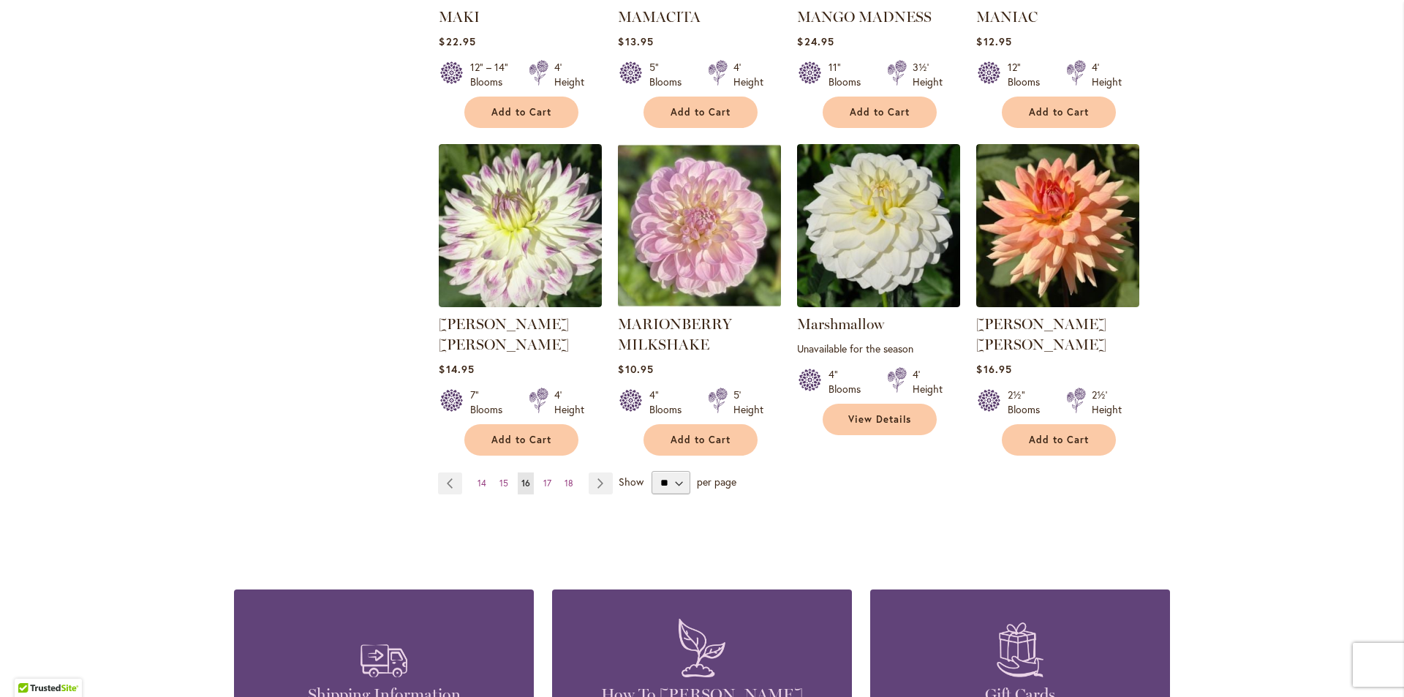
scroll to position [1150, 0]
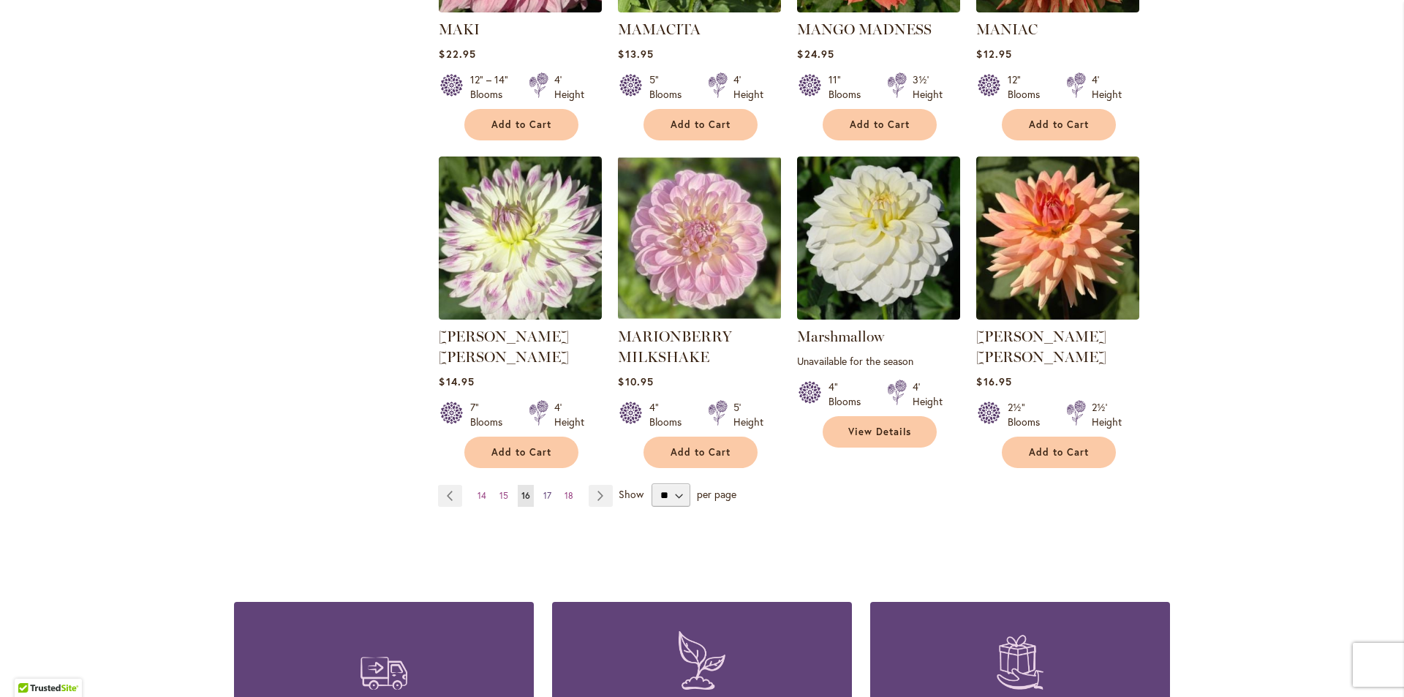
click at [540, 485] on link "Page 17" at bounding box center [547, 496] width 15 height 22
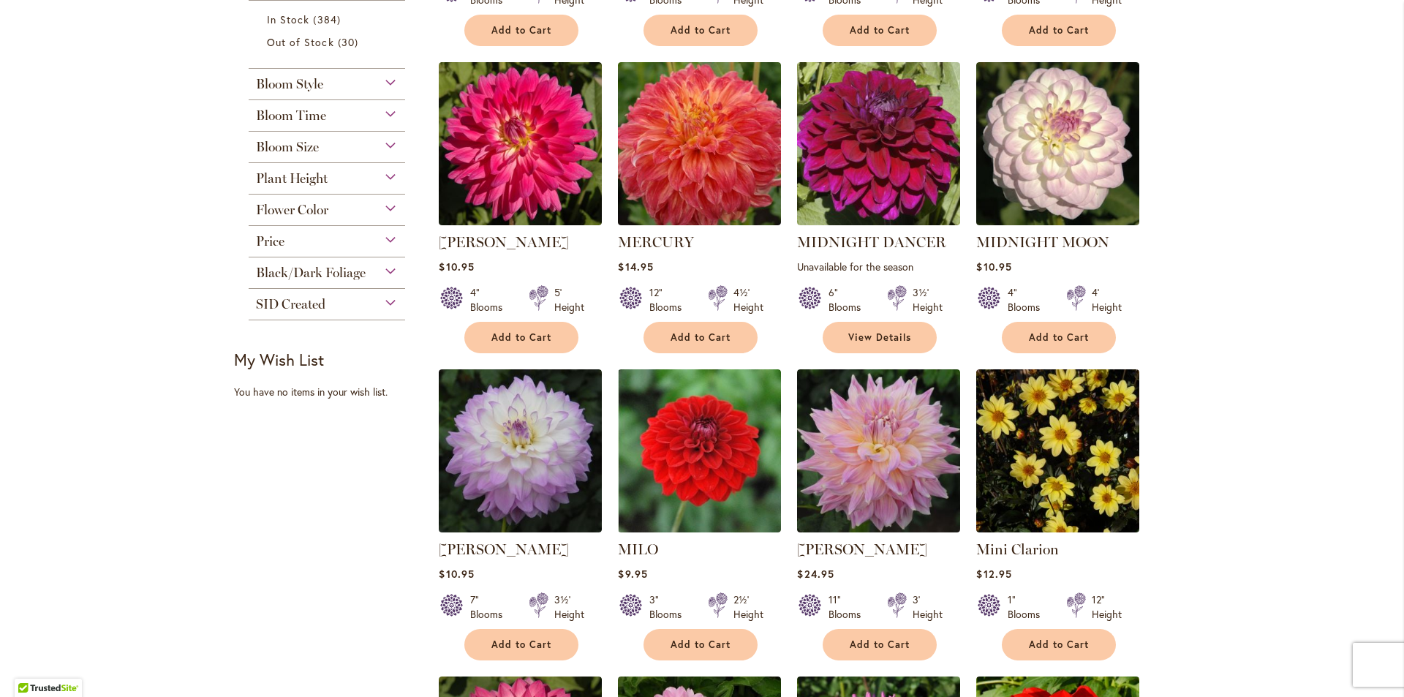
scroll to position [1220, 0]
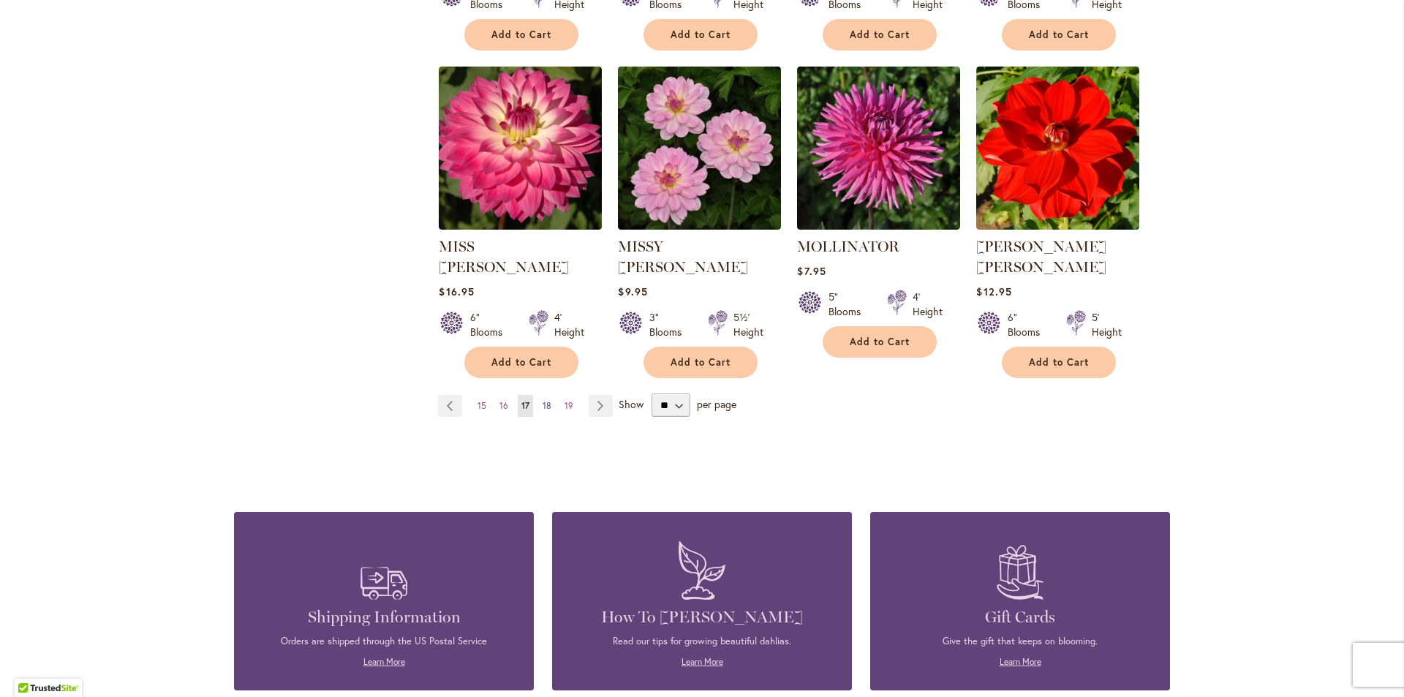
click at [543, 400] on span "18" at bounding box center [547, 405] width 9 height 11
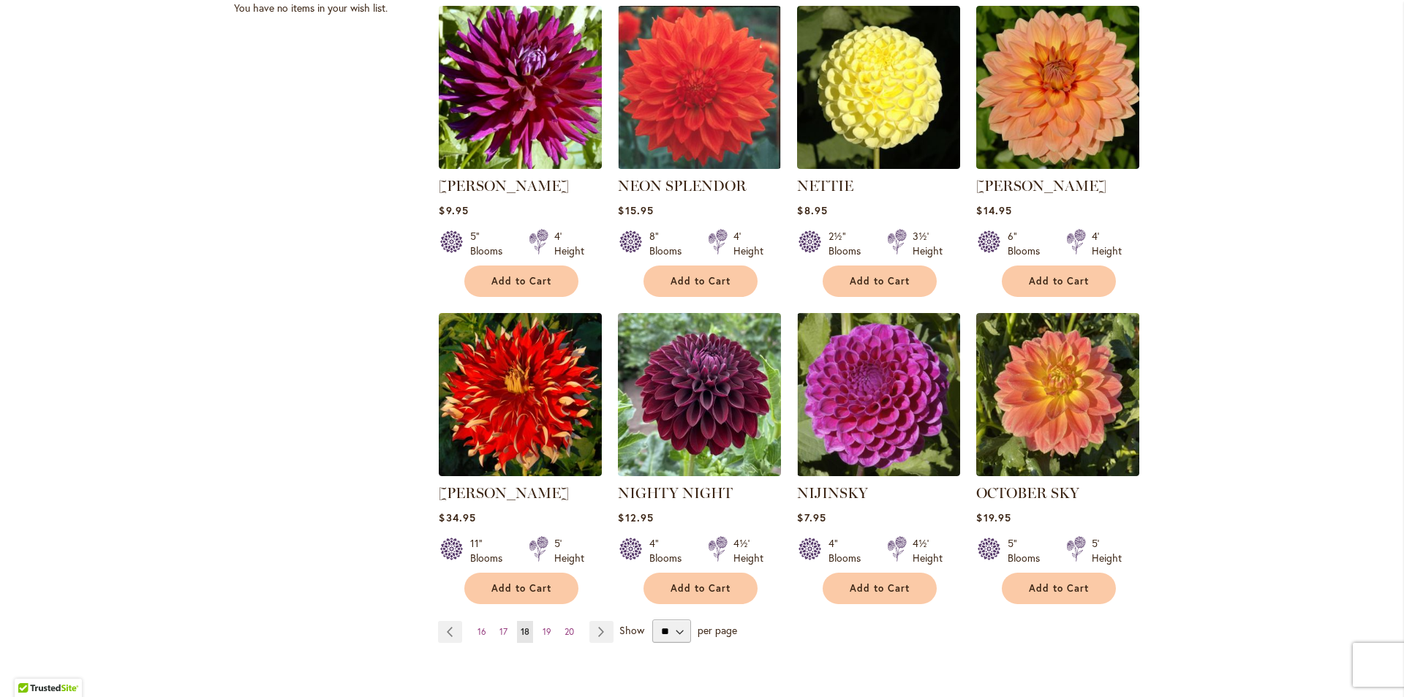
scroll to position [984, 0]
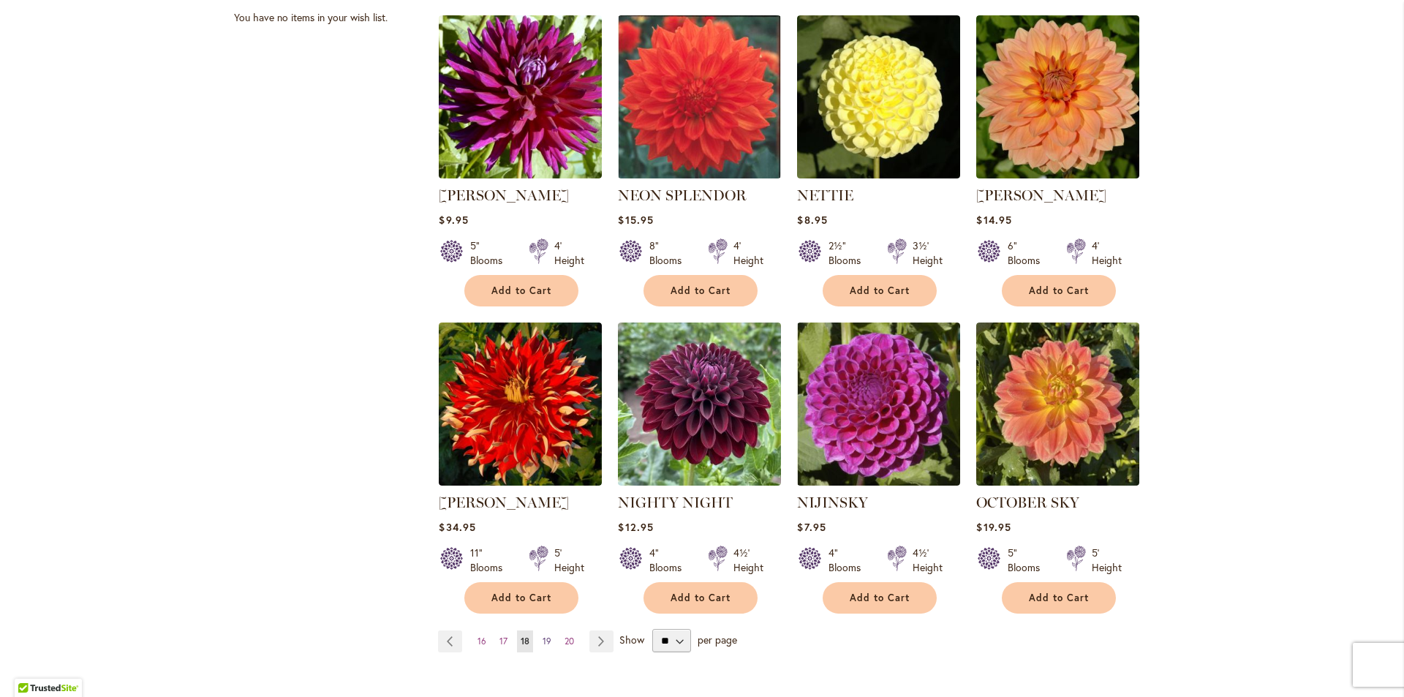
click at [543, 636] on span "19" at bounding box center [547, 641] width 9 height 11
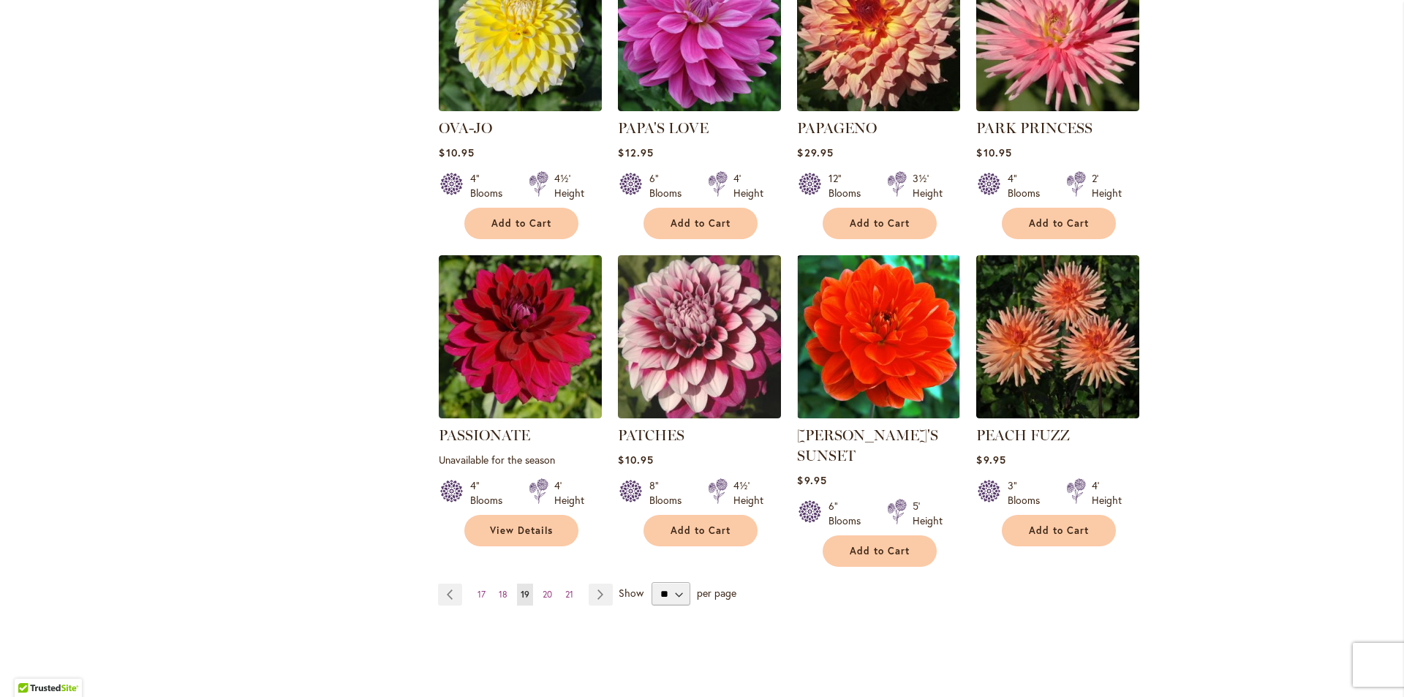
scroll to position [1057, 0]
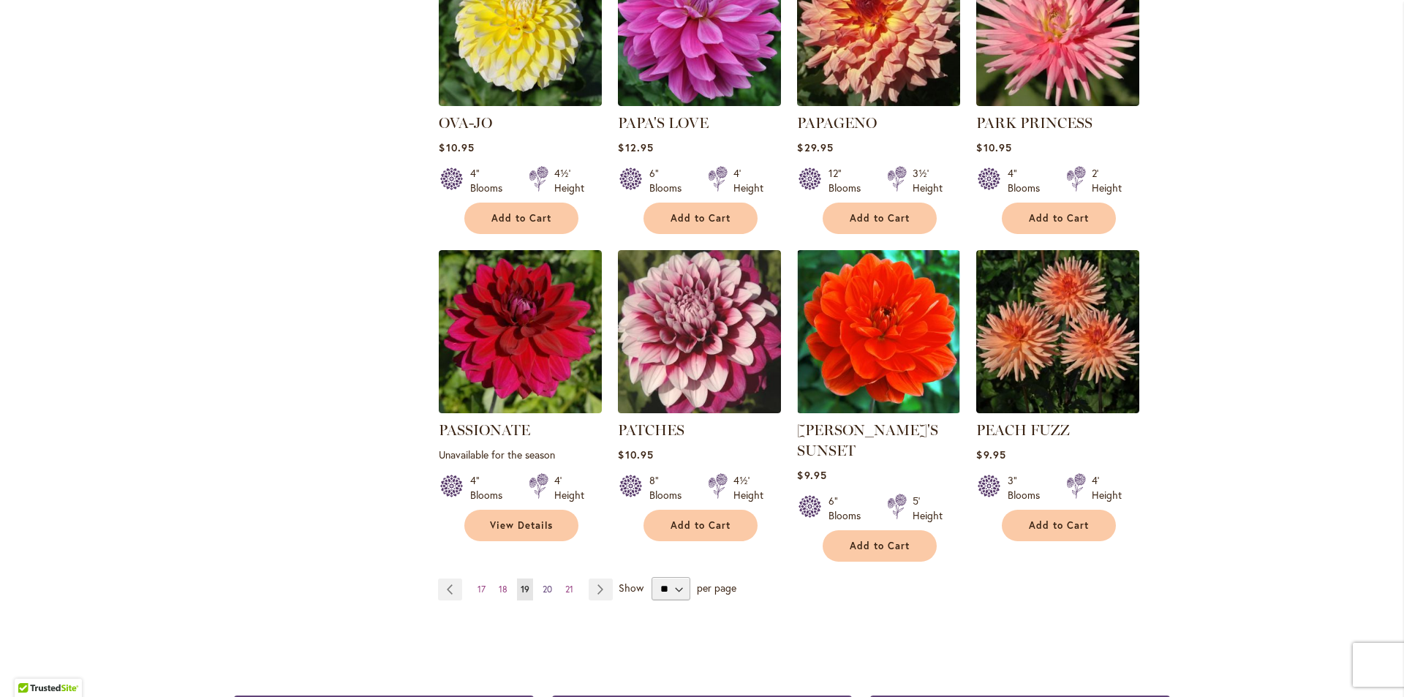
click at [543, 584] on span "20" at bounding box center [548, 589] width 10 height 11
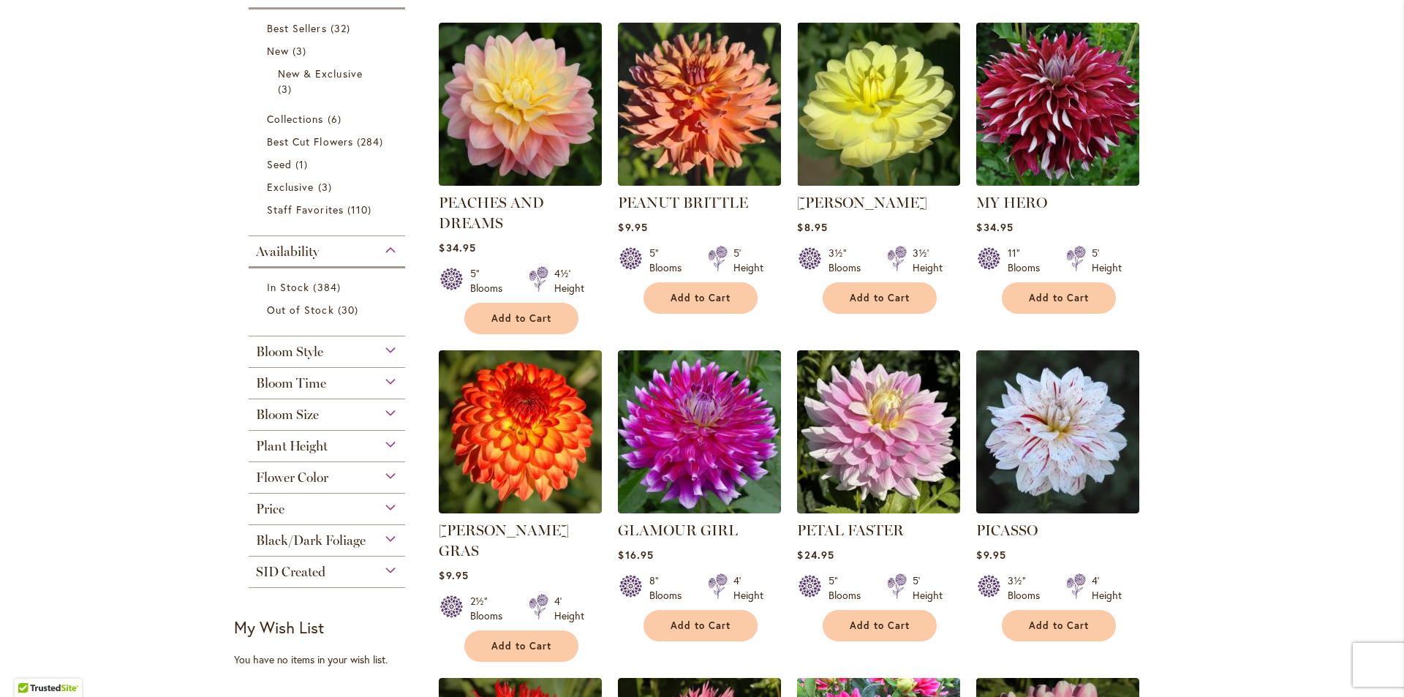
scroll to position [347, 0]
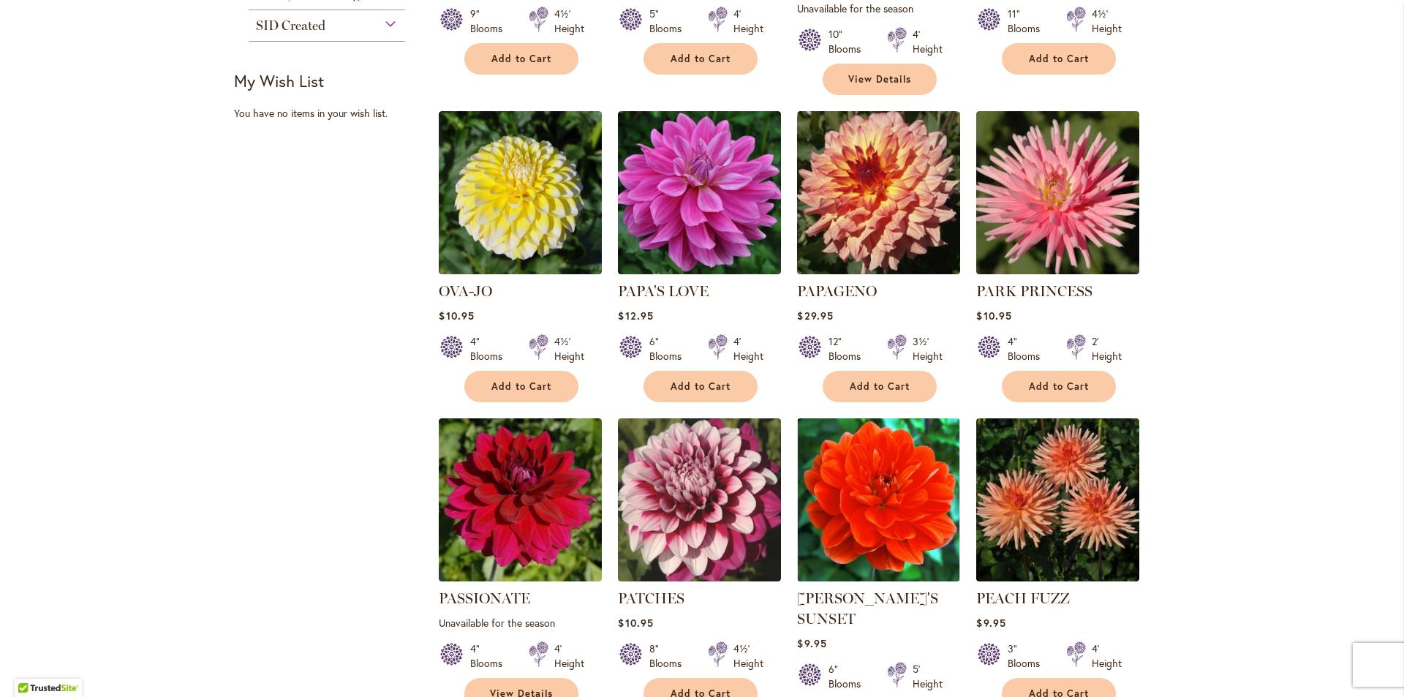
scroll to position [896, 0]
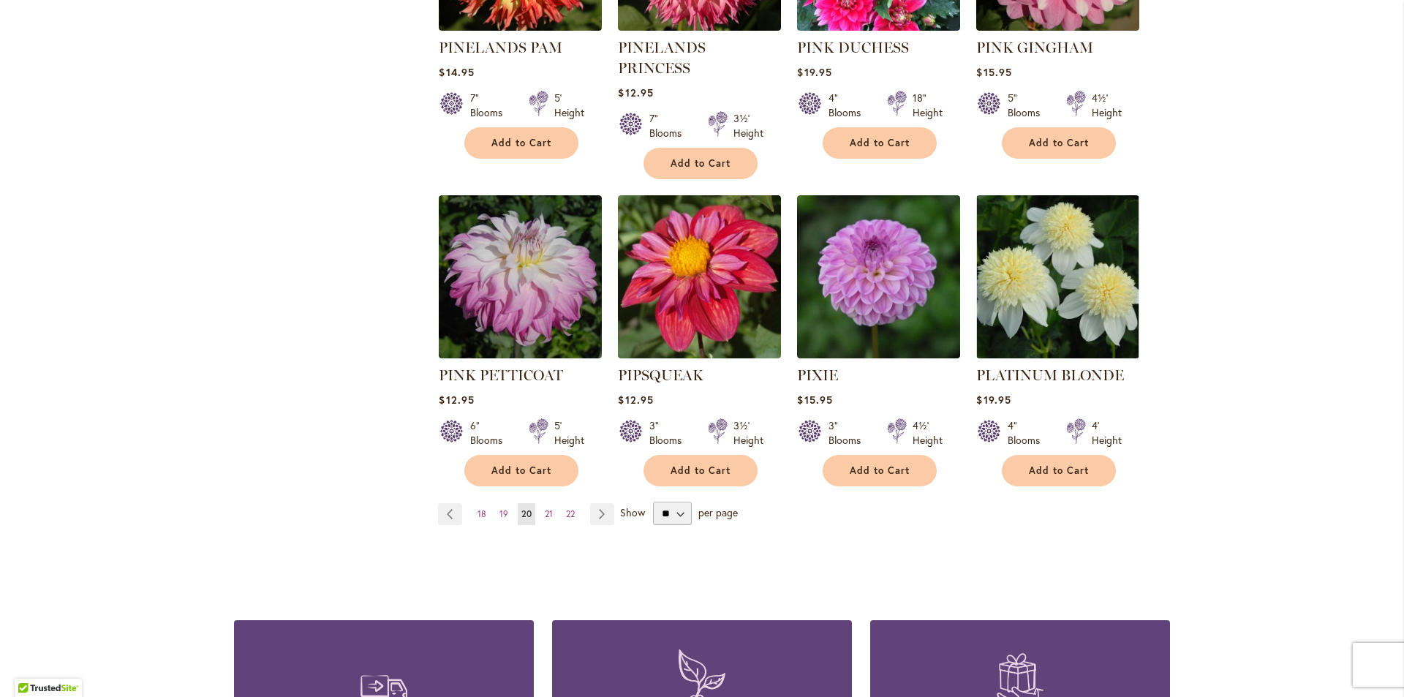
scroll to position [1158, 0]
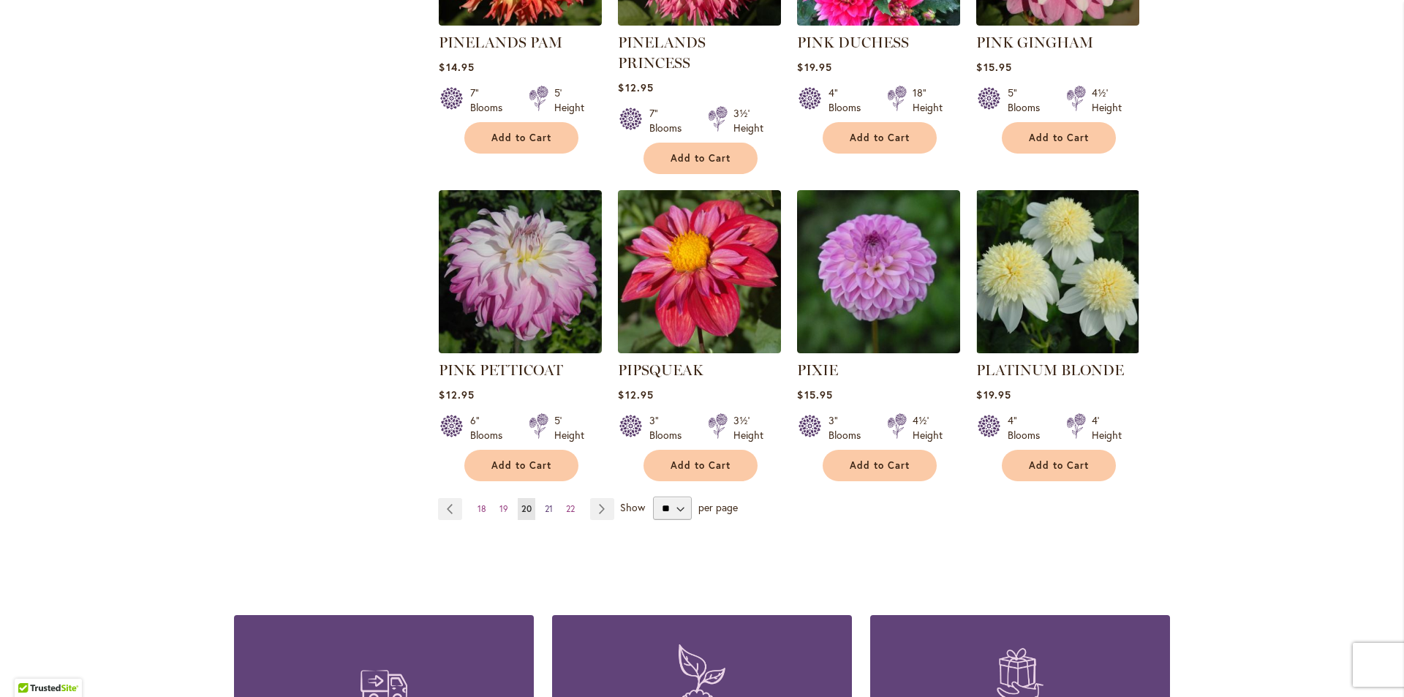
click at [545, 503] on span "21" at bounding box center [549, 508] width 8 height 11
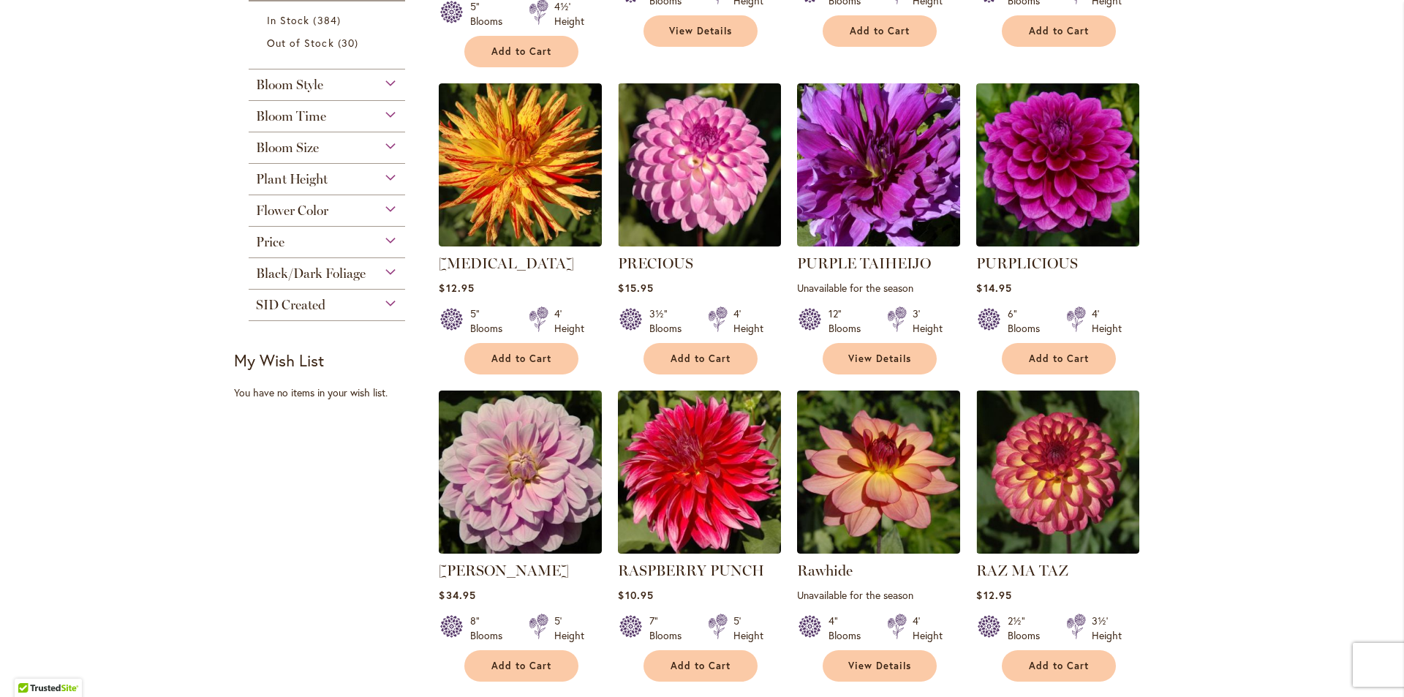
scroll to position [1218, 0]
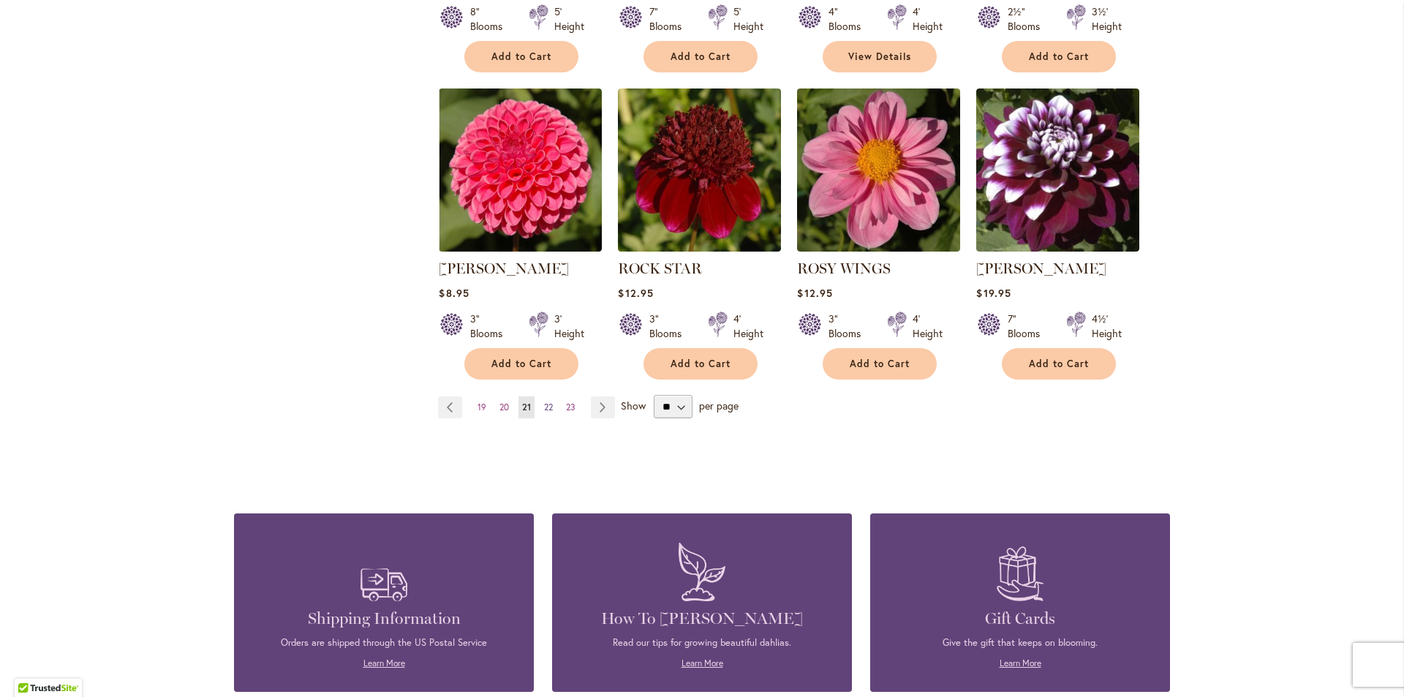
click at [544, 402] on span "22" at bounding box center [548, 407] width 9 height 11
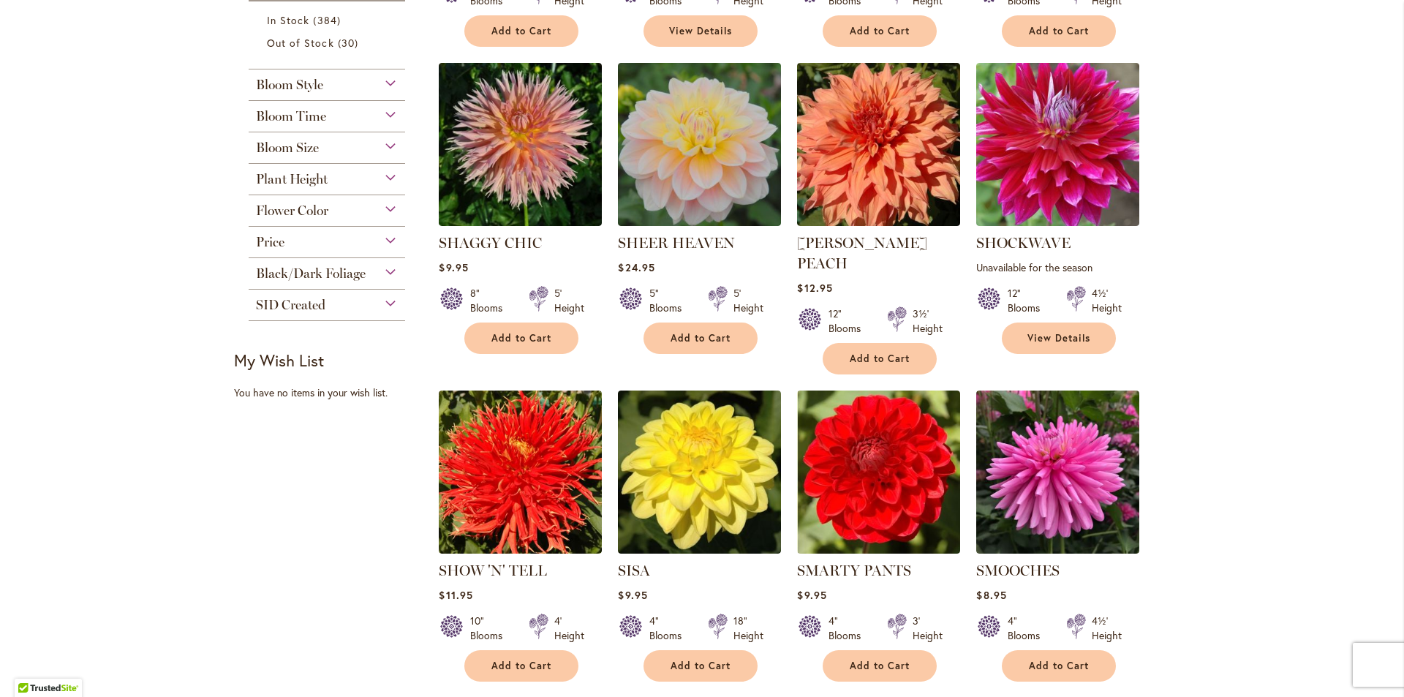
scroll to position [1218, 0]
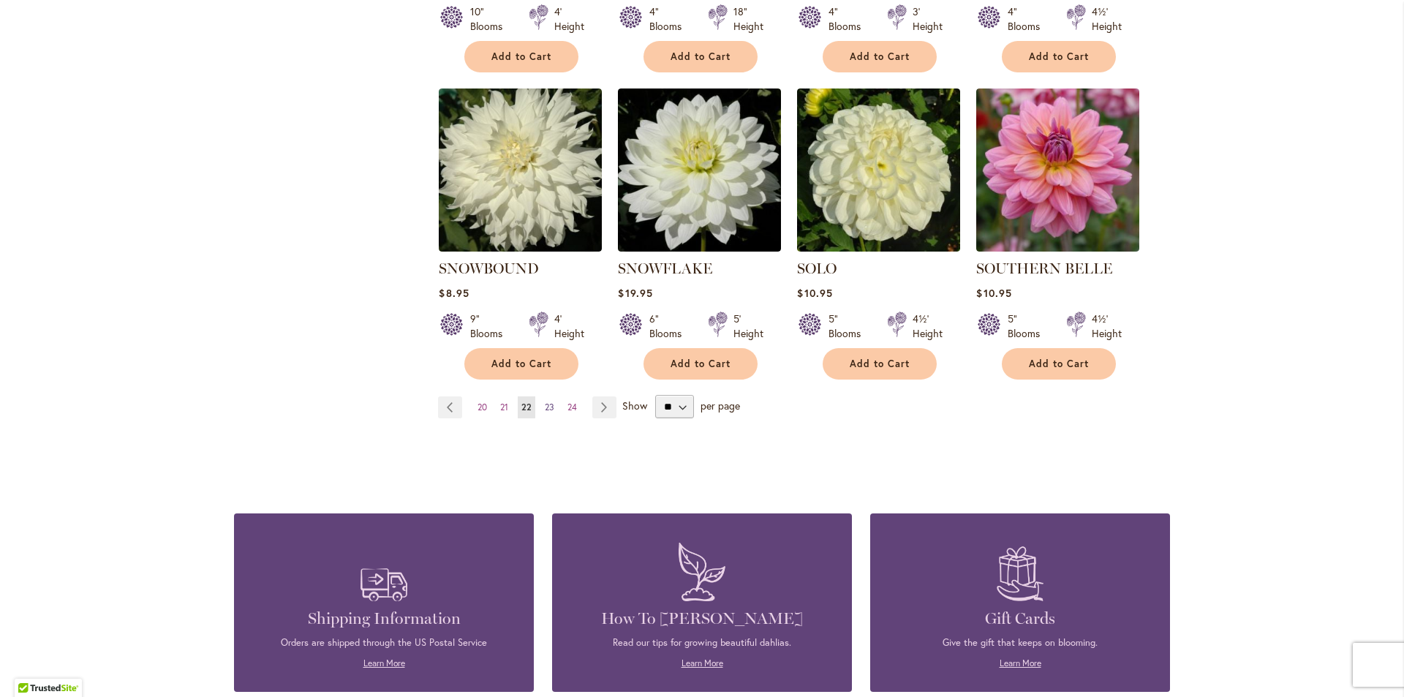
click at [545, 402] on span "23" at bounding box center [550, 407] width 10 height 11
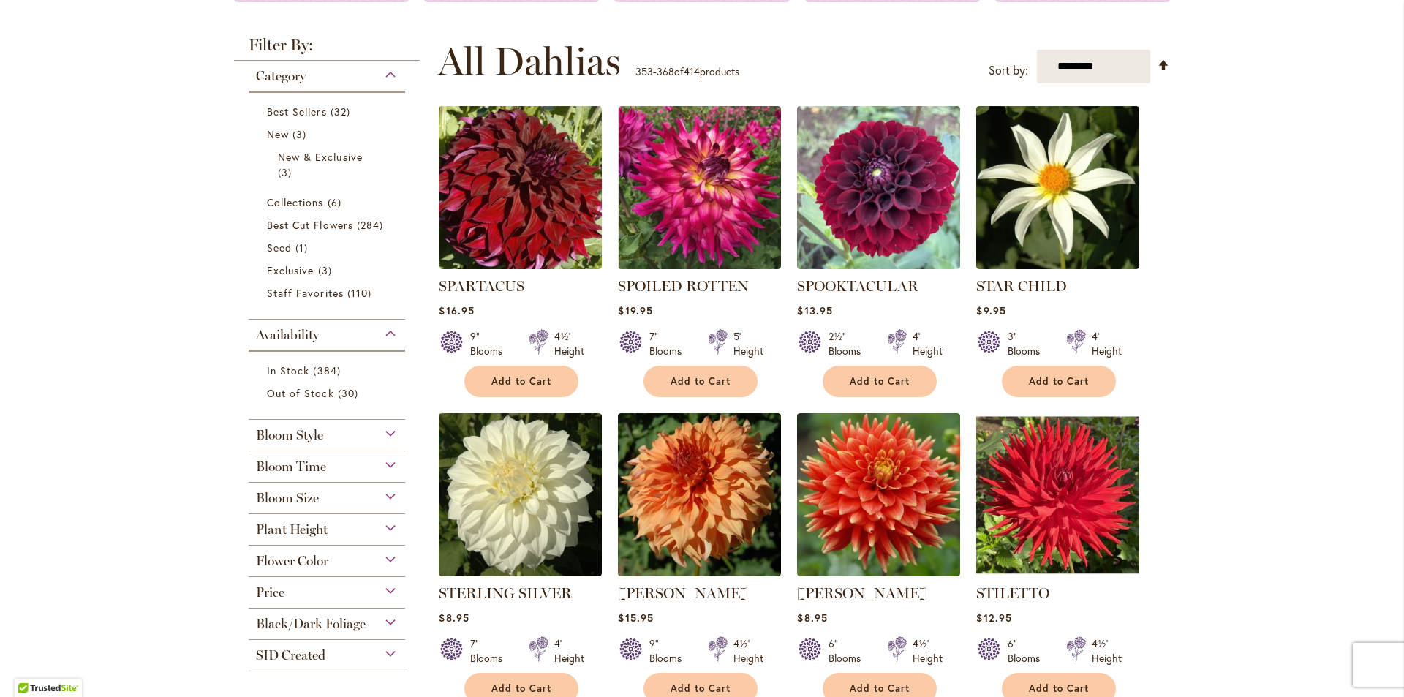
scroll to position [267, 0]
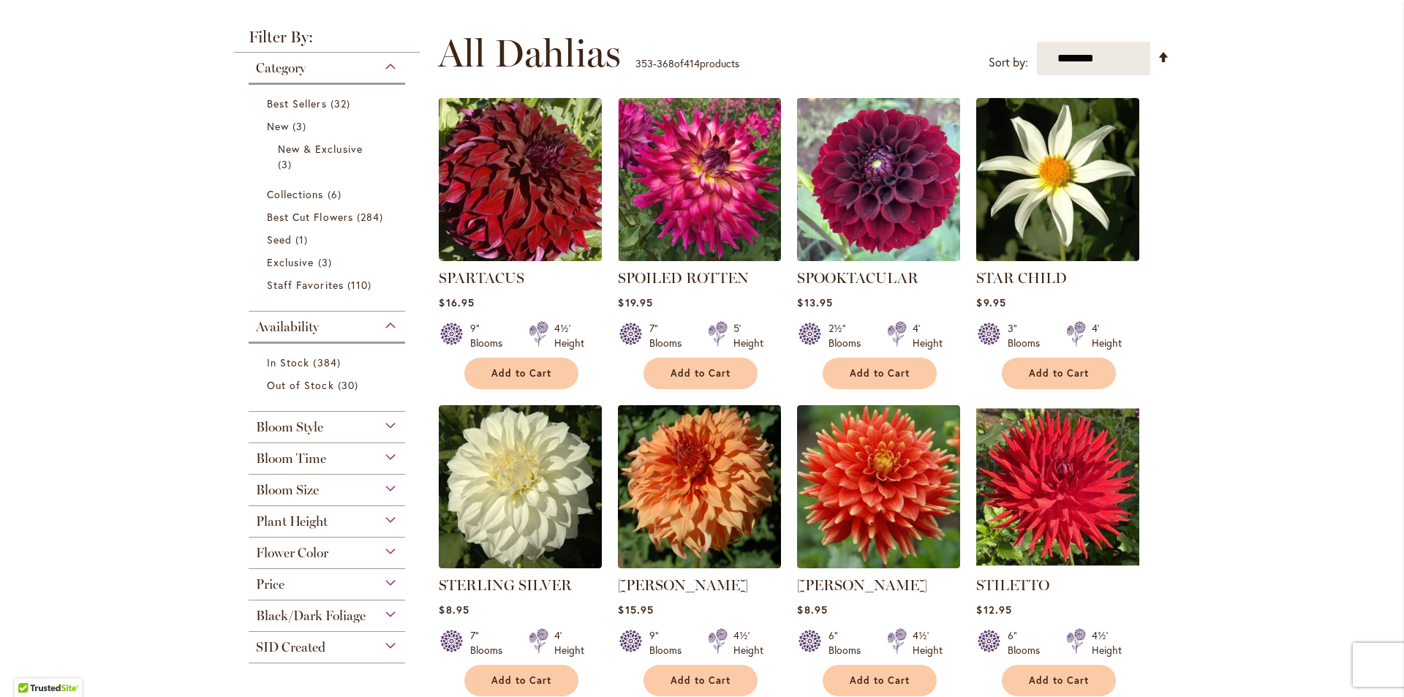
click at [875, 193] on img at bounding box center [879, 179] width 171 height 171
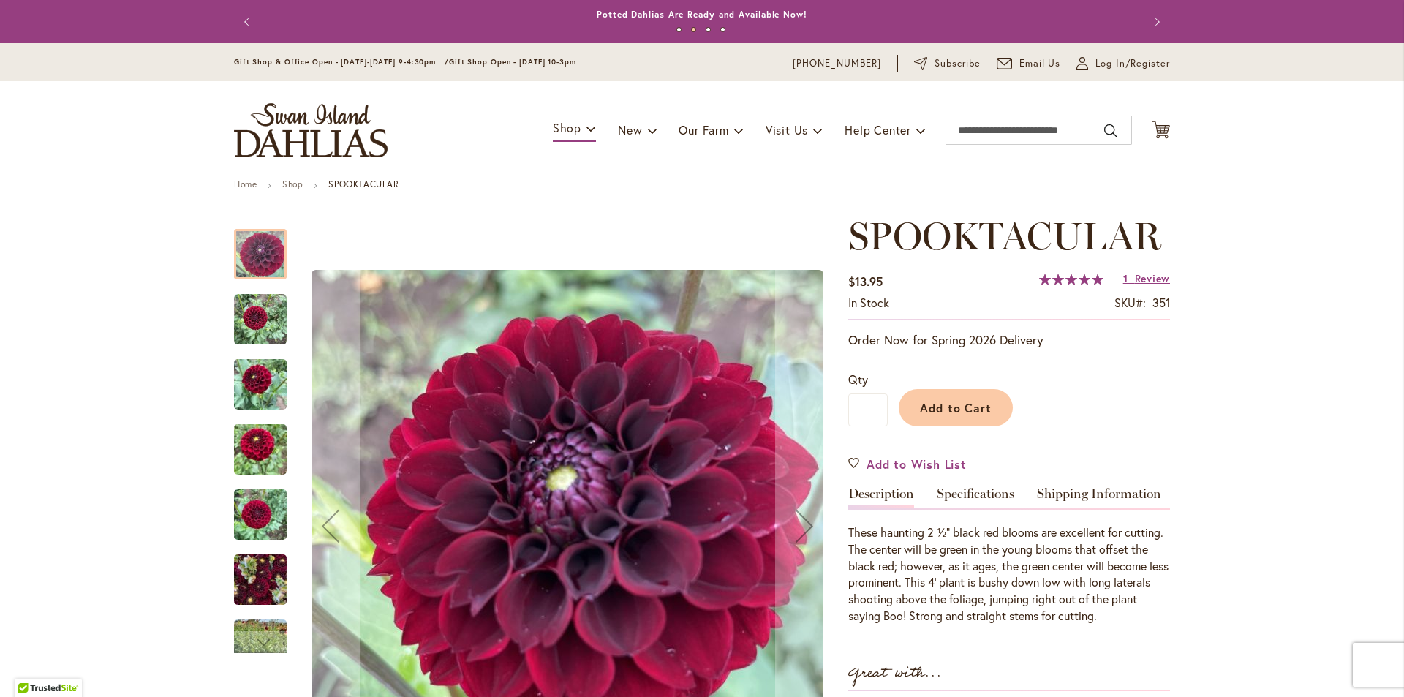
click at [261, 256] on div at bounding box center [260, 254] width 53 height 50
click at [261, 330] on img "Spooktacular" at bounding box center [260, 319] width 53 height 53
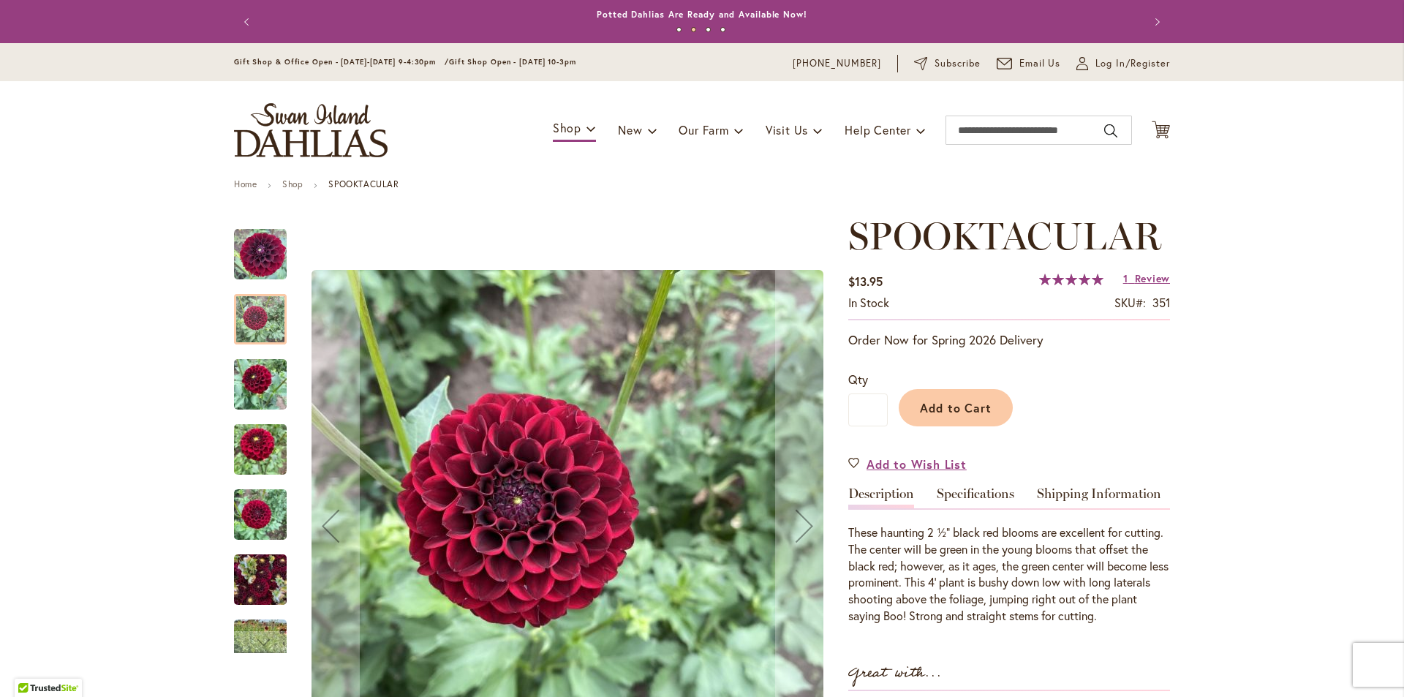
click at [255, 387] on img "Spooktacular" at bounding box center [260, 385] width 53 height 70
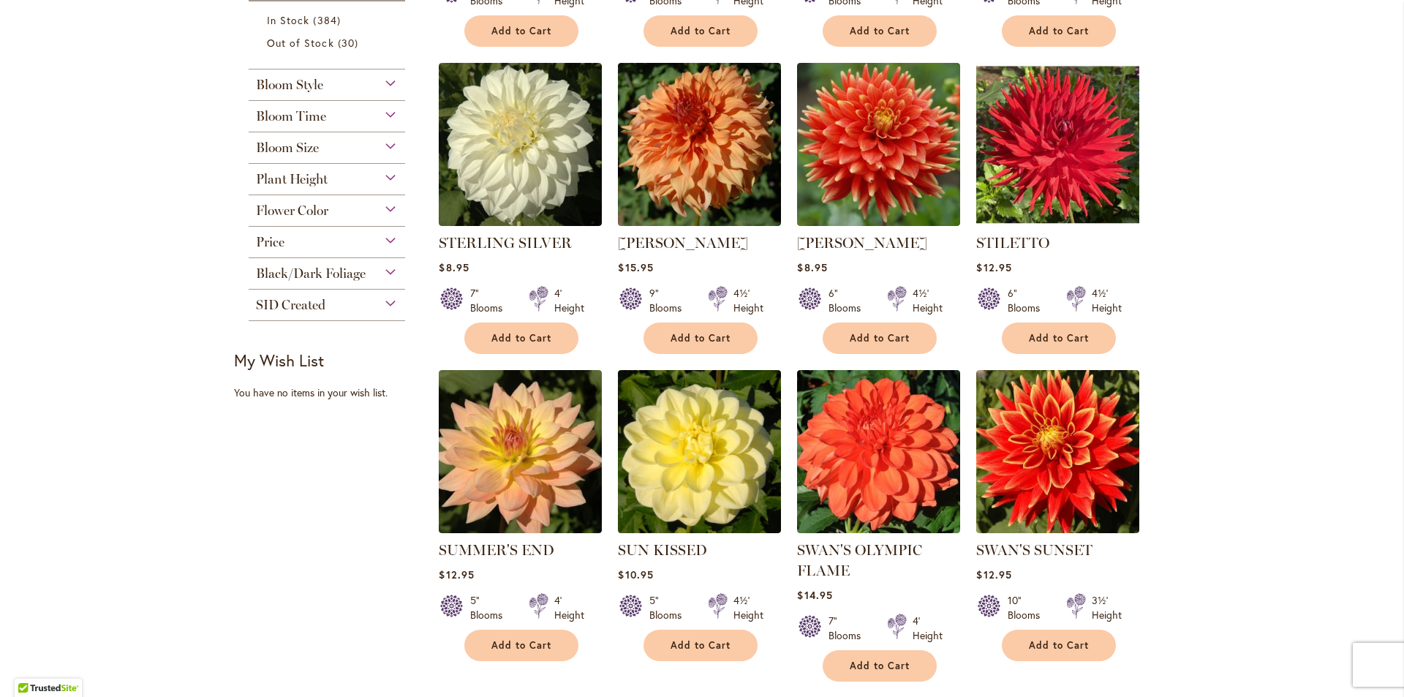
scroll to position [1219, 0]
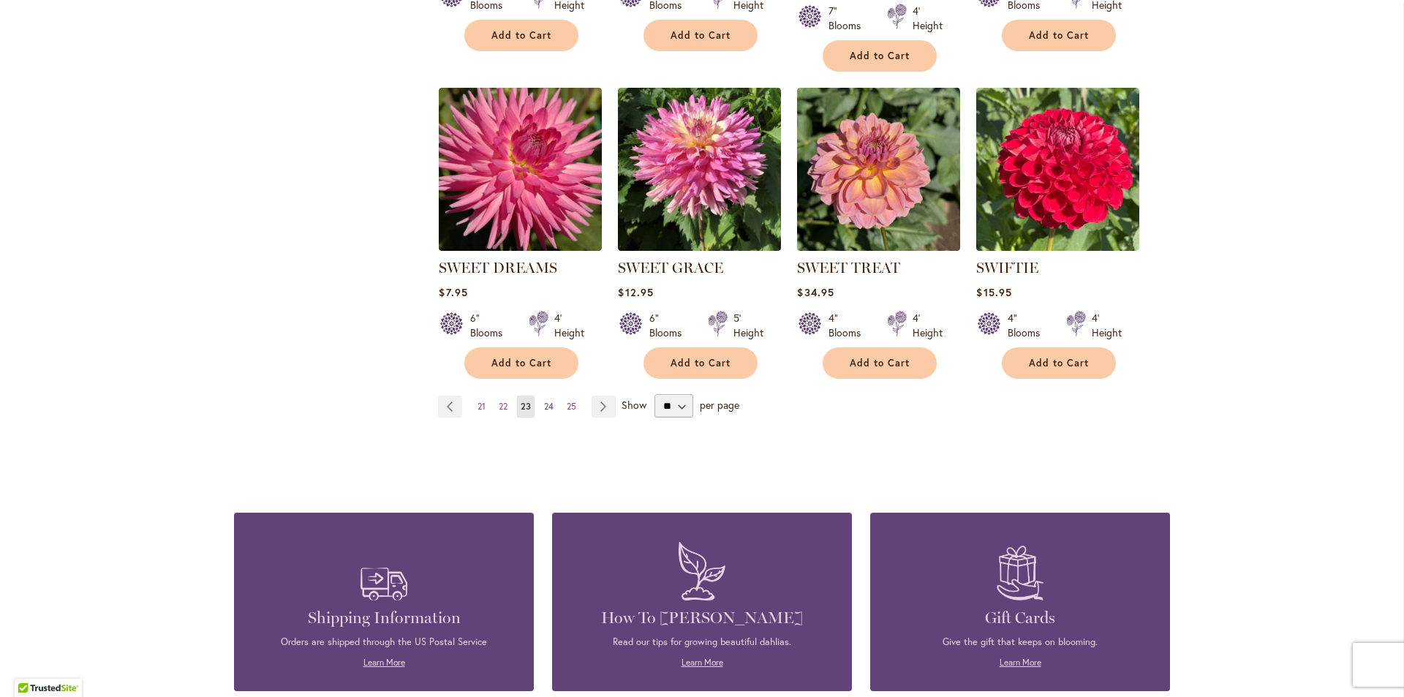
click at [546, 401] on span "24" at bounding box center [549, 406] width 10 height 11
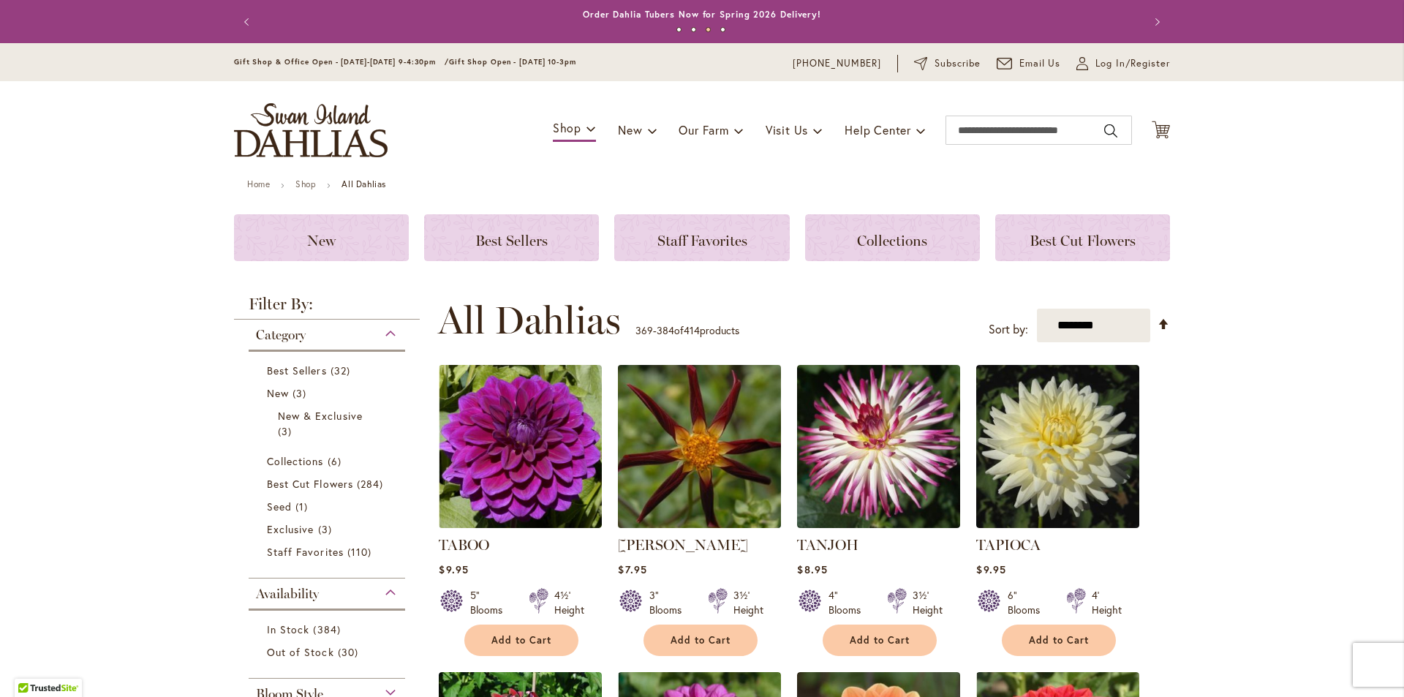
click at [688, 442] on img at bounding box center [699, 446] width 171 height 171
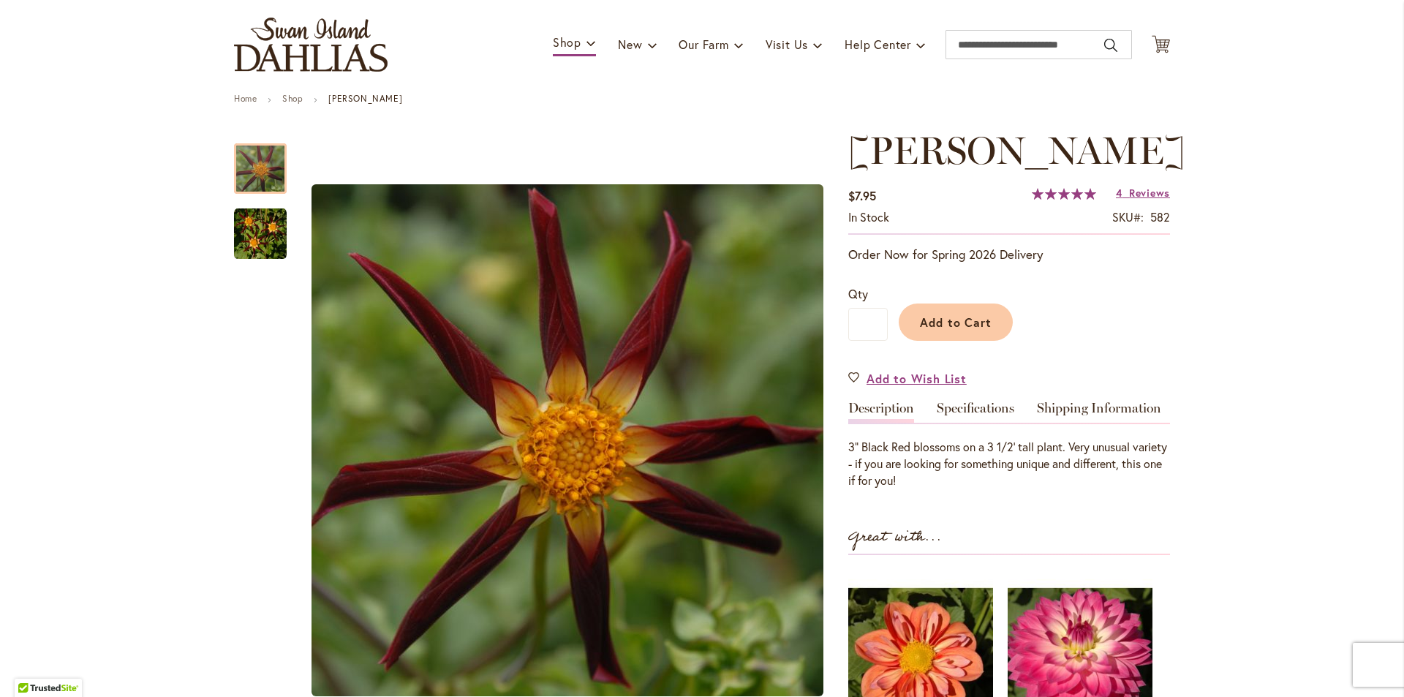
scroll to position [55, 0]
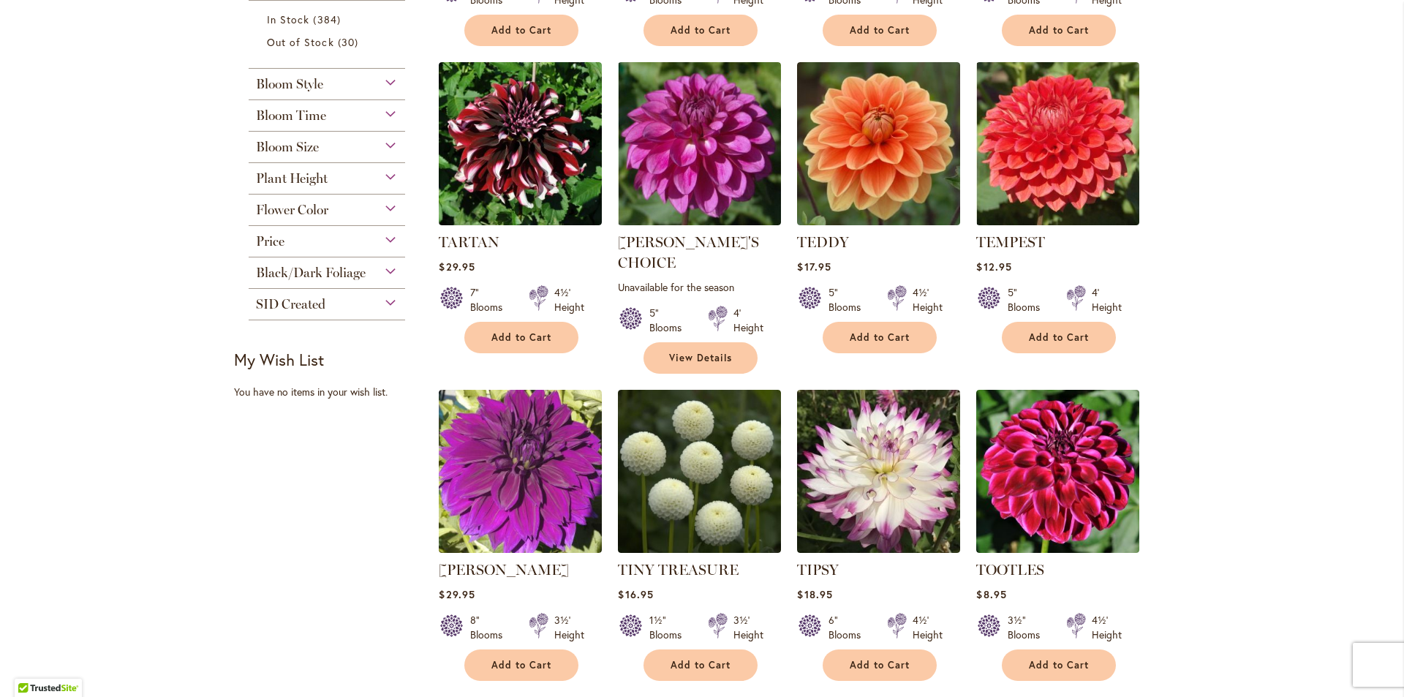
scroll to position [1219, 0]
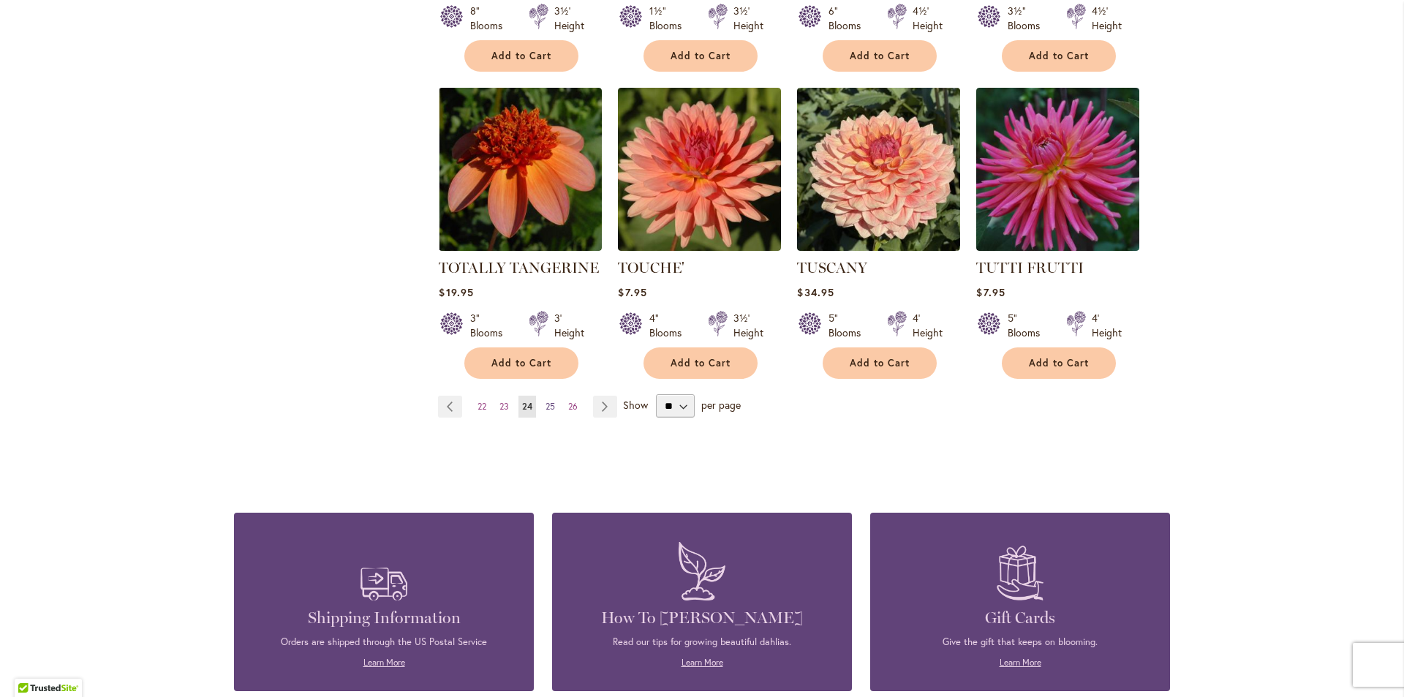
click at [546, 401] on span "25" at bounding box center [551, 406] width 10 height 11
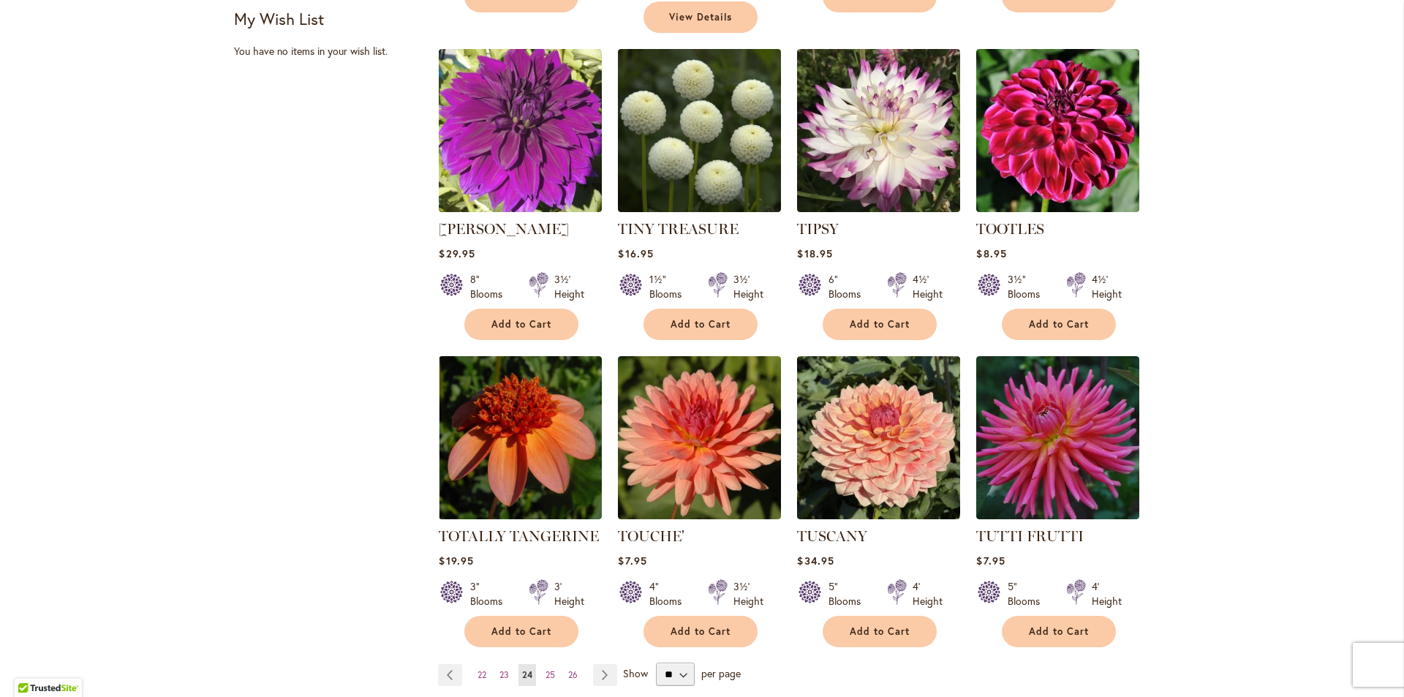
scroll to position [976, 0]
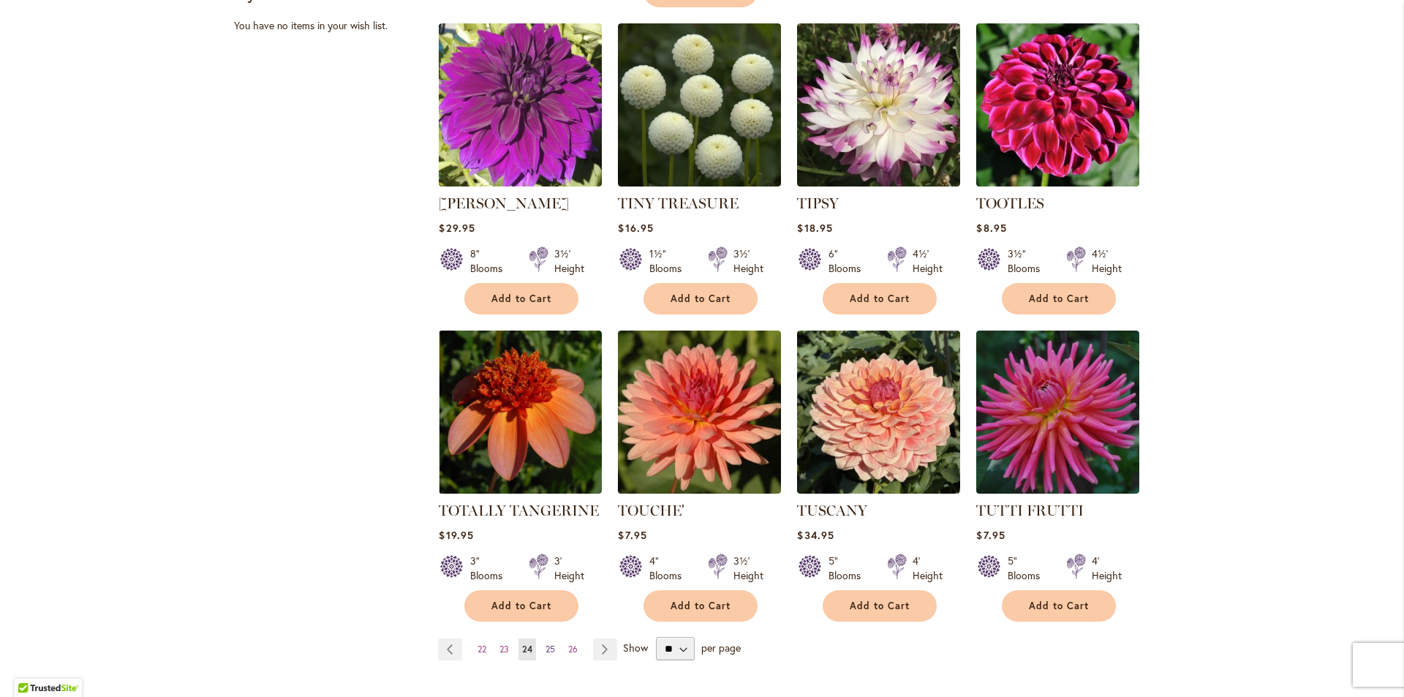
click at [546, 644] on span "25" at bounding box center [551, 649] width 10 height 11
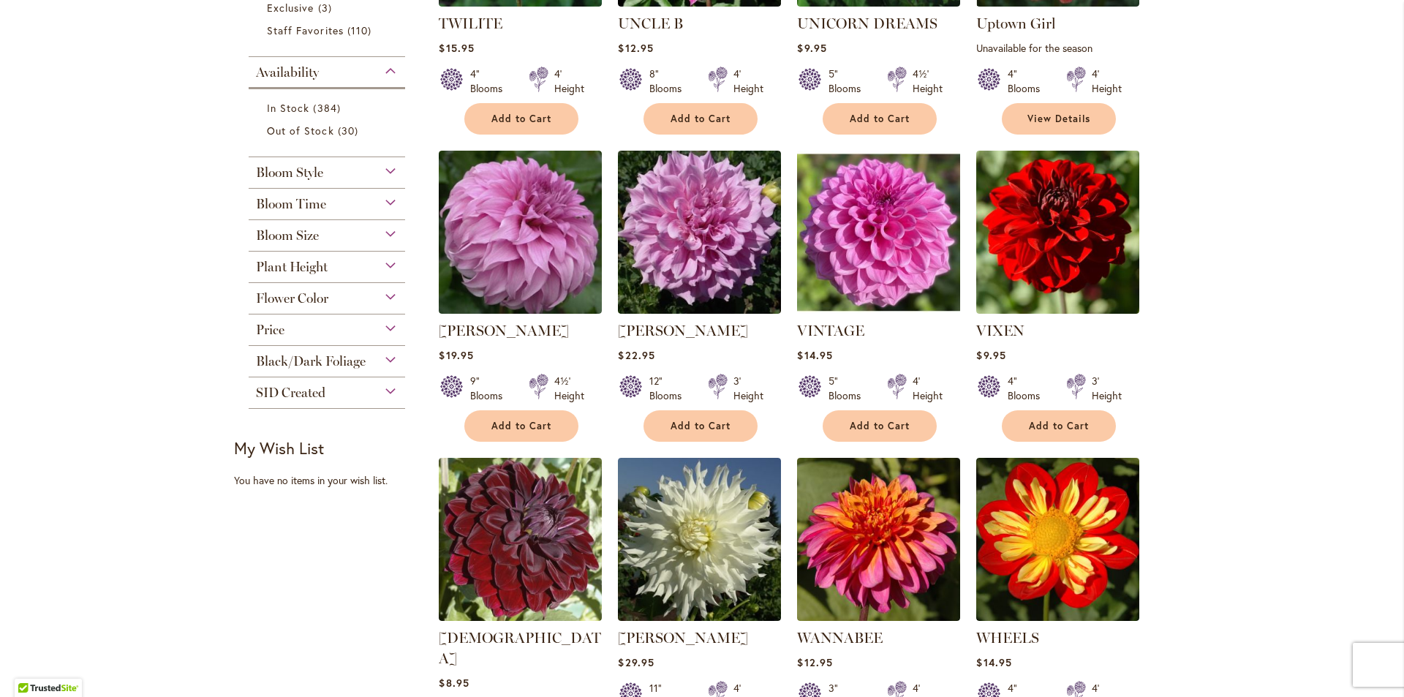
scroll to position [516, 0]
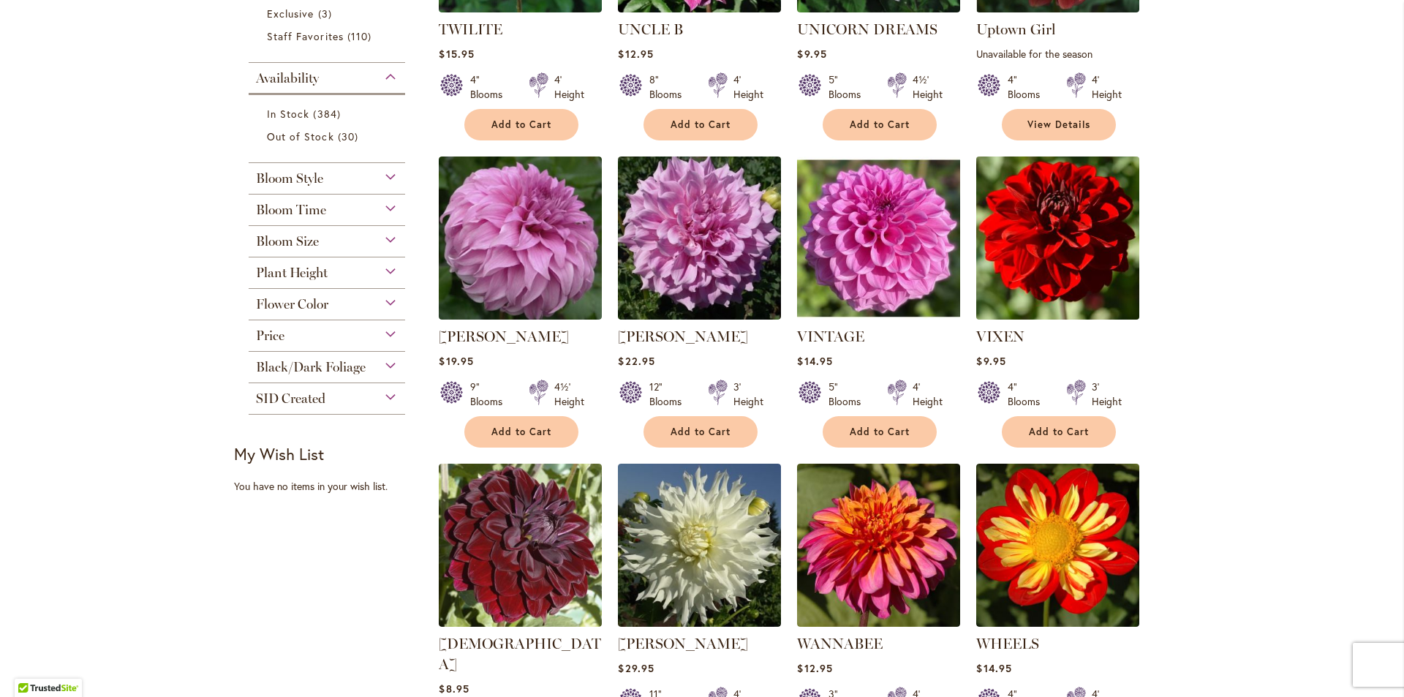
click at [1047, 280] on img at bounding box center [1058, 238] width 171 height 171
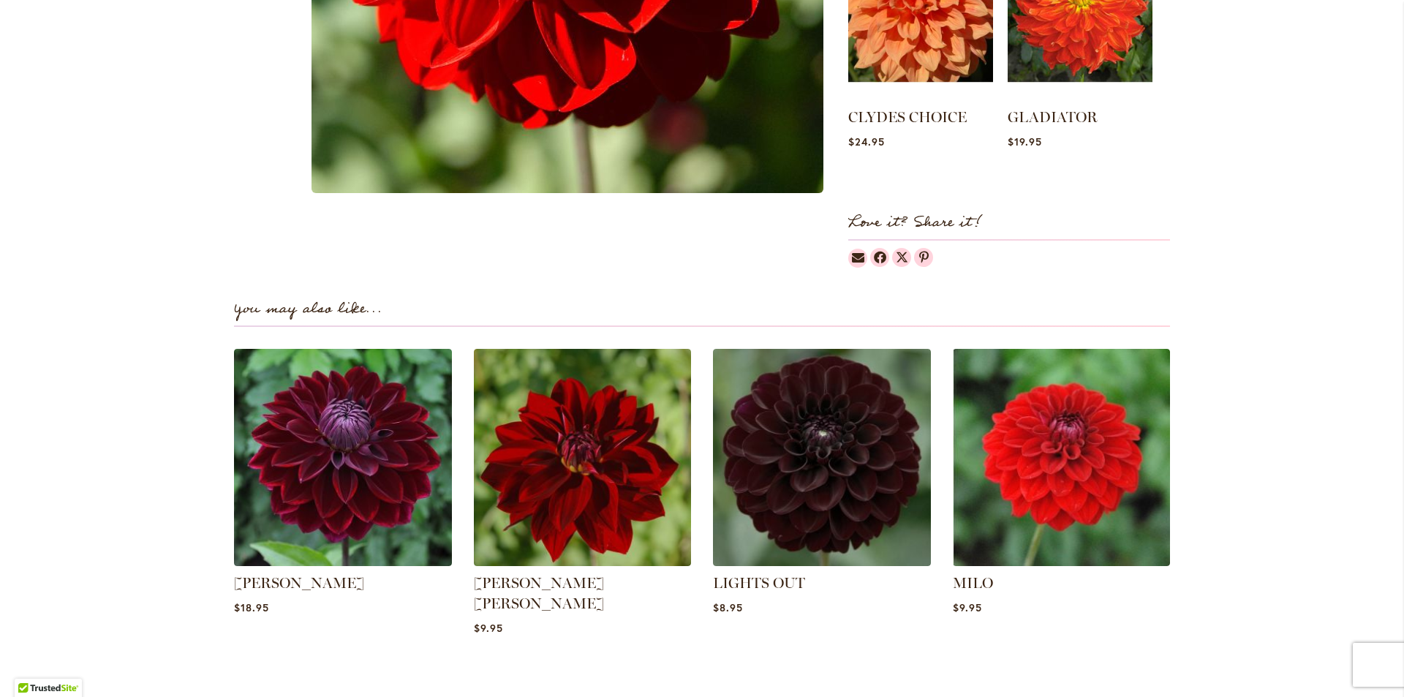
scroll to position [761, 0]
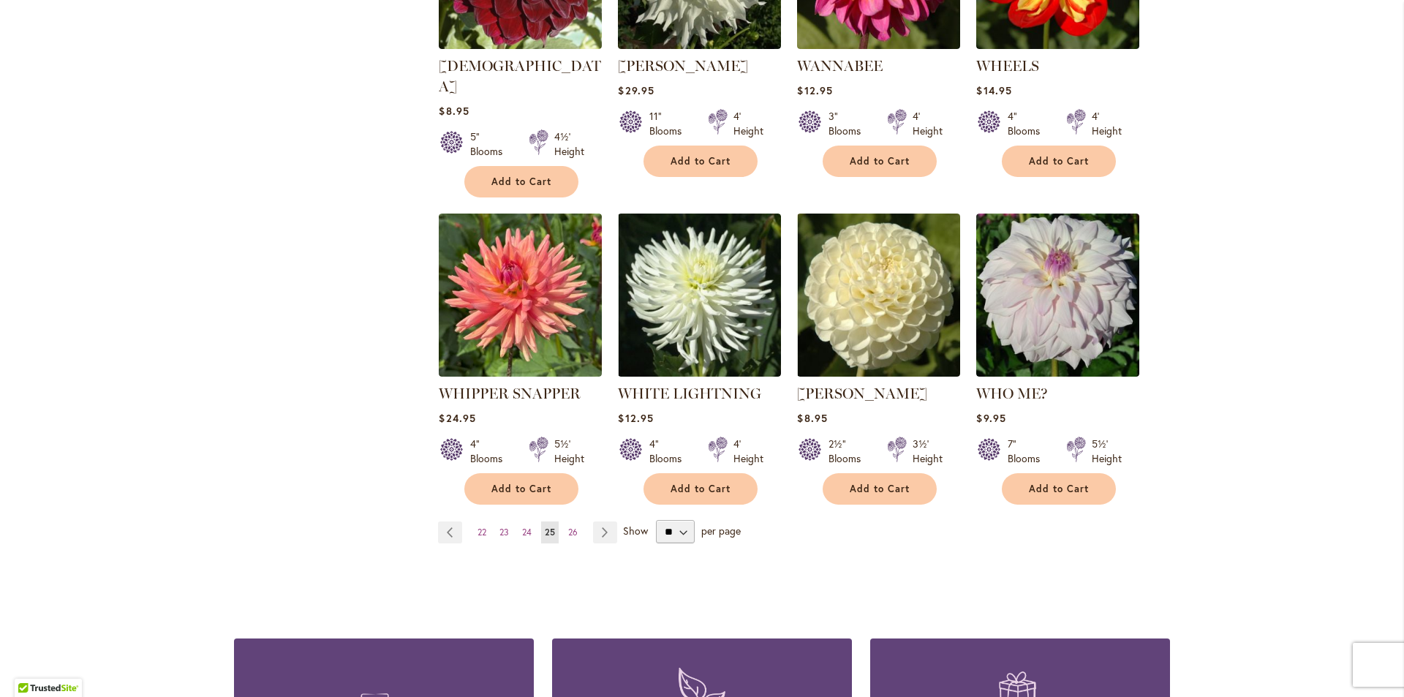
scroll to position [1101, 0]
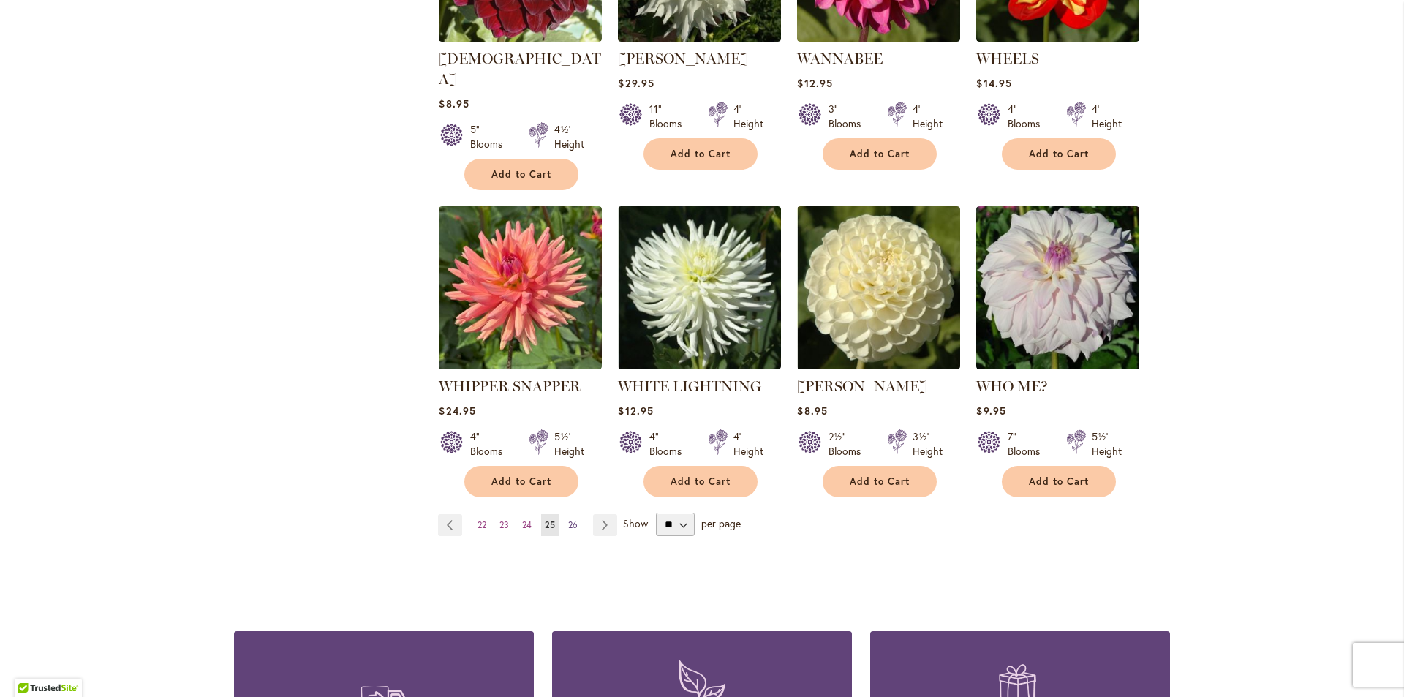
click at [568, 519] on span "26" at bounding box center [573, 524] width 10 height 11
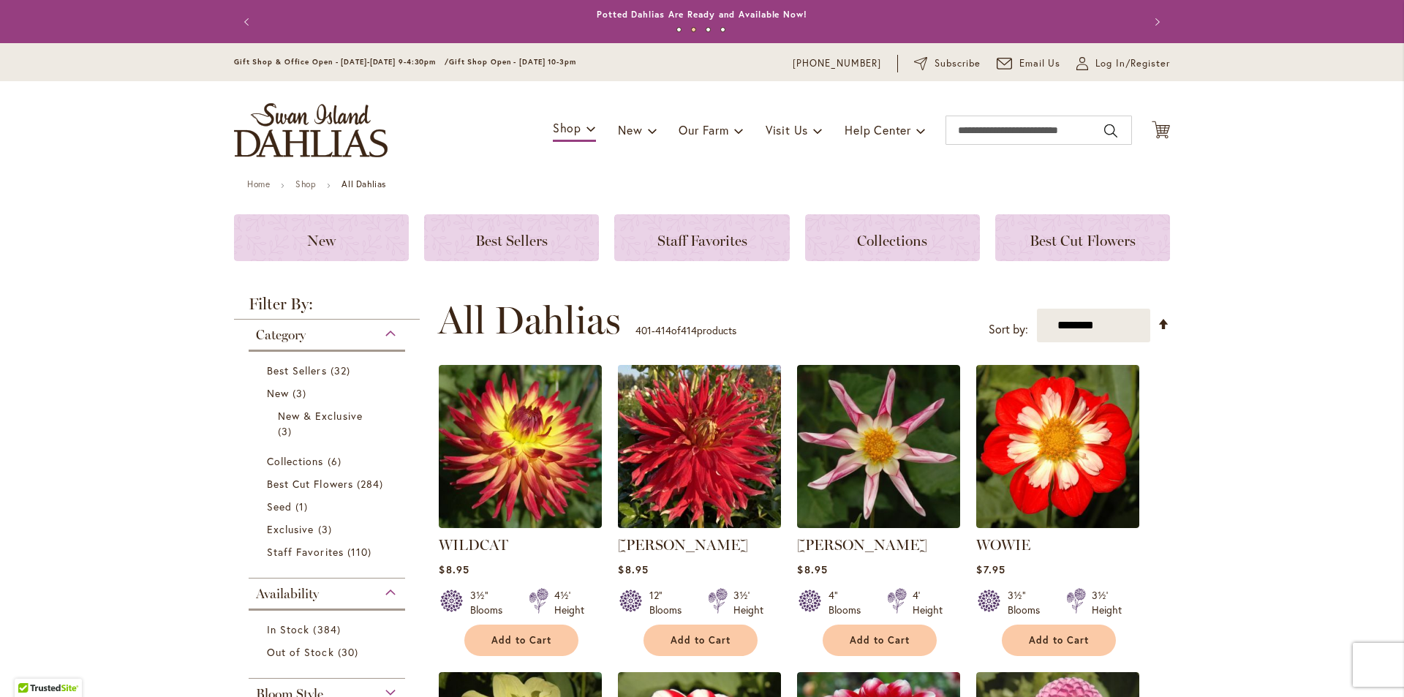
click at [677, 471] on img at bounding box center [699, 446] width 171 height 171
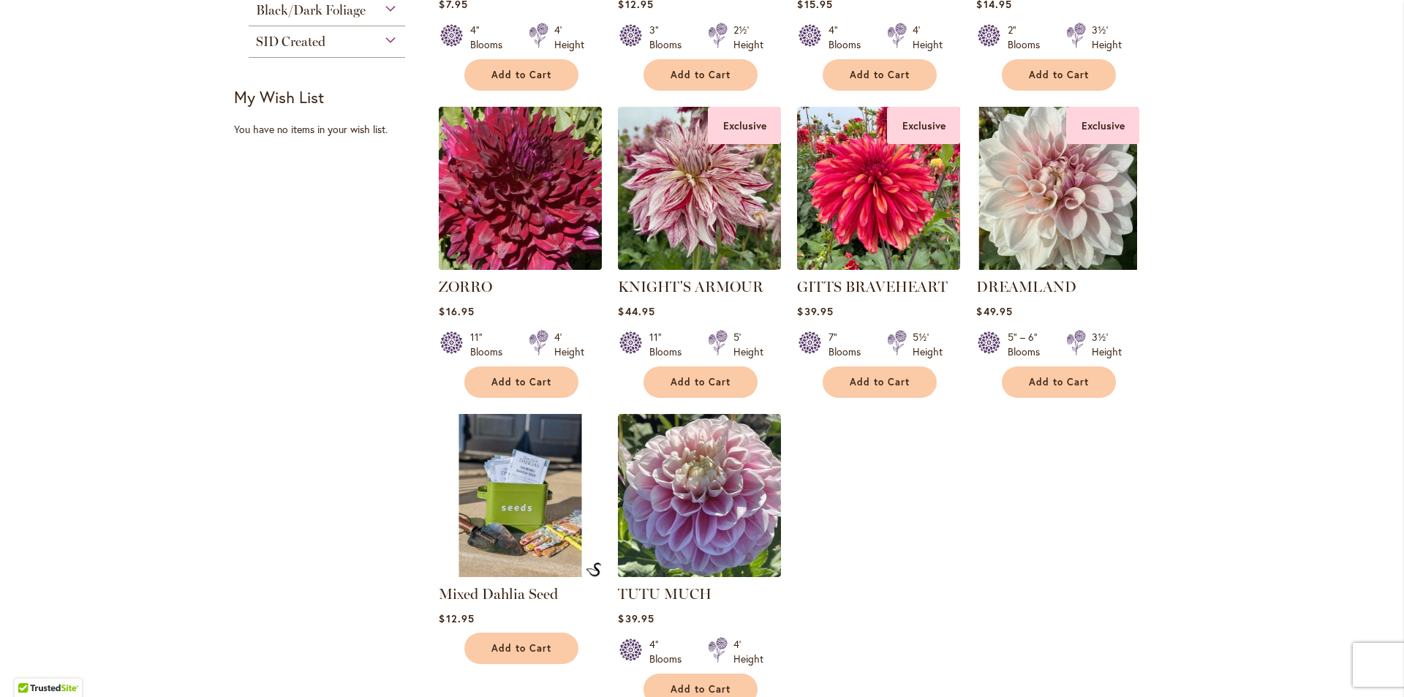
scroll to position [911, 0]
